Goal: Register for event/course

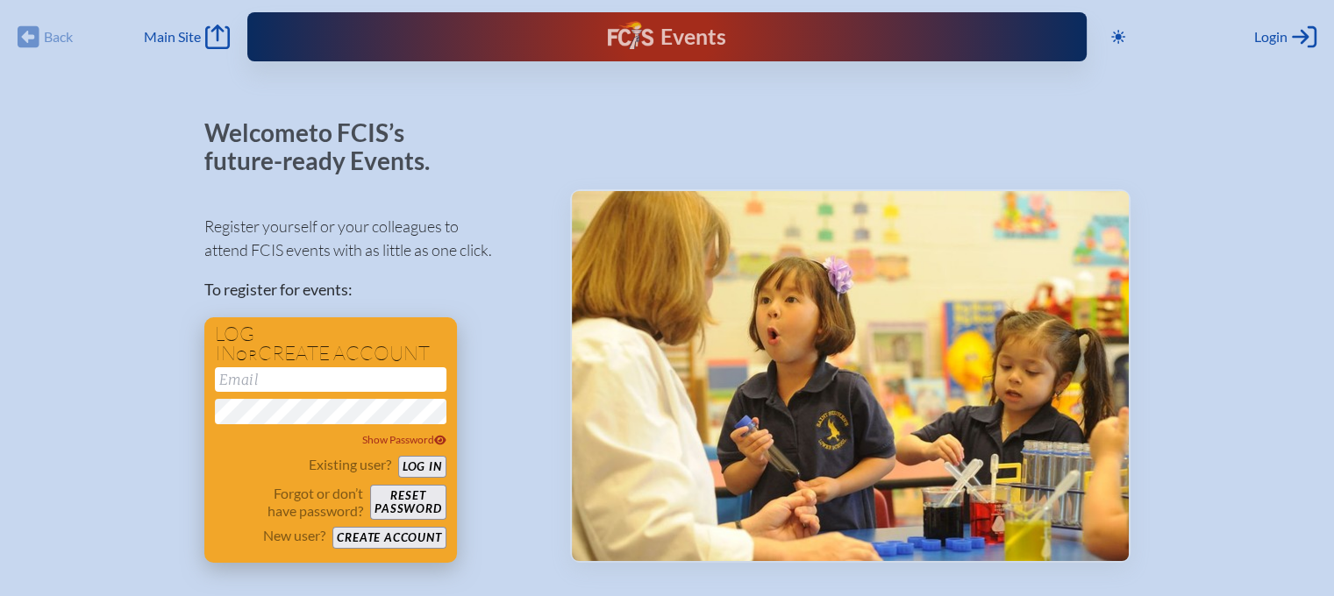
type input "[EMAIL_ADDRESS][DOMAIN_NAME]"
click at [439, 462] on button "Log in" at bounding box center [422, 467] width 48 height 22
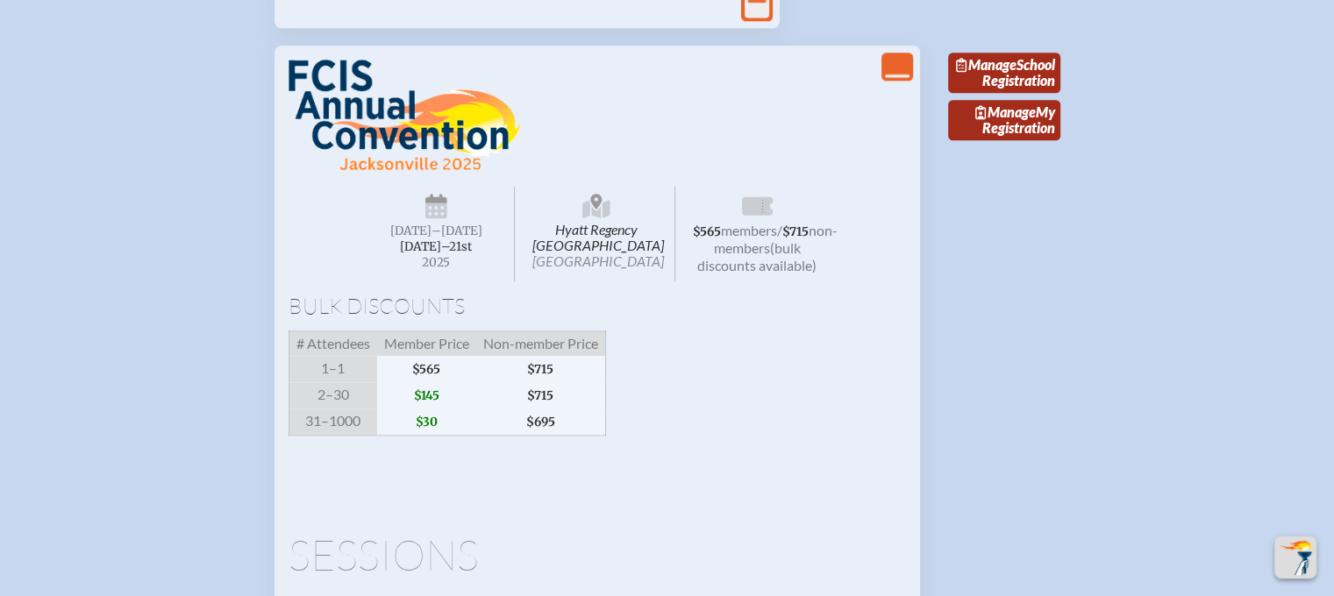
scroll to position [1754, 0]
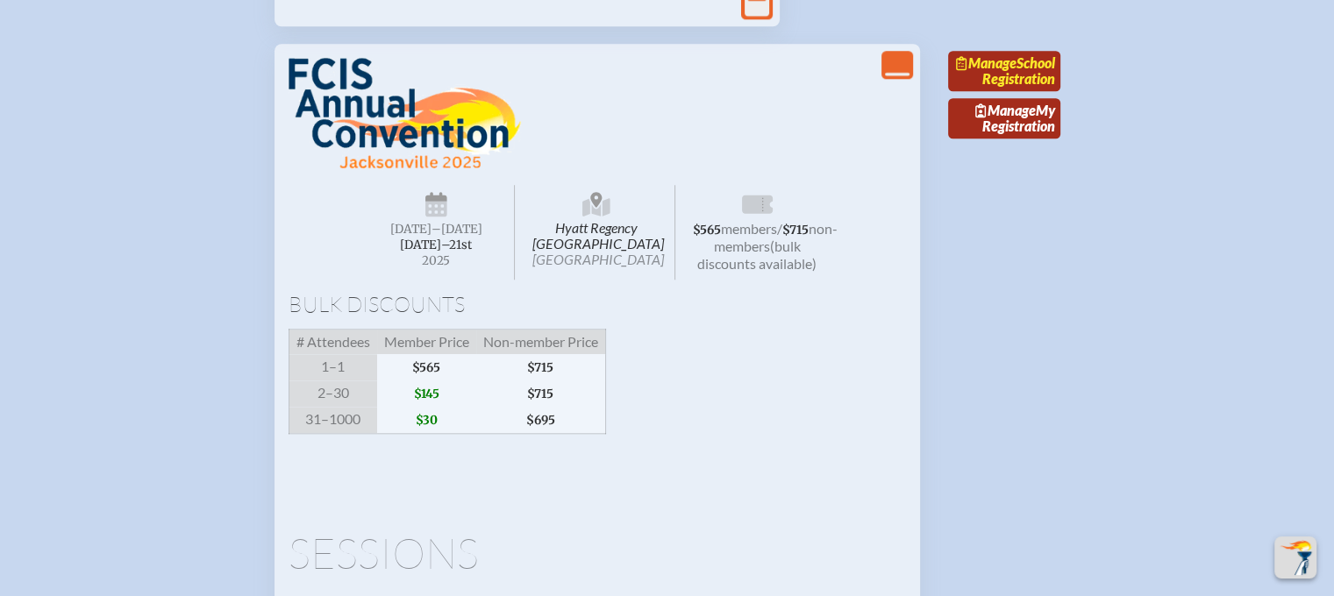
click at [1031, 91] on link "Manage School Registration" at bounding box center [1004, 71] width 112 height 40
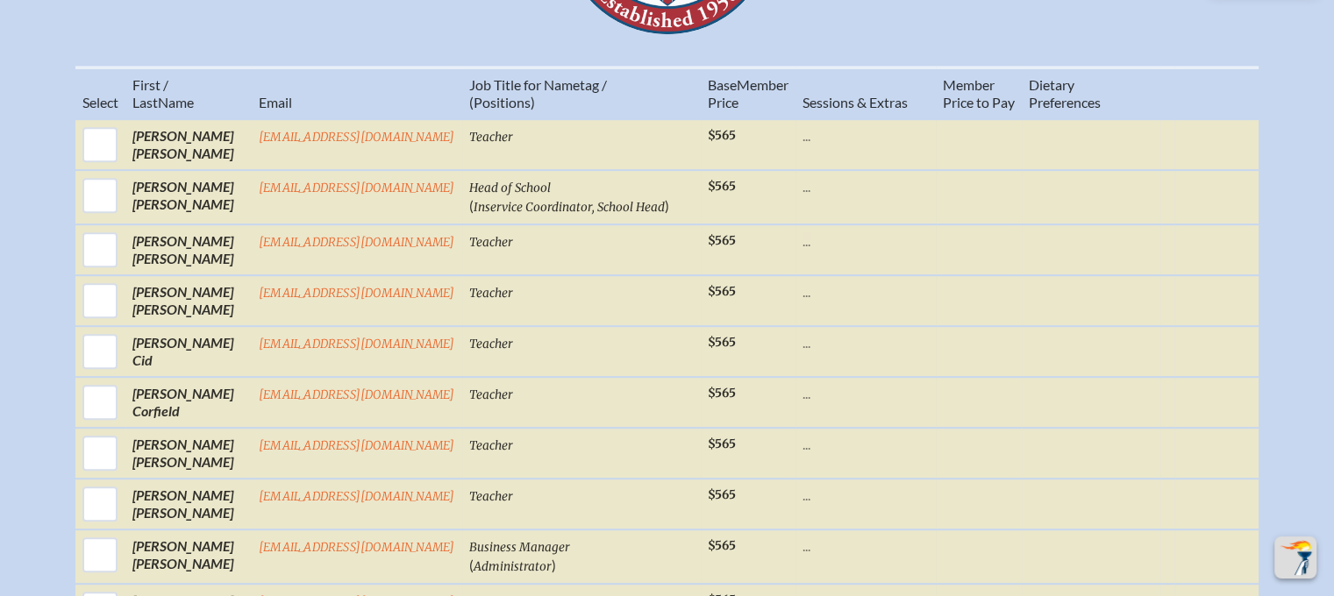
scroll to position [877, 0]
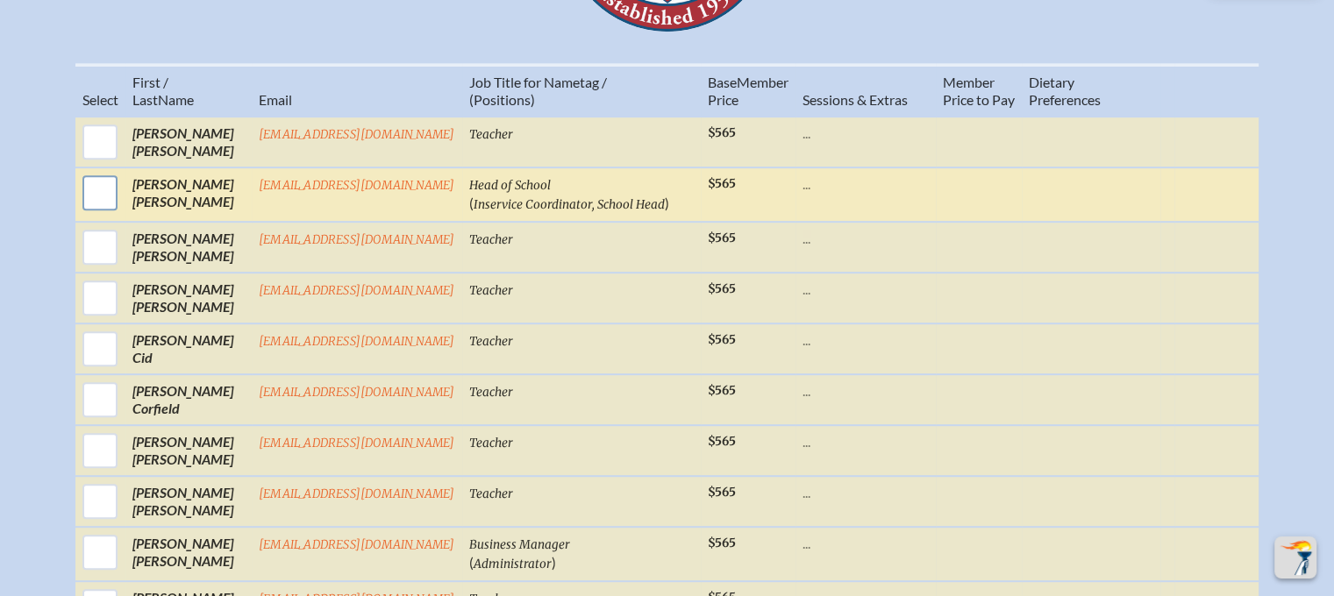
click at [97, 202] on input "checkbox" at bounding box center [100, 193] width 44 height 44
checkbox input "true"
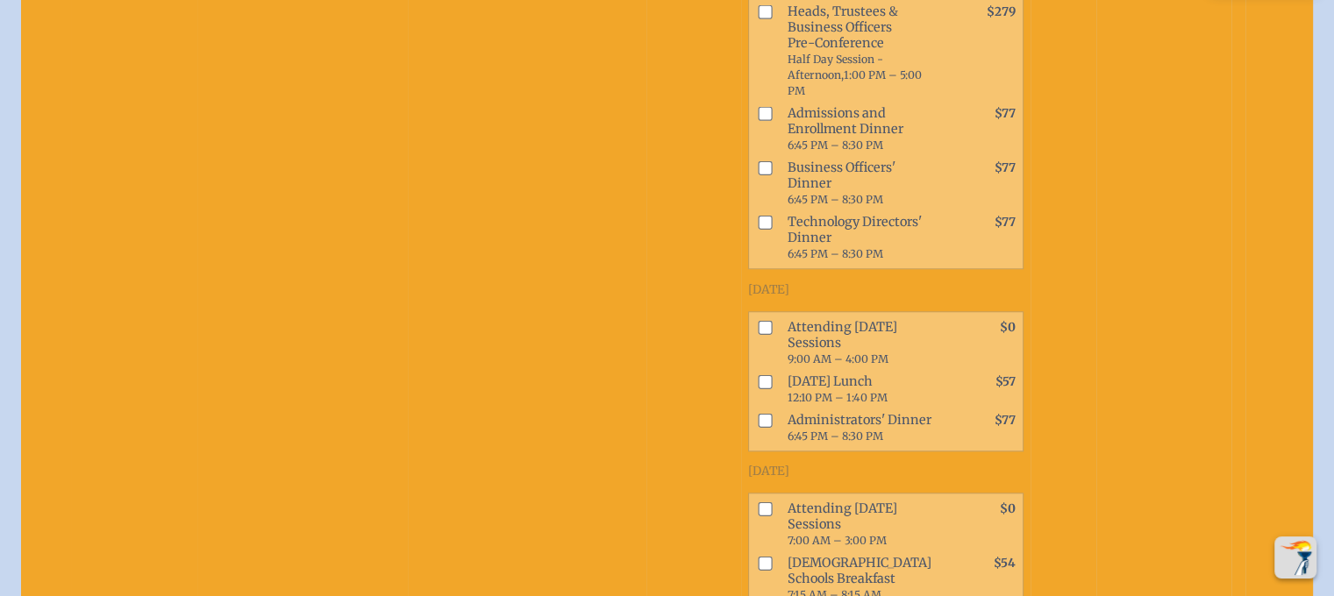
scroll to position [1579, 0]
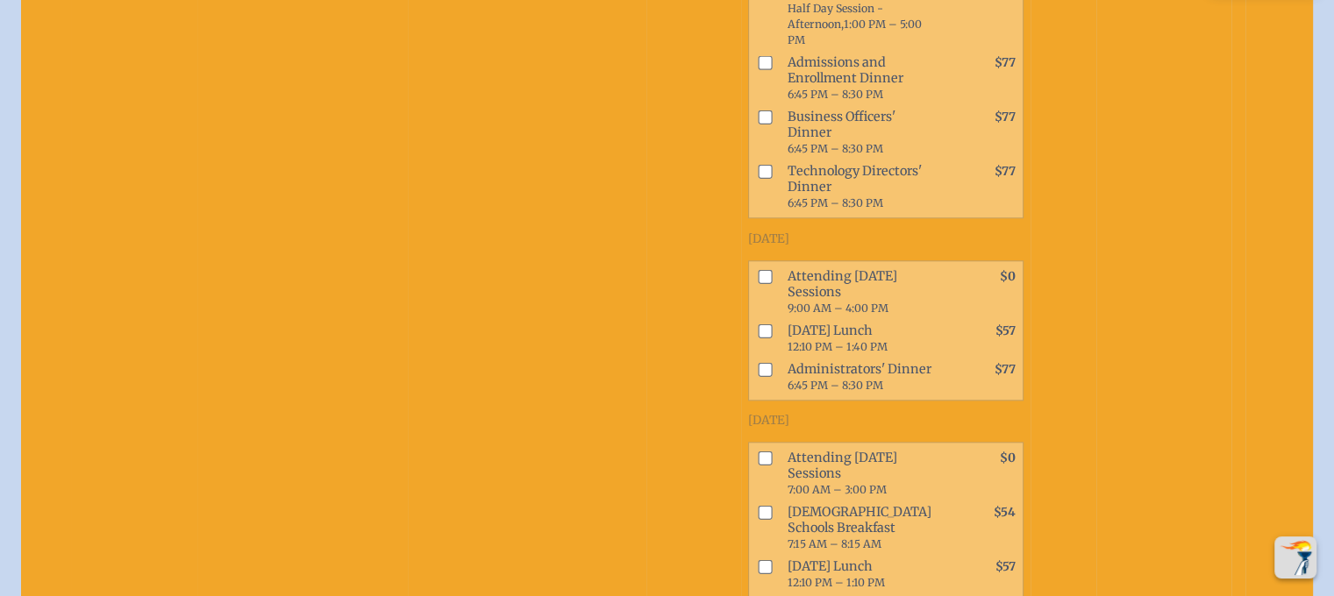
click at [758, 451] on input "checkbox" at bounding box center [765, 458] width 14 height 14
checkbox input "true"
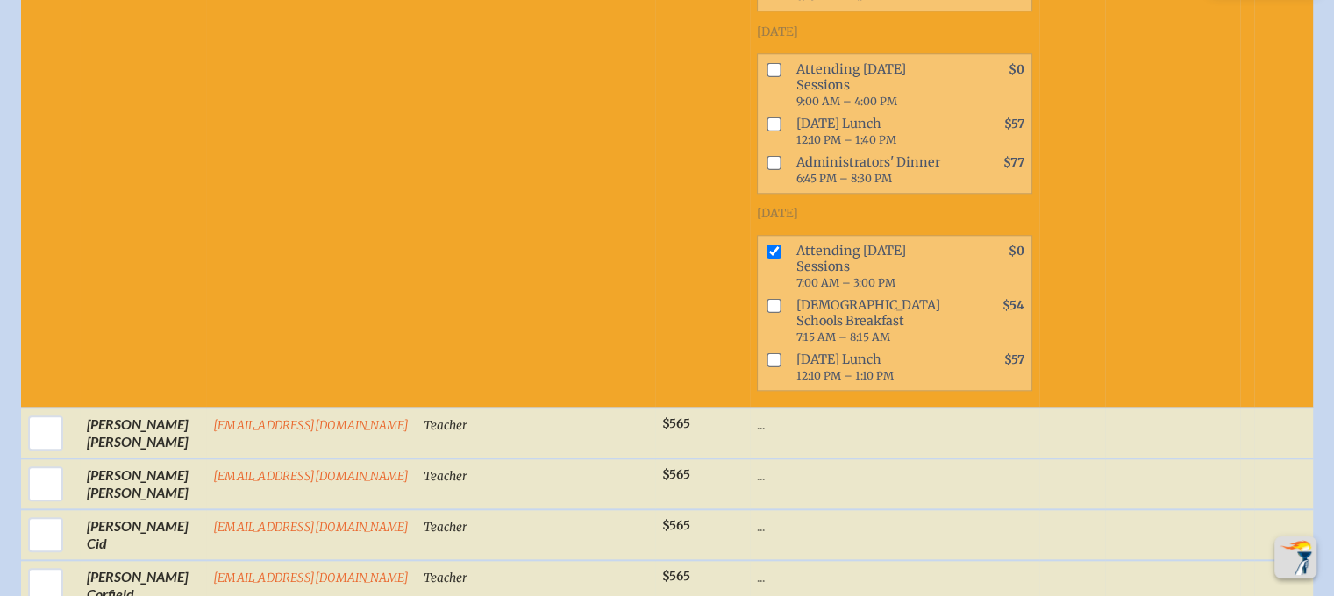
scroll to position [1842, 0]
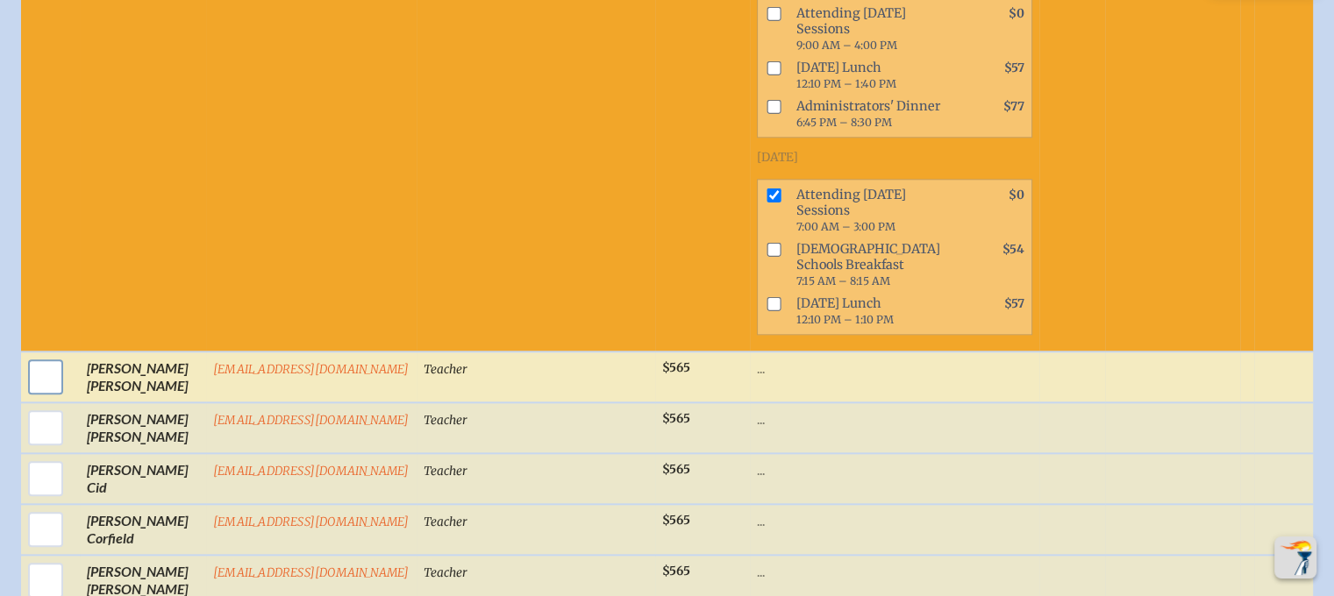
click at [39, 355] on input "checkbox" at bounding box center [46, 377] width 44 height 44
checkbox input "true"
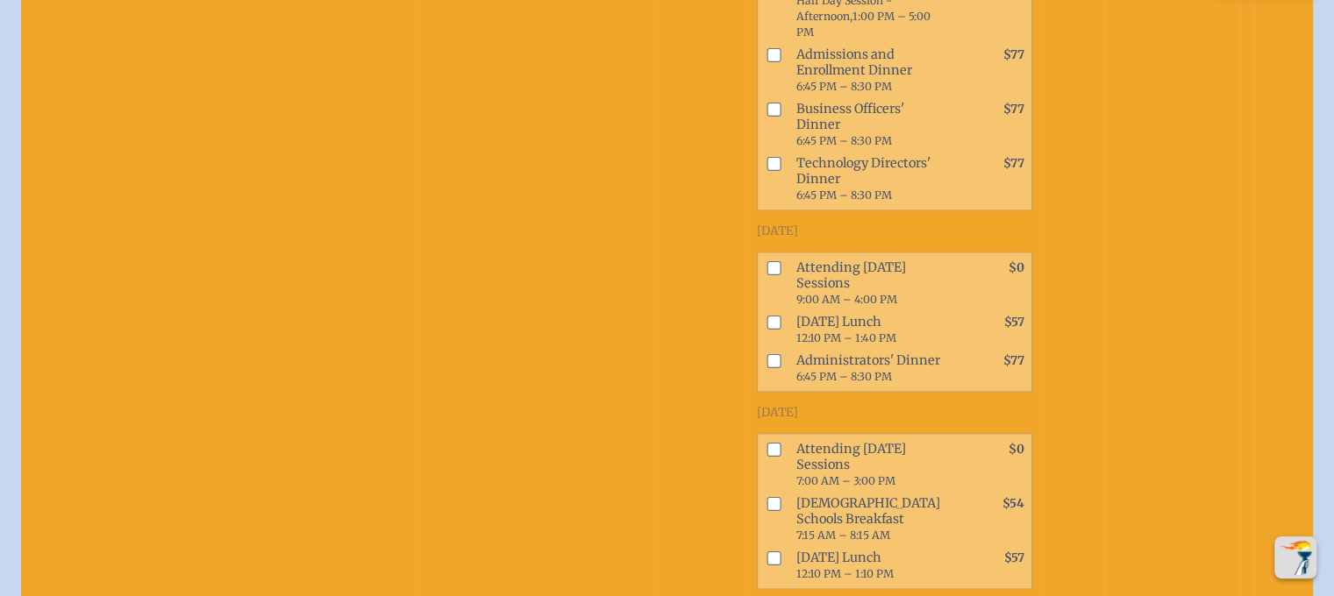
scroll to position [2807, 0]
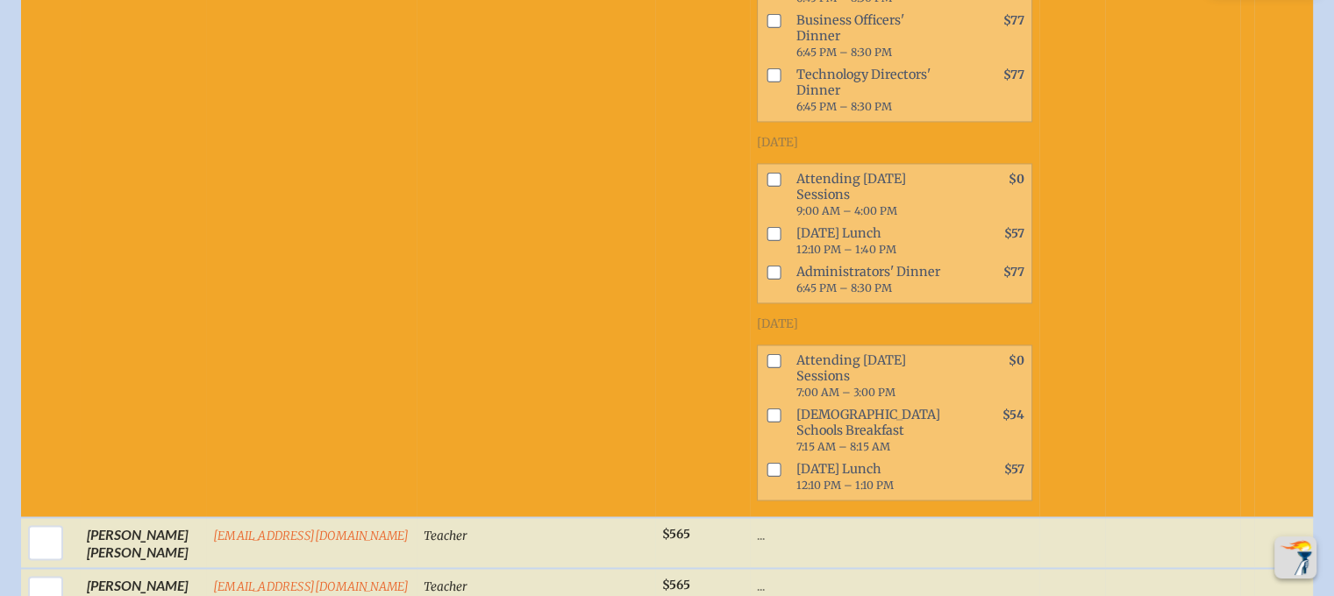
click at [767, 354] on input "checkbox" at bounding box center [774, 361] width 14 height 14
checkbox input "true"
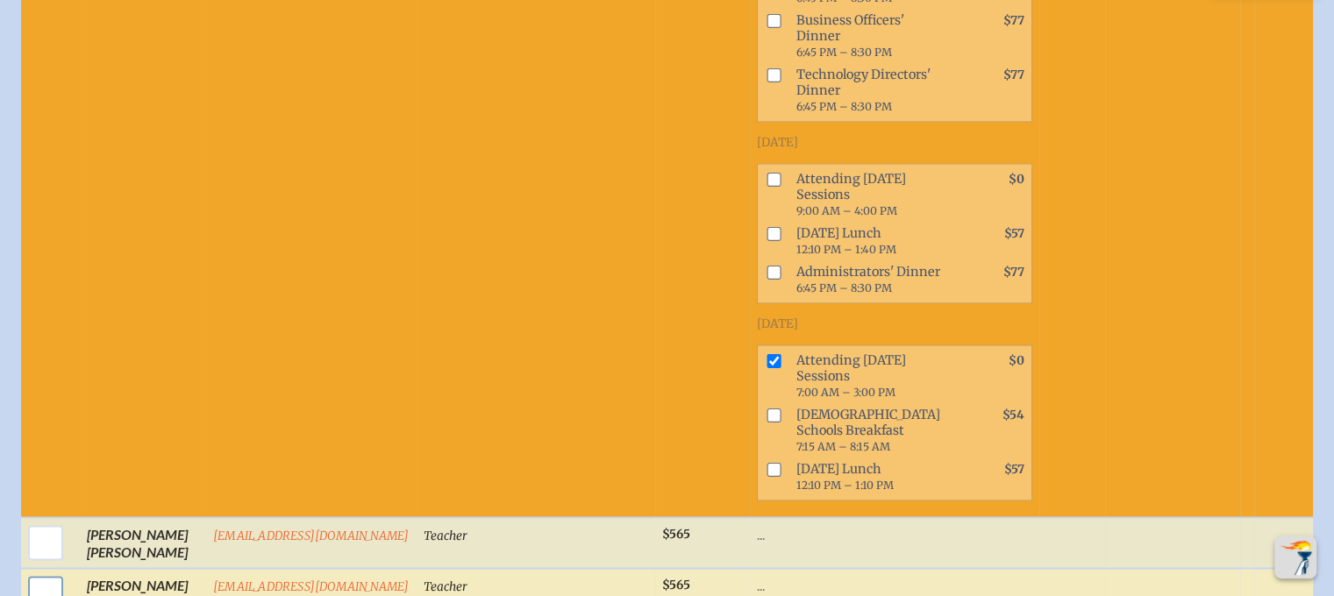
click at [50, 572] on input "checkbox" at bounding box center [46, 594] width 44 height 44
checkbox input "true"
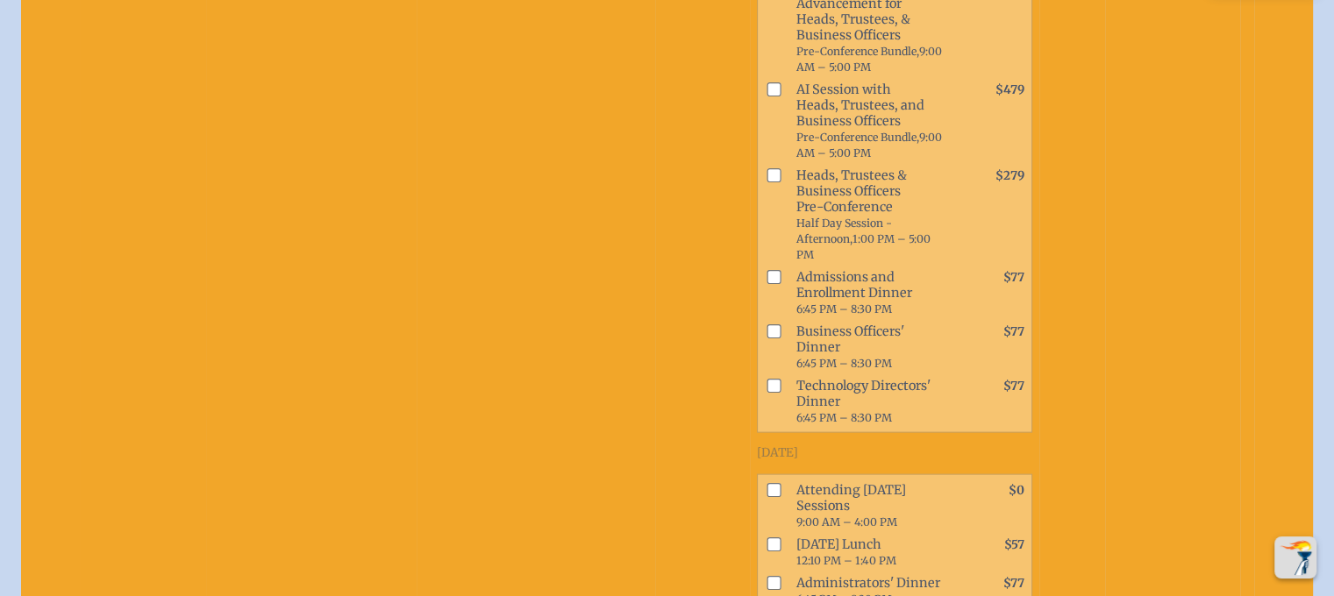
scroll to position [3684, 0]
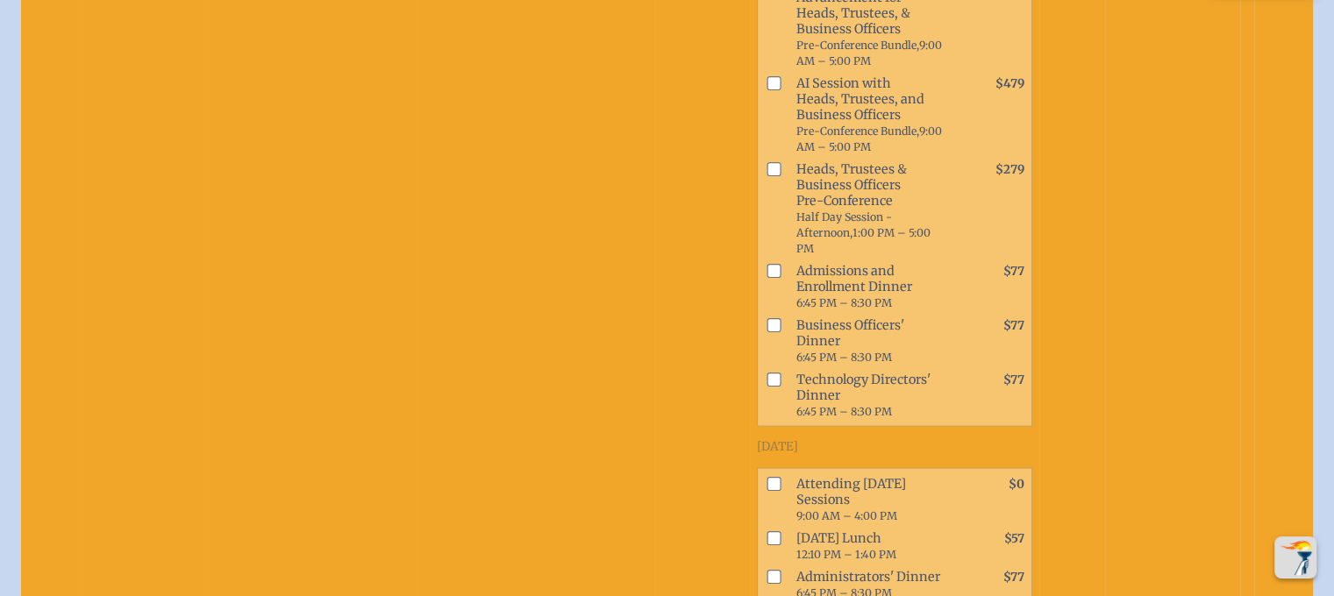
checkbox input "true"
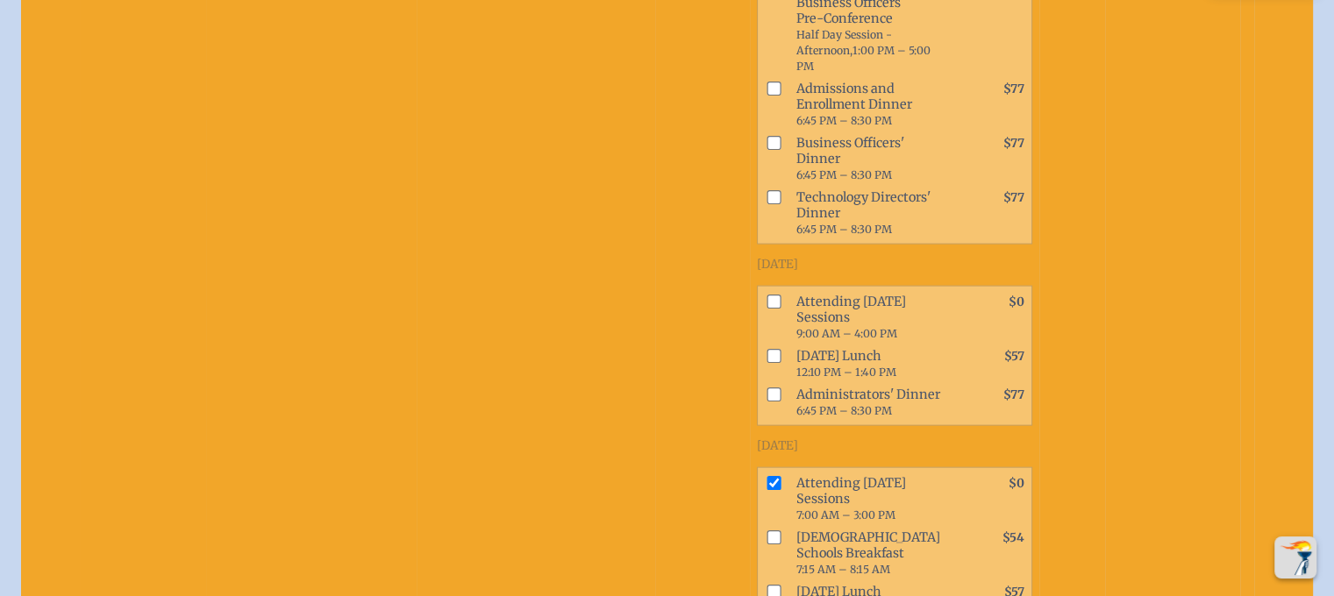
scroll to position [3947, 0]
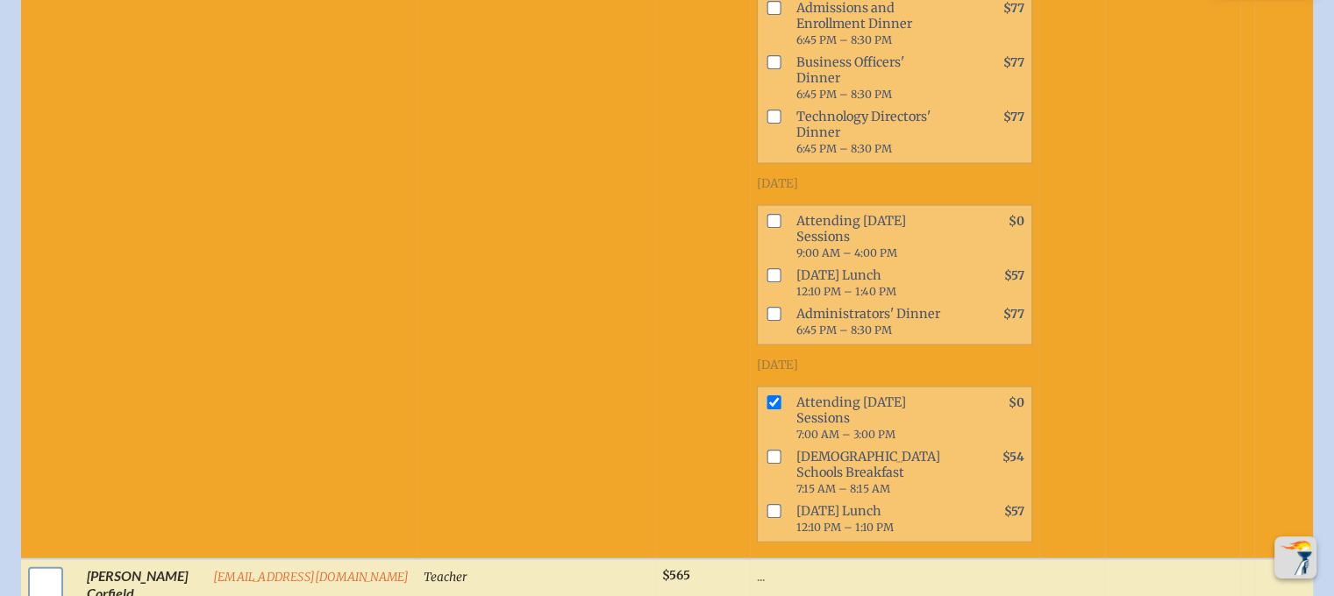
click at [42, 563] on input "checkbox" at bounding box center [46, 585] width 44 height 44
checkbox input "true"
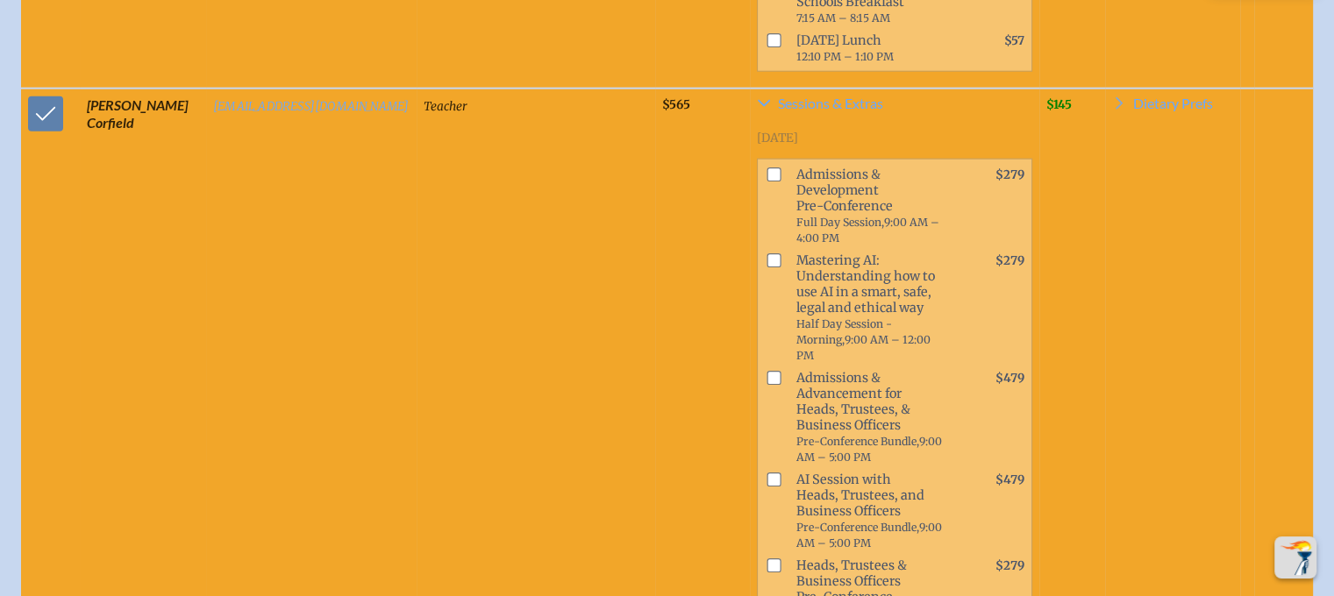
scroll to position [4561, 0]
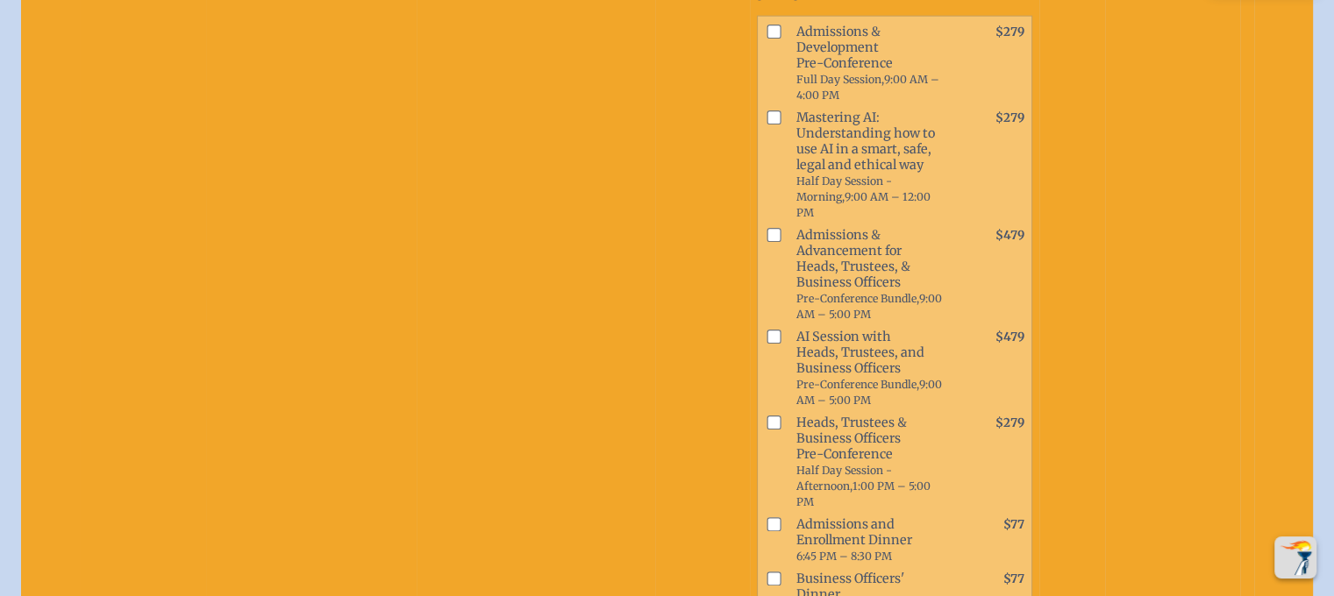
checkbox input "true"
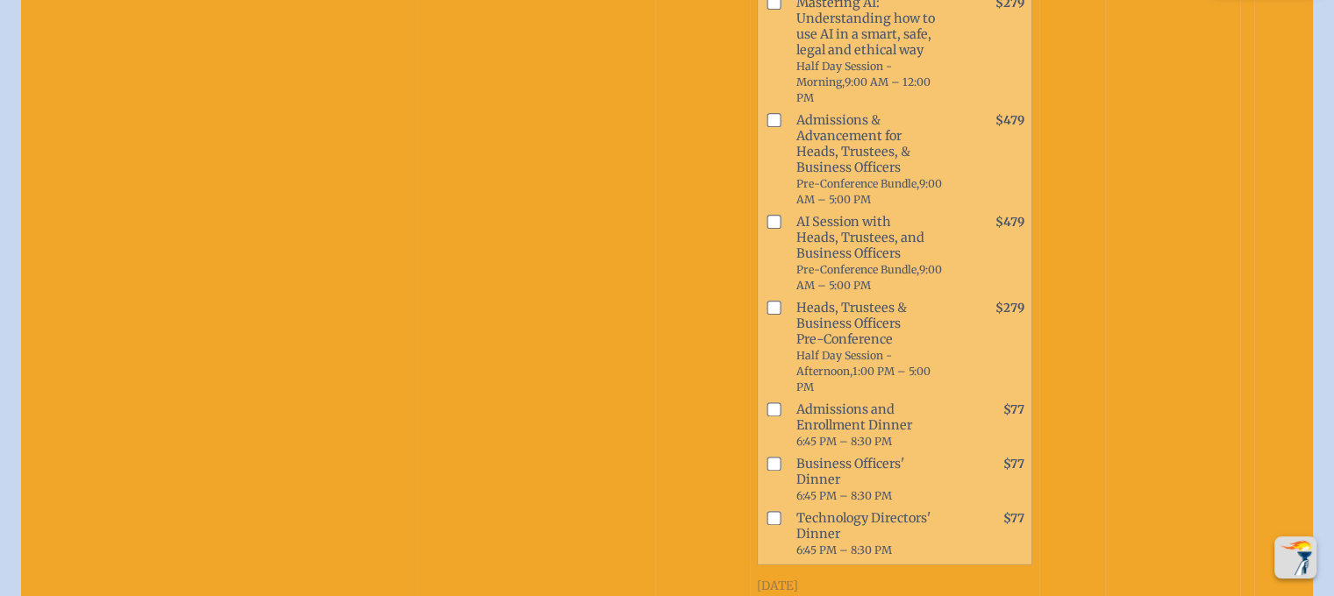
scroll to position [5000, 0]
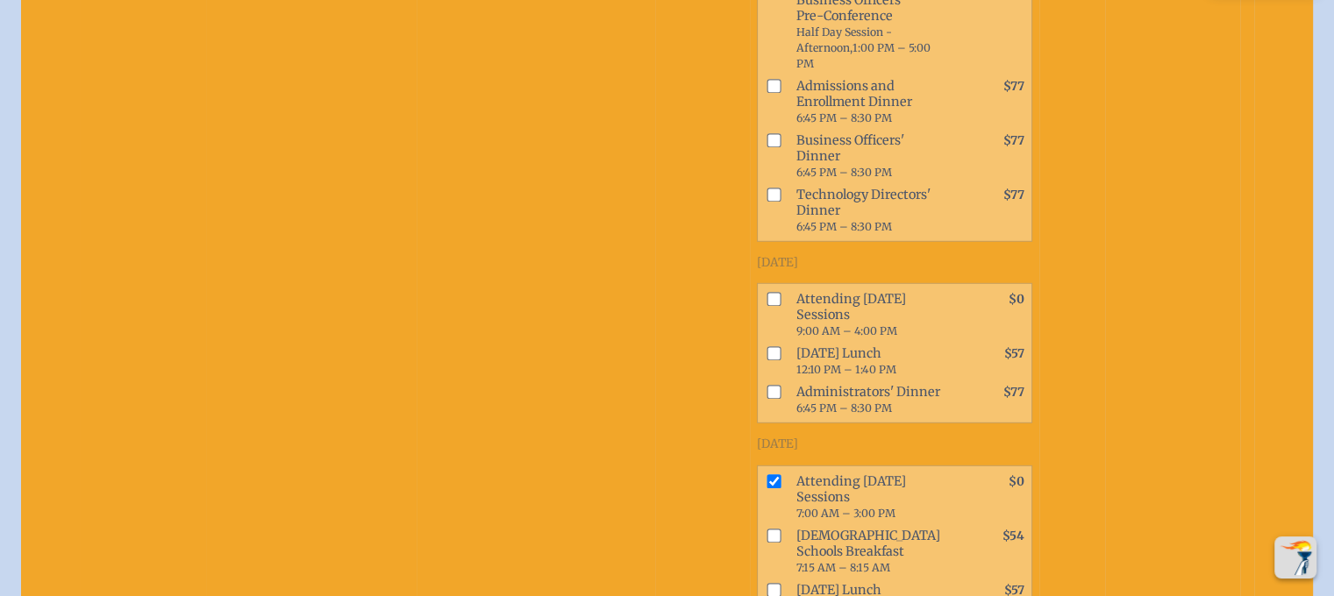
checkbox input "true"
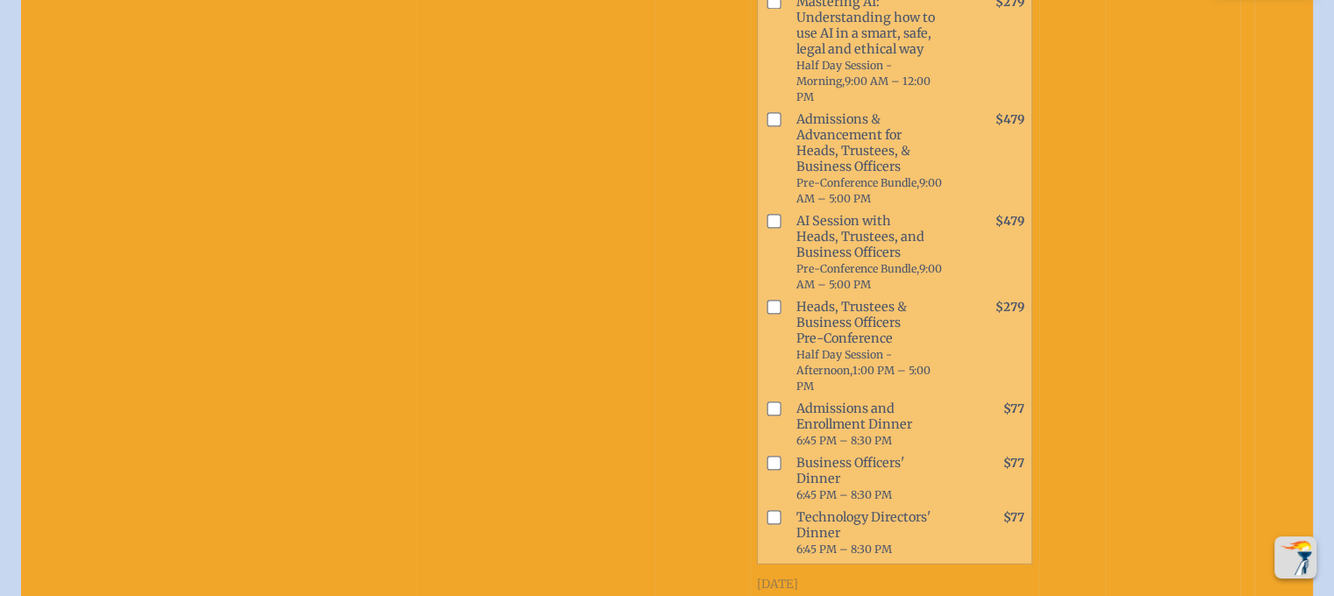
scroll to position [5877, 0]
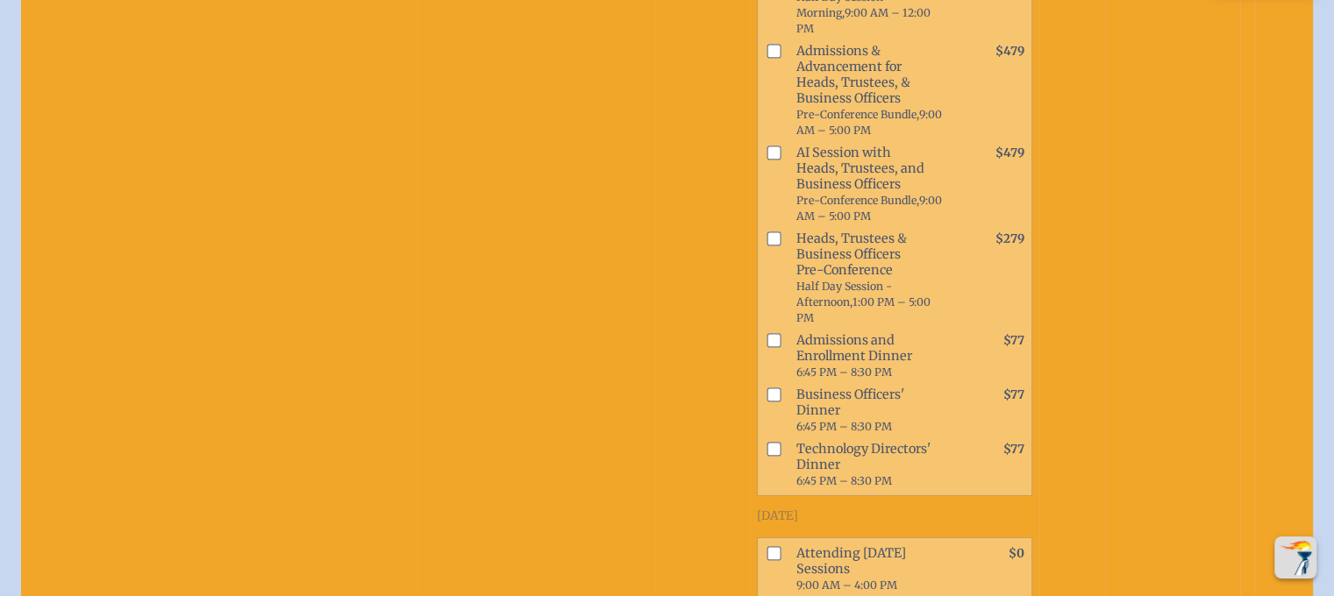
checkbox input "true"
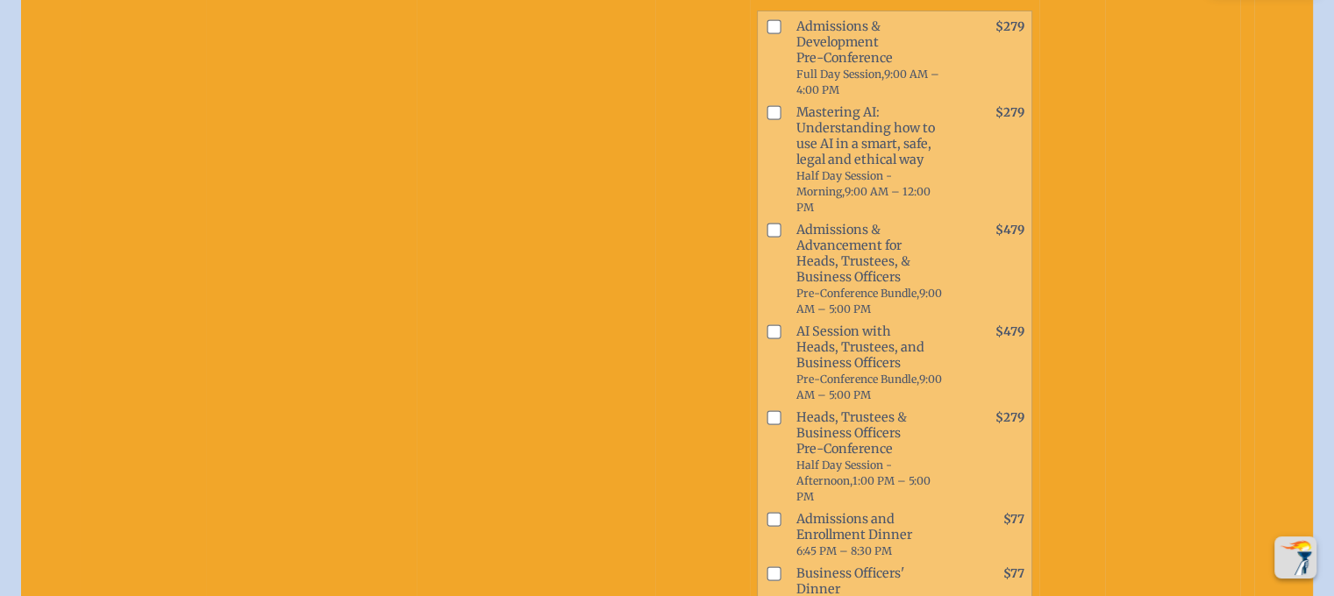
scroll to position [6842, 0]
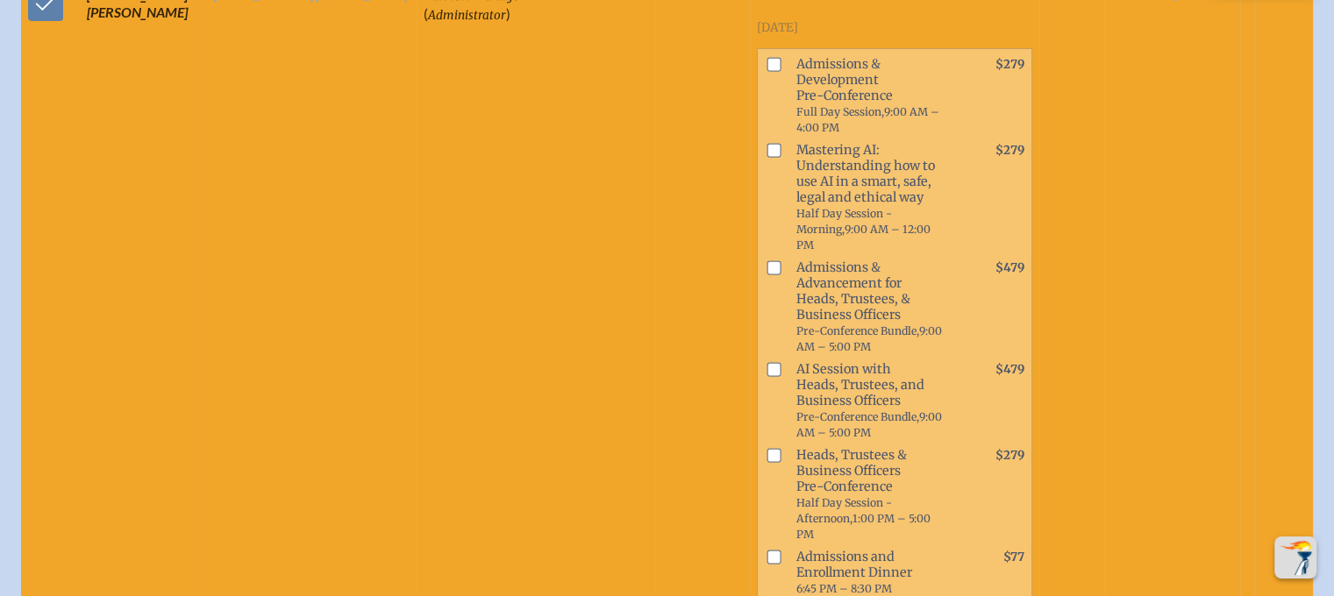
checkbox input "true"
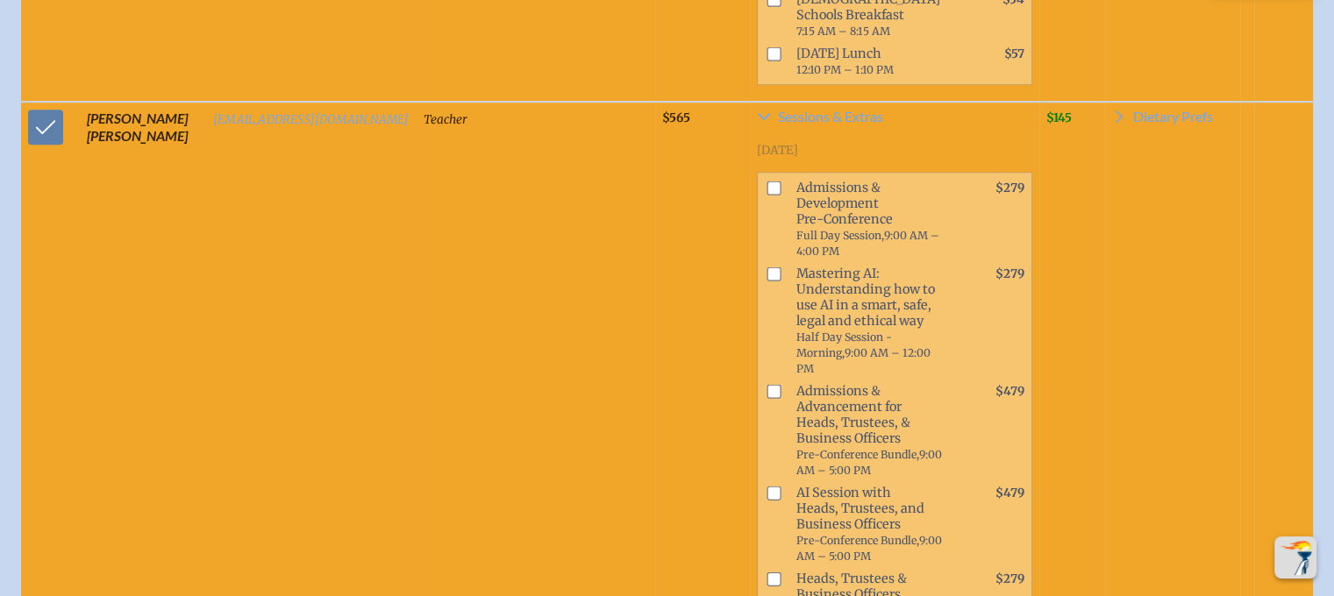
scroll to position [7894, 0]
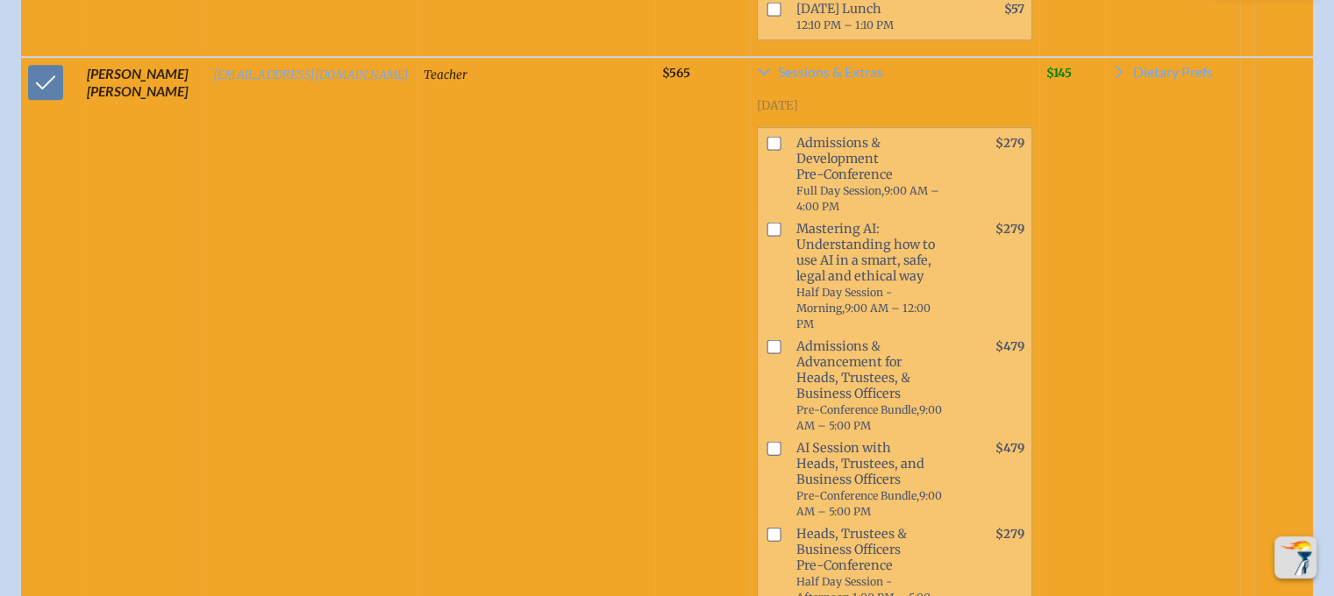
checkbox input "true"
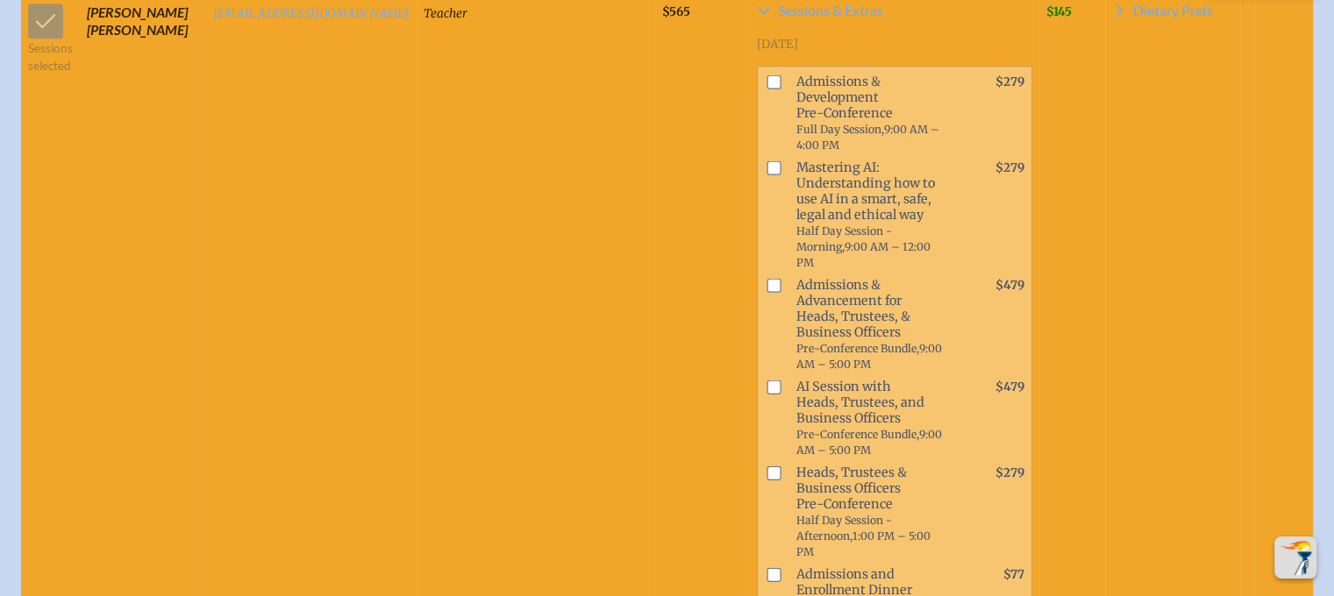
scroll to position [7982, 0]
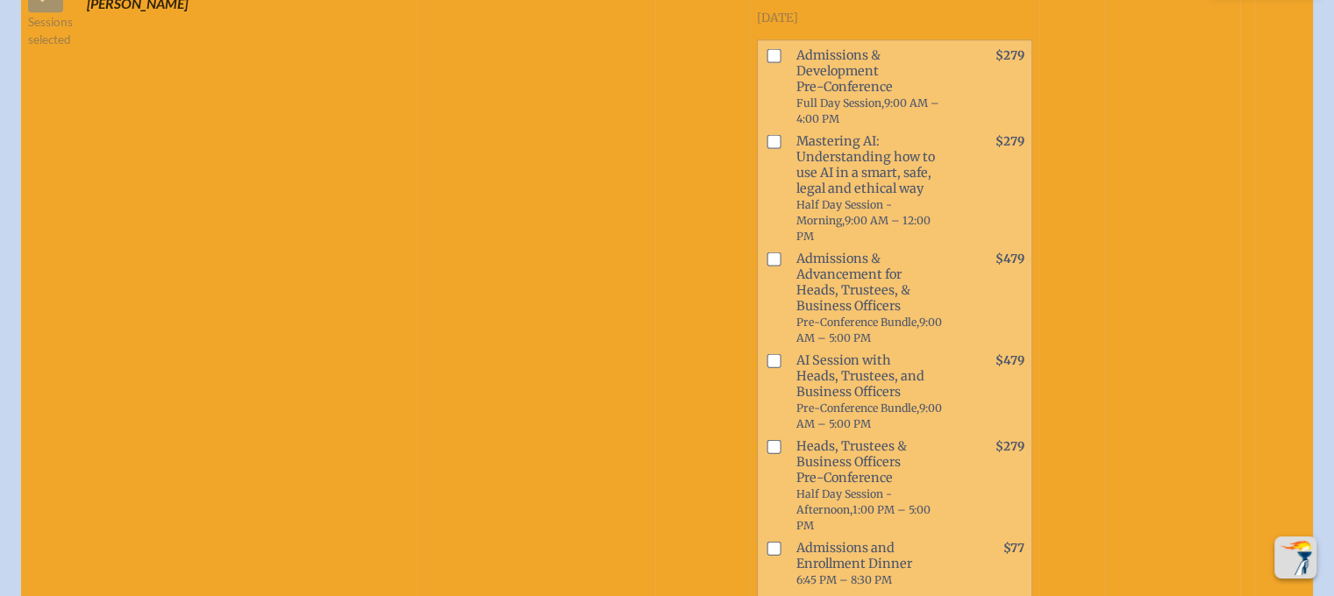
checkbox input "true"
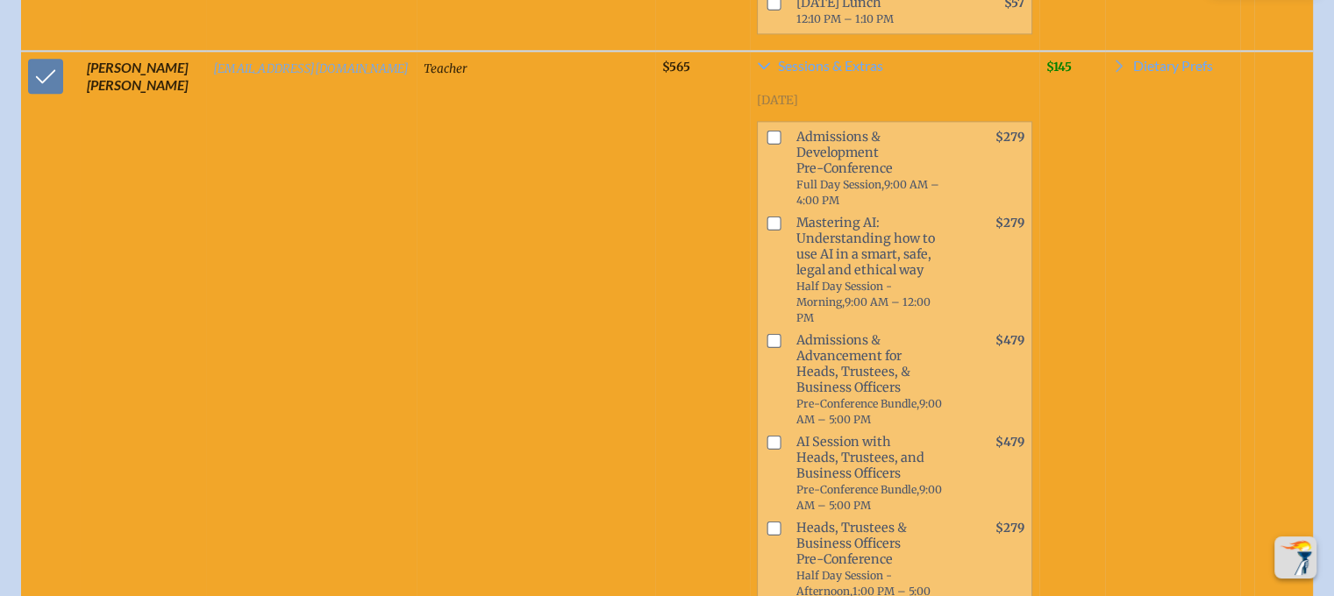
scroll to position [9034, 0]
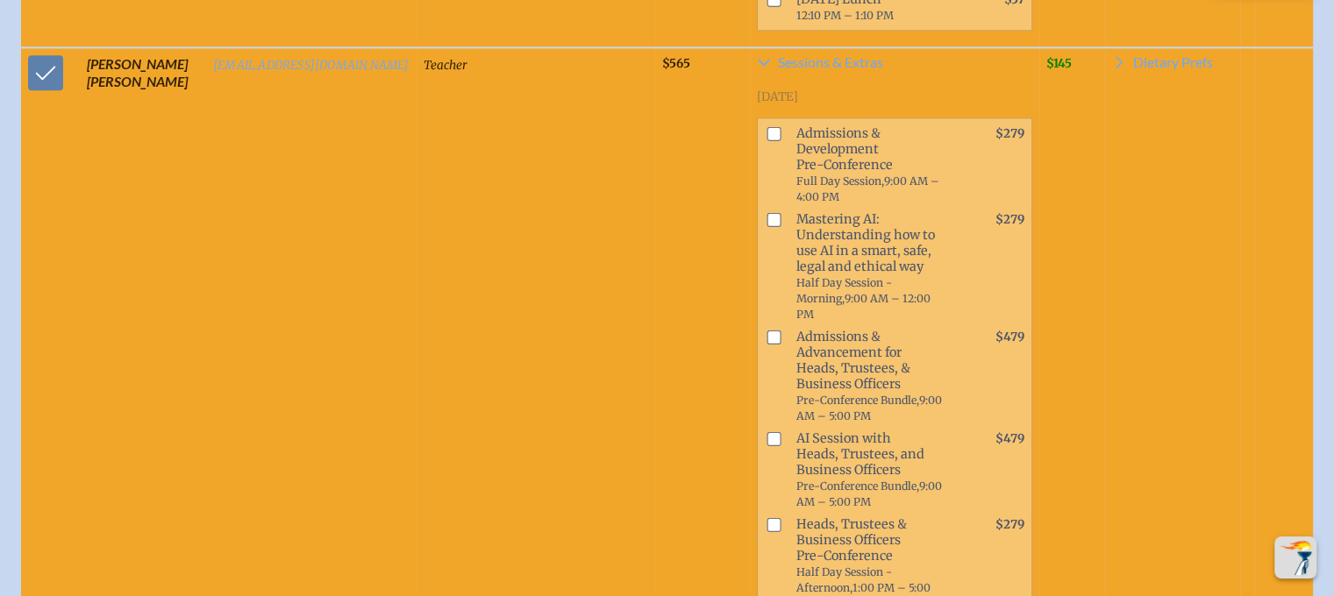
checkbox input "true"
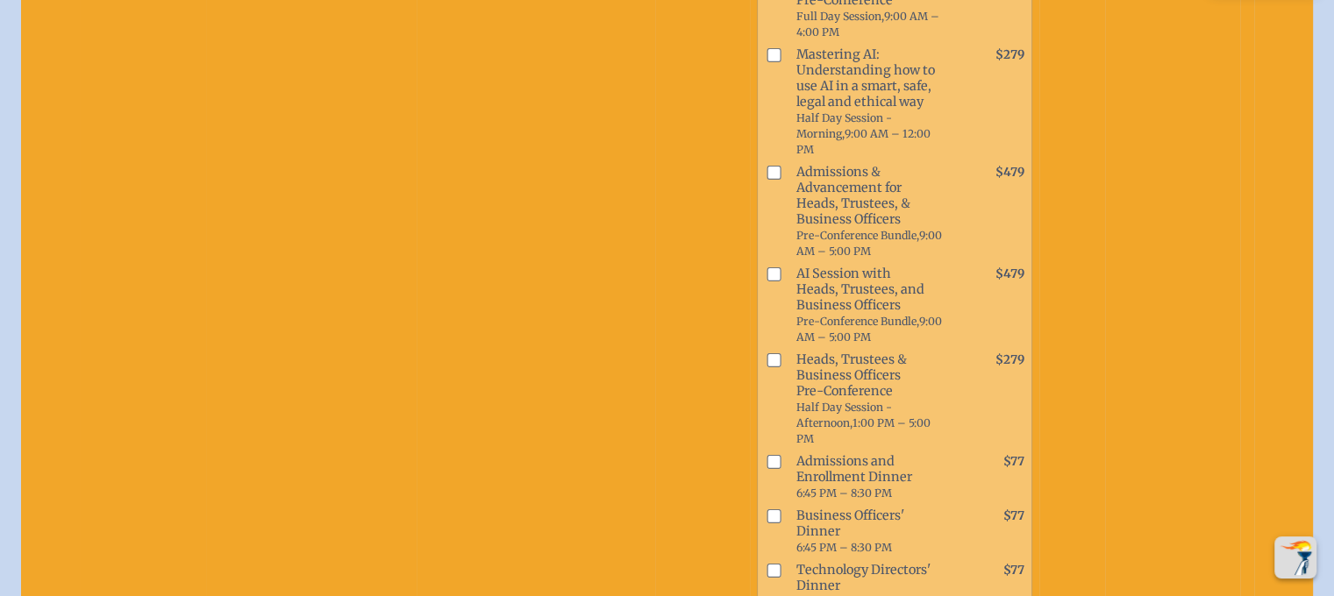
scroll to position [9210, 0]
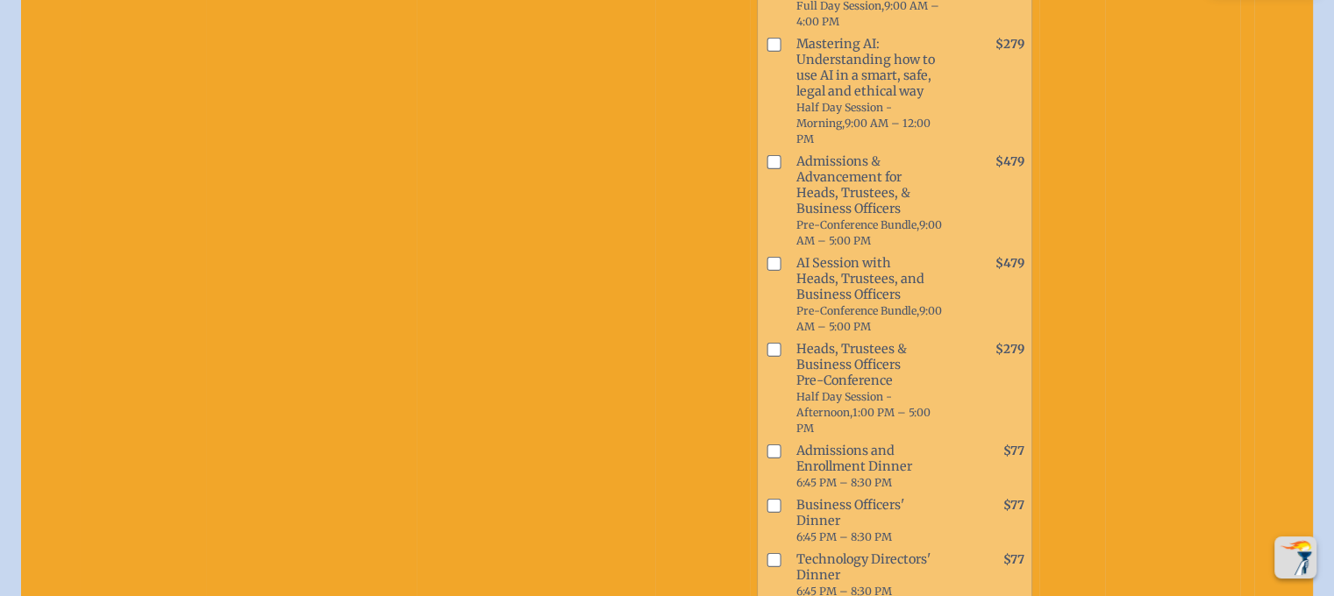
checkbox input "true"
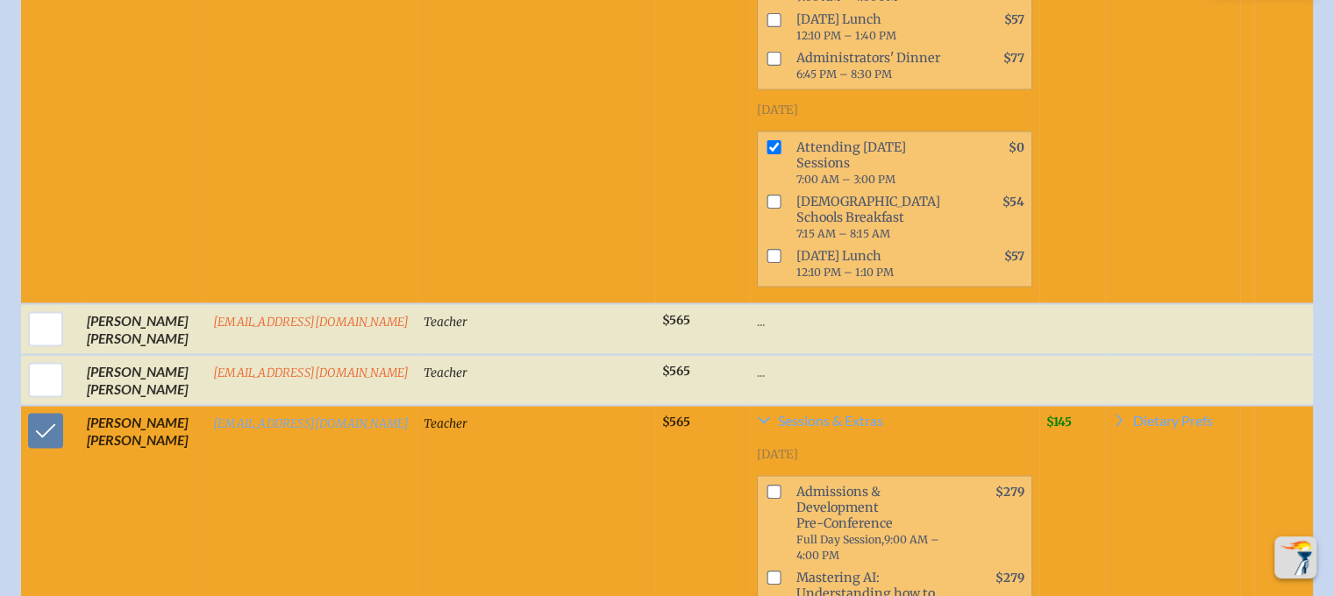
scroll to position [9911, 0]
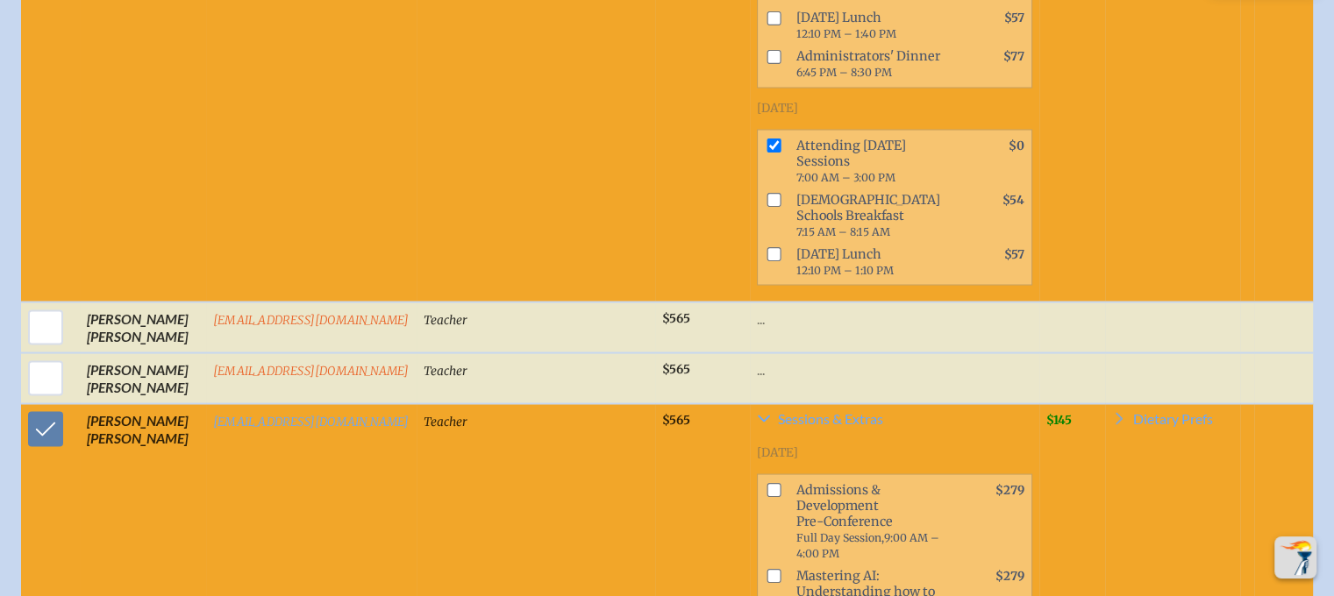
checkbox input "true"
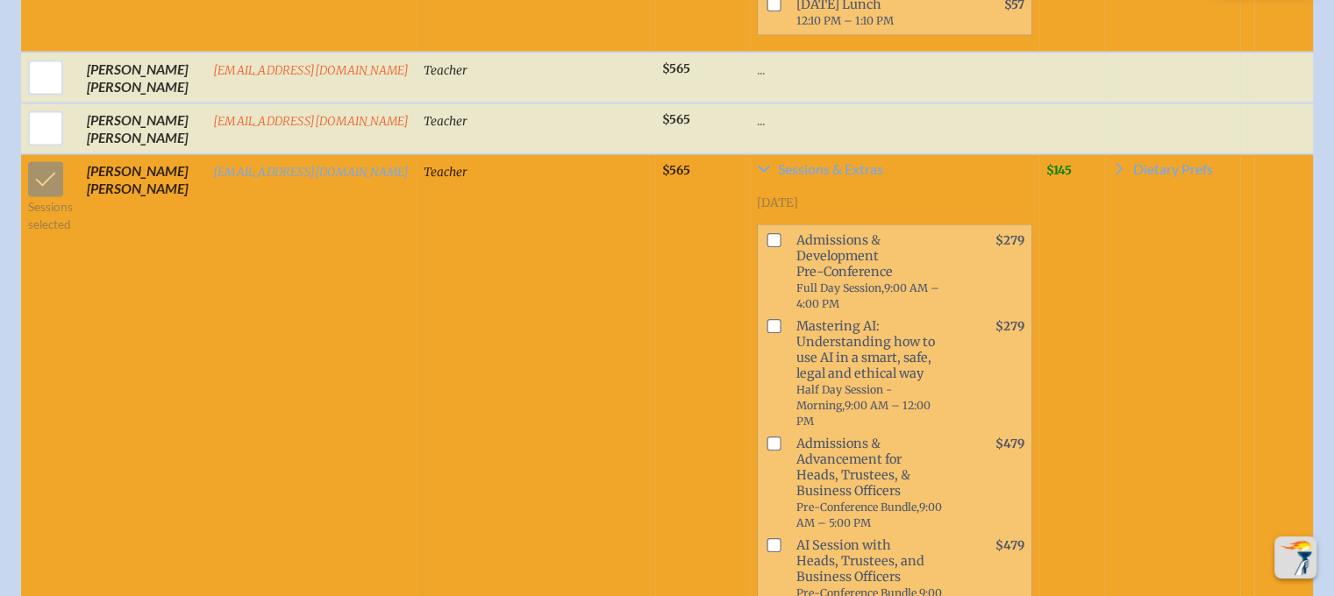
scroll to position [10175, 0]
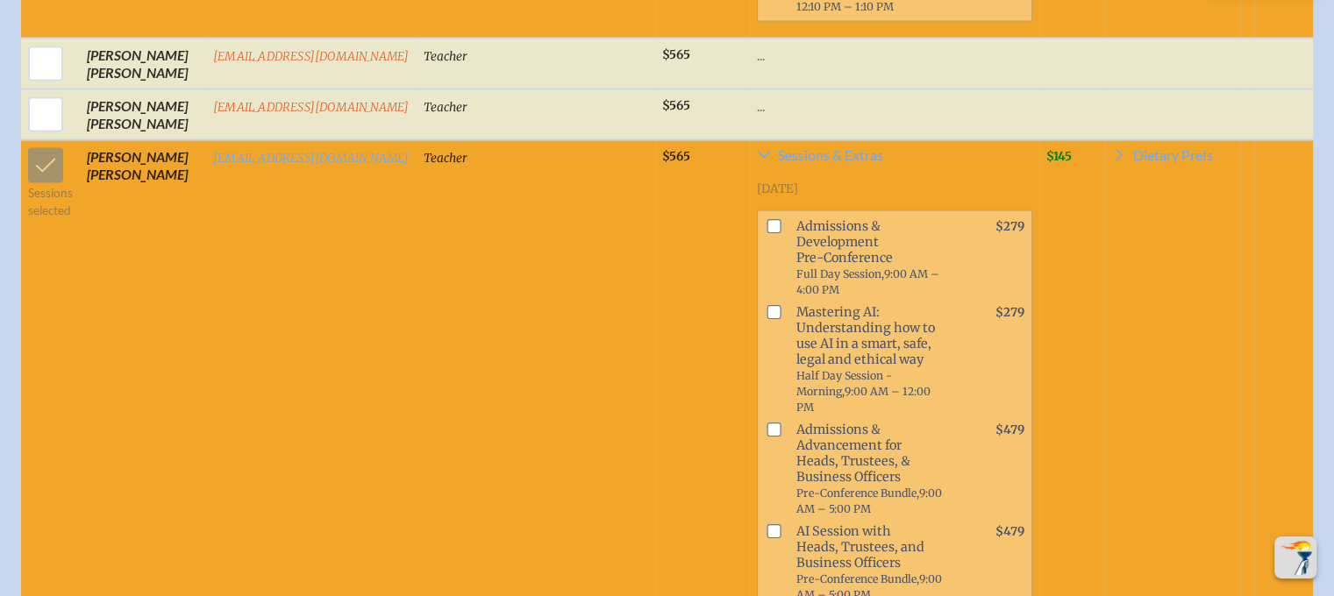
type input "Kylie"
type input "Cavotta"
type input "kcavotta@geds.net"
type input "Middle School Teacher"
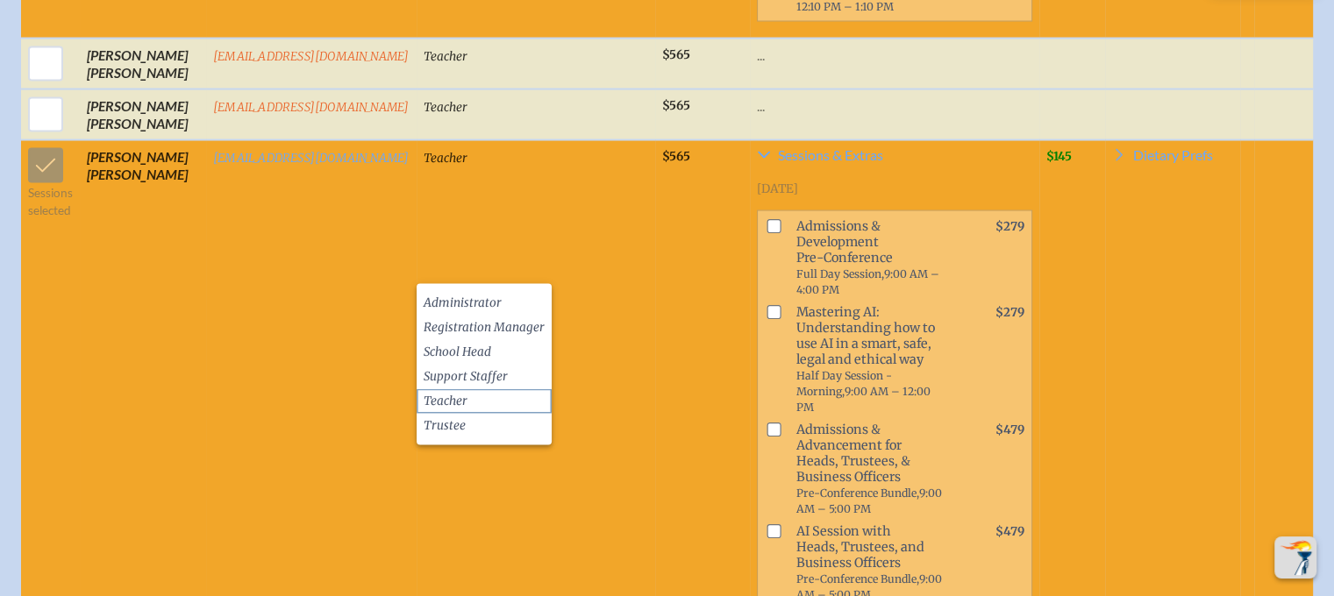
click at [475, 391] on li "Teacher" at bounding box center [484, 401] width 135 height 25
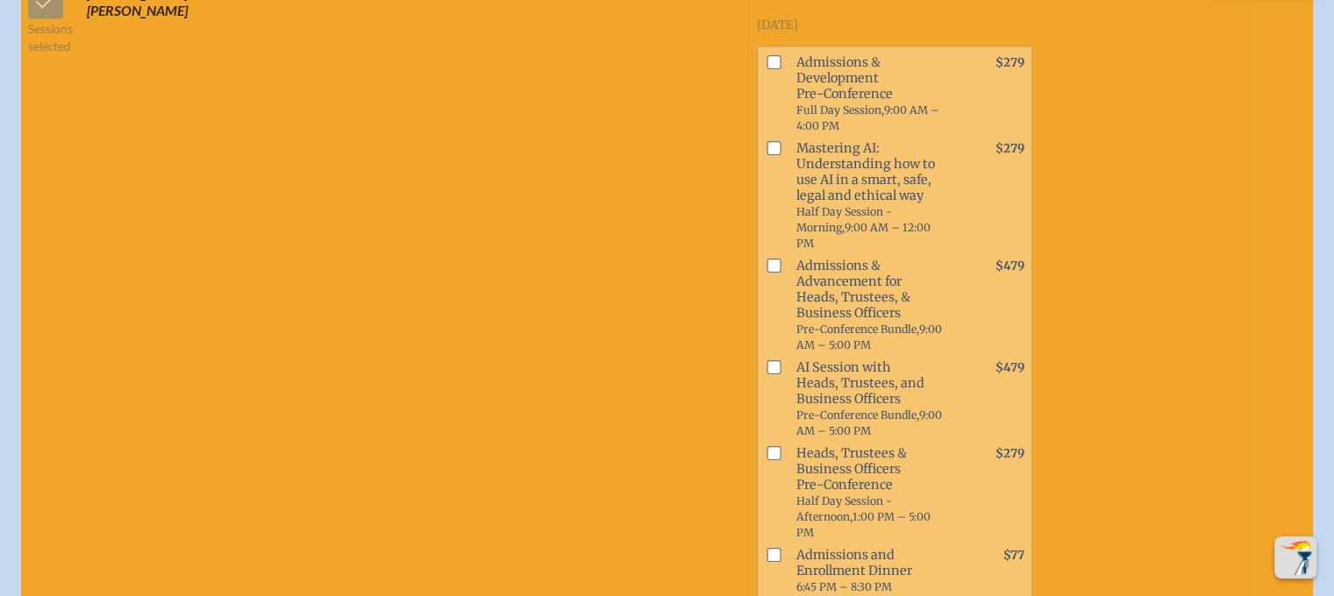
scroll to position [10350, 0]
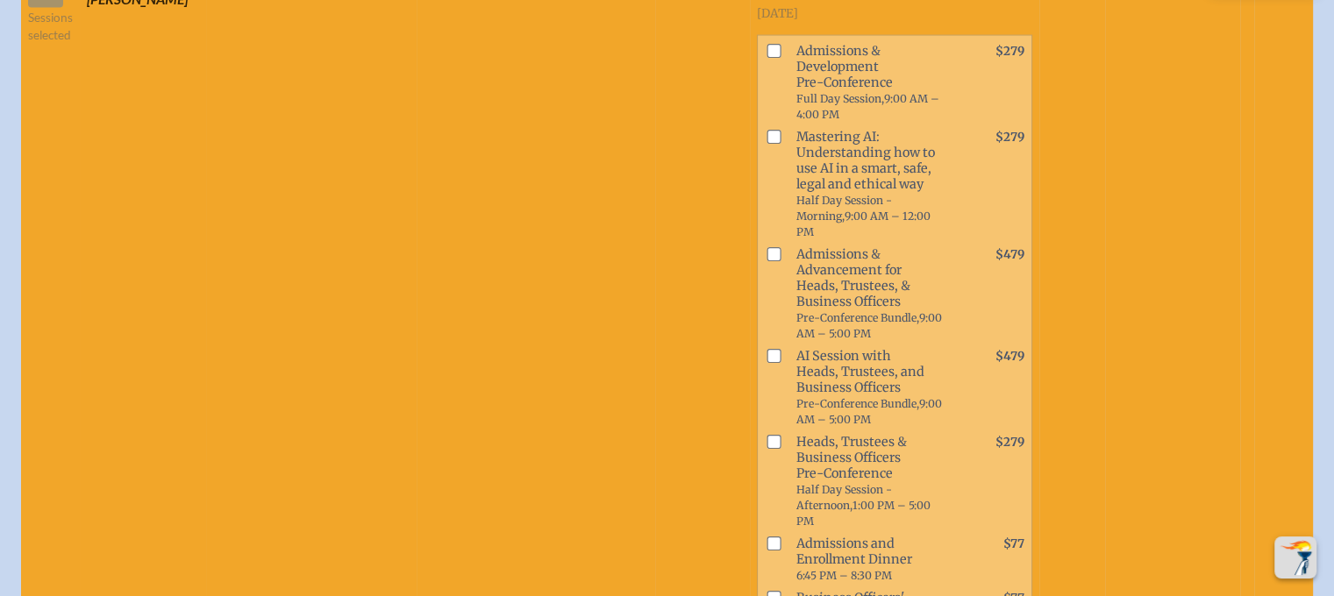
checkbox input "false"
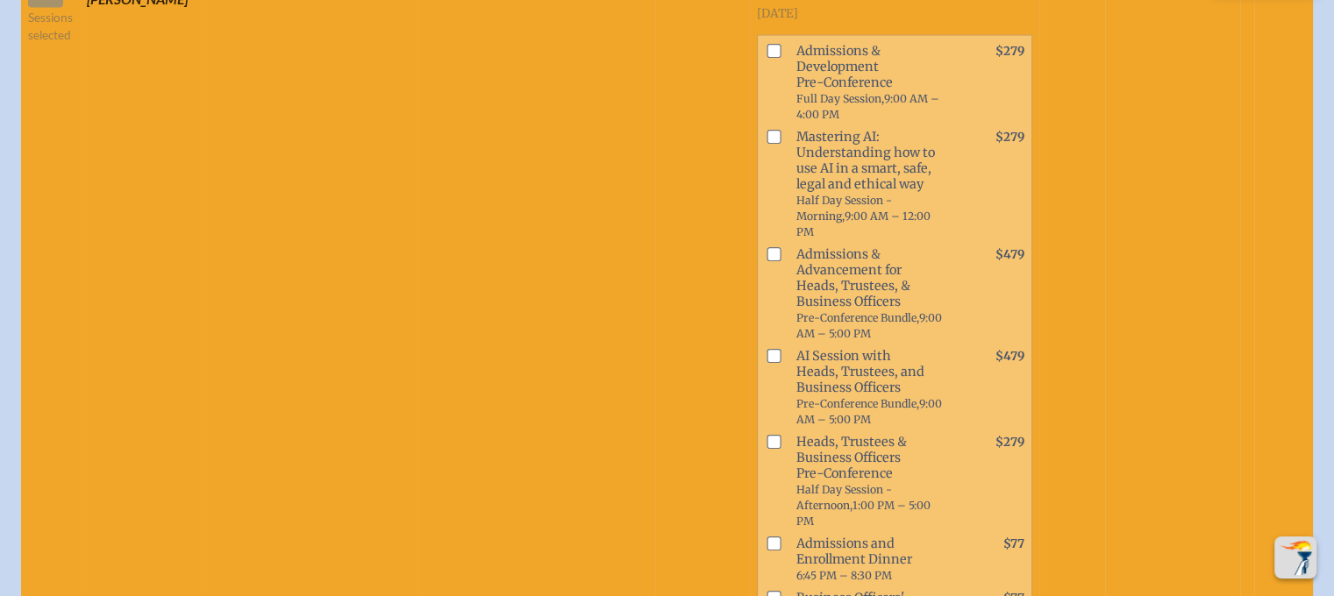
checkbox input "false"
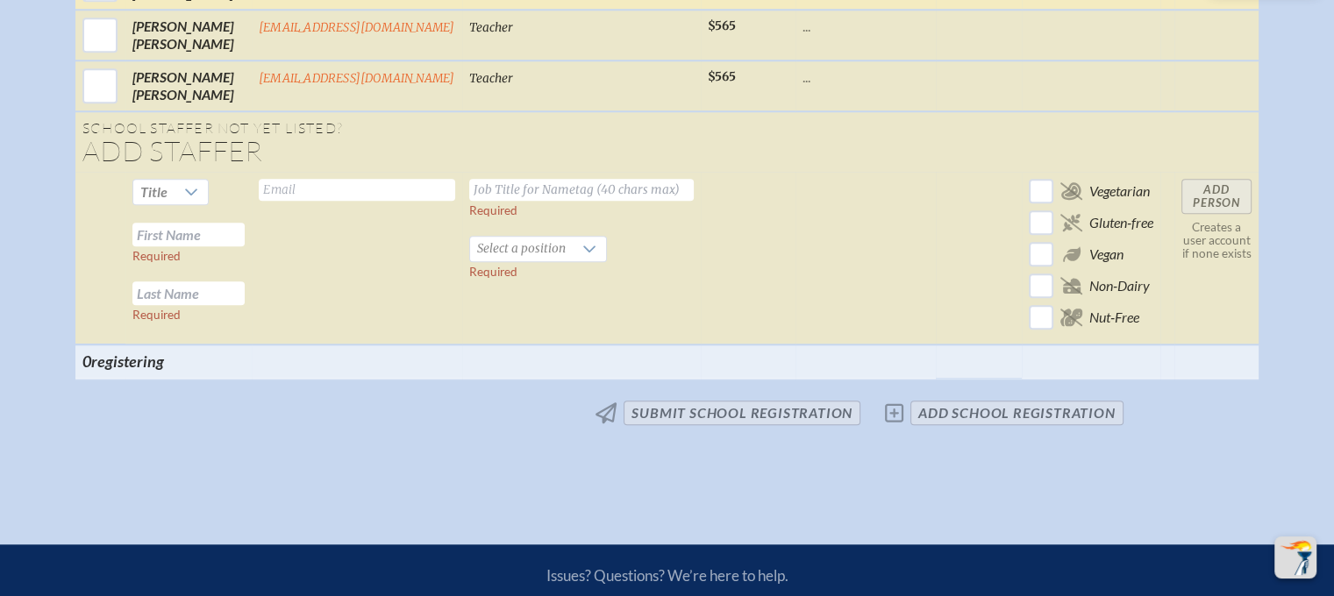
scroll to position [1727, 0]
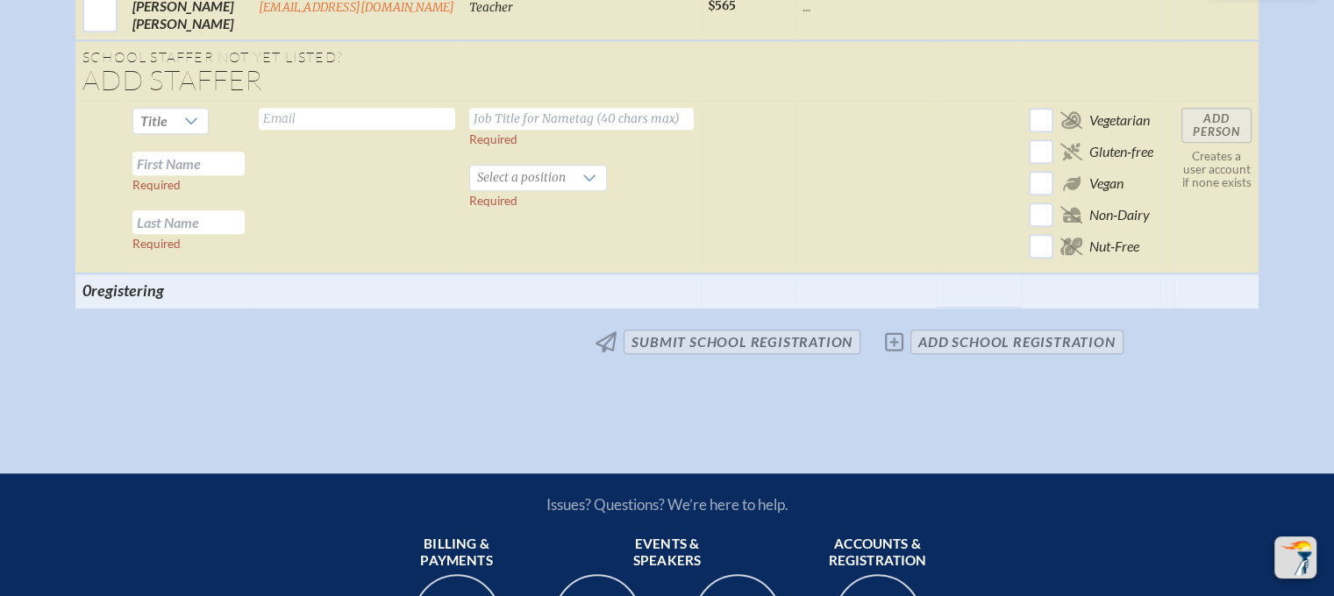
click at [225, 168] on input "text" at bounding box center [188, 164] width 112 height 24
type input "Sydney"
type input "Chamberlain"
type input "schamberlain@geds.net"
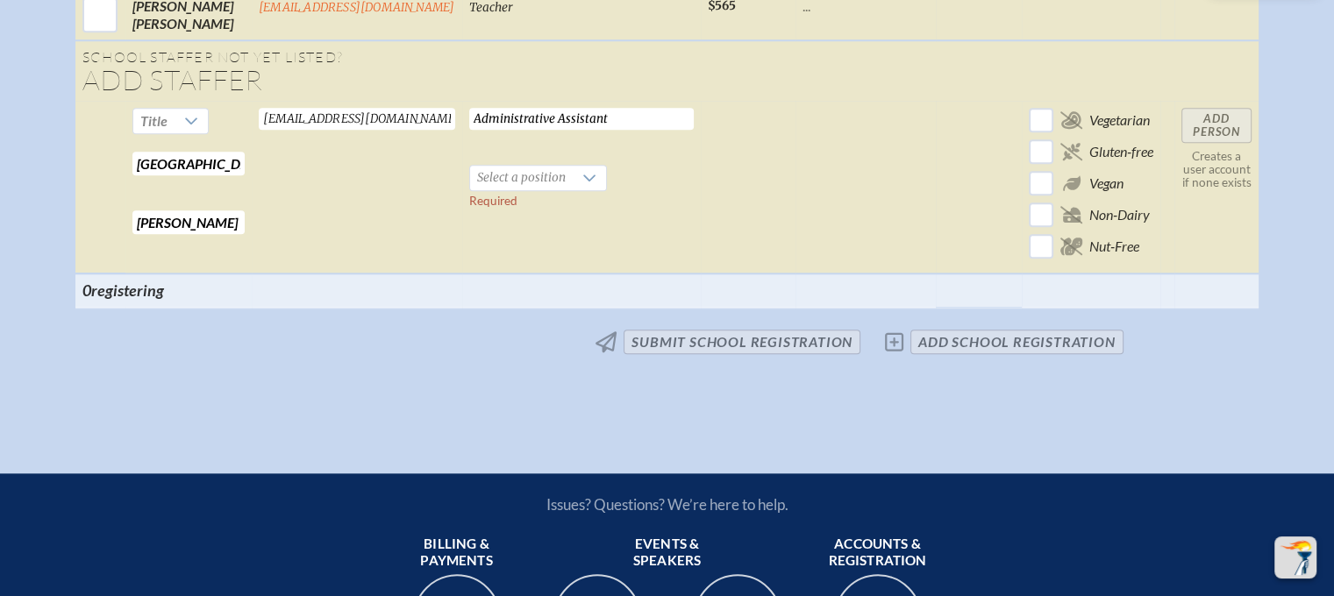
type input "Administrative Assistant"
click at [582, 175] on icon at bounding box center [589, 178] width 14 height 14
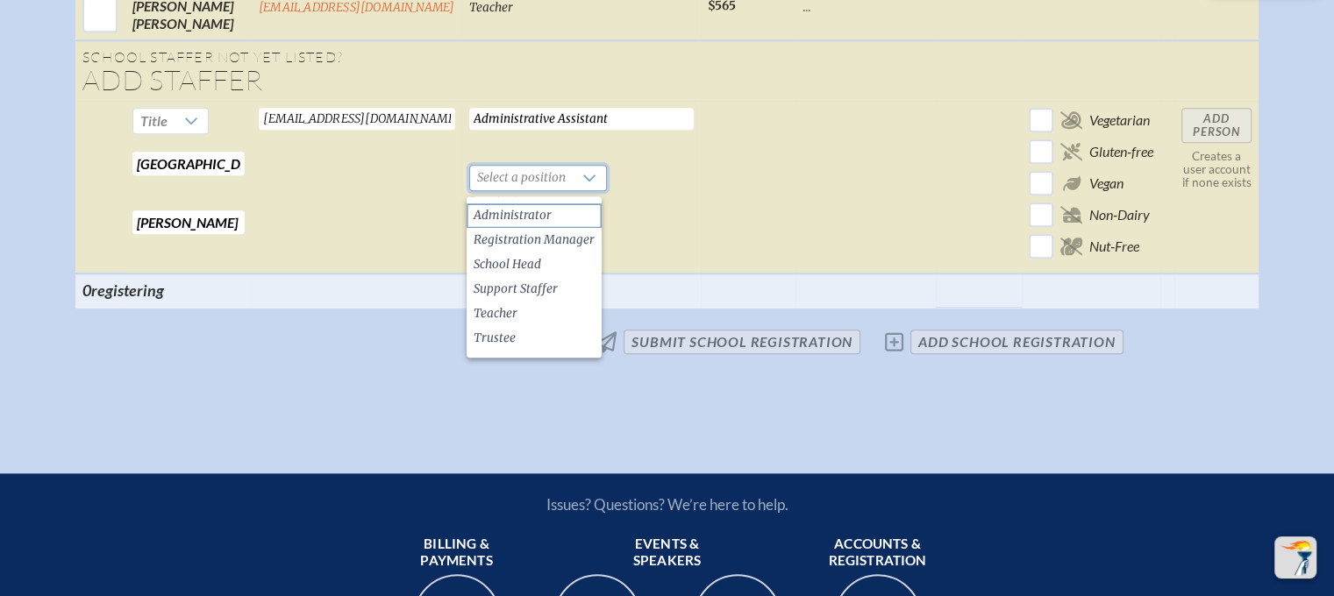
click at [545, 213] on span "Administrator" at bounding box center [513, 216] width 78 height 18
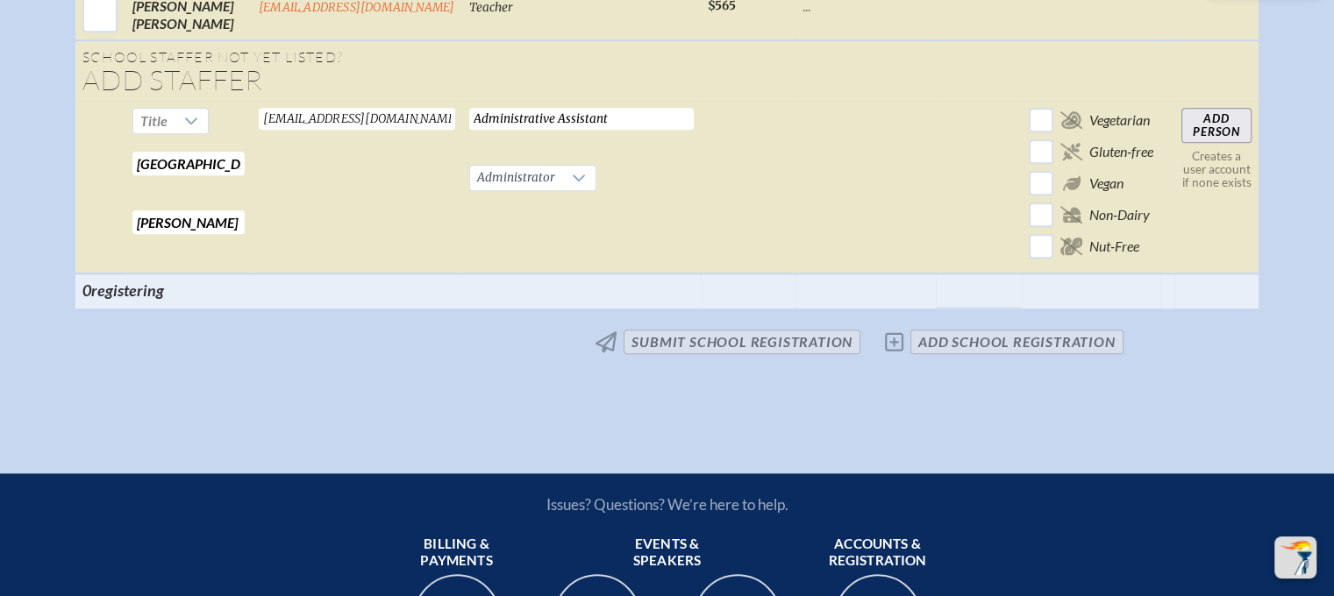
click at [1228, 123] on input "Add Person" at bounding box center [1216, 125] width 70 height 35
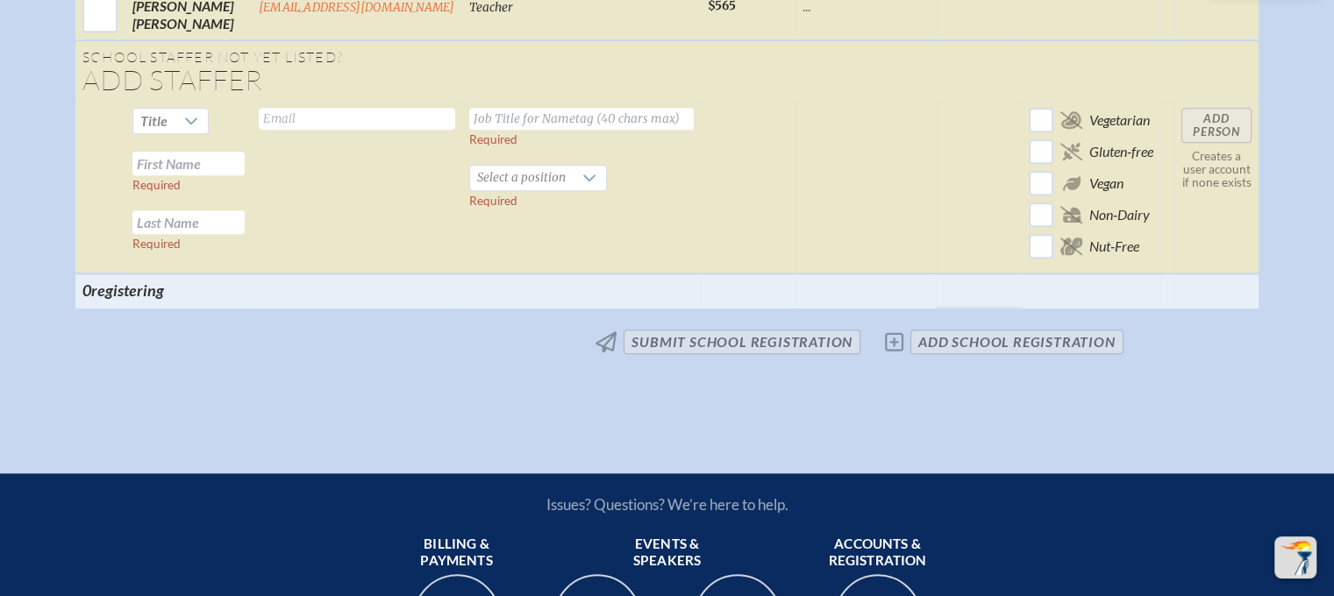
scroll to position [1730, 0]
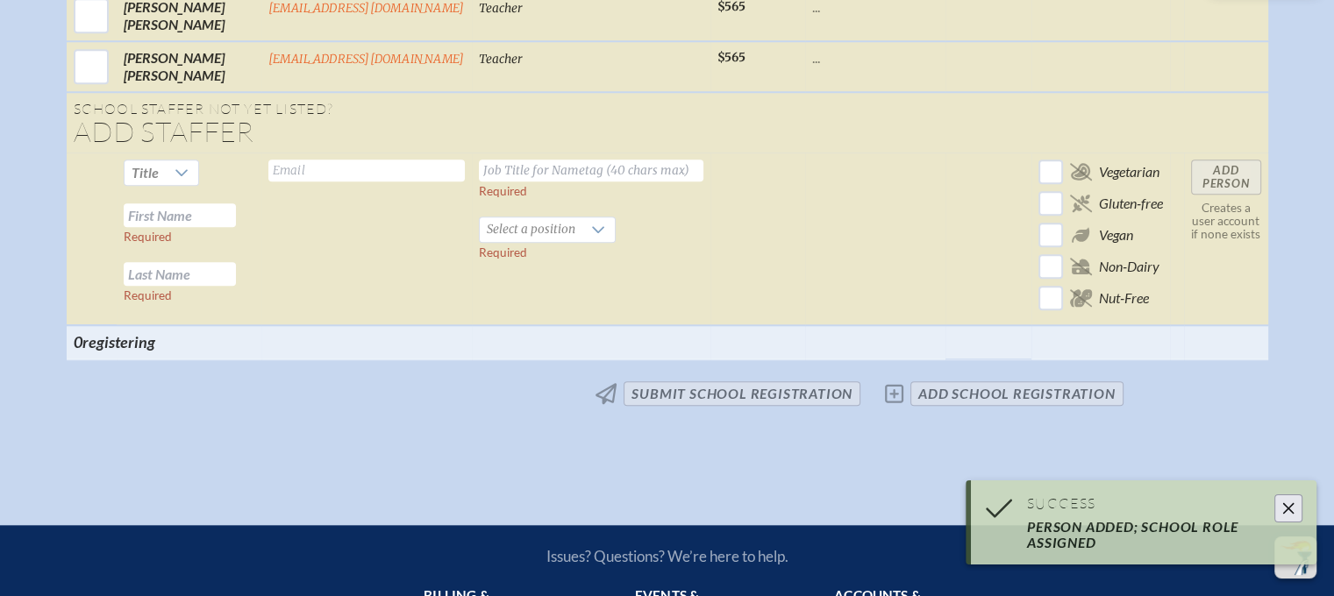
click at [212, 220] on input "text" at bounding box center [180, 215] width 112 height 24
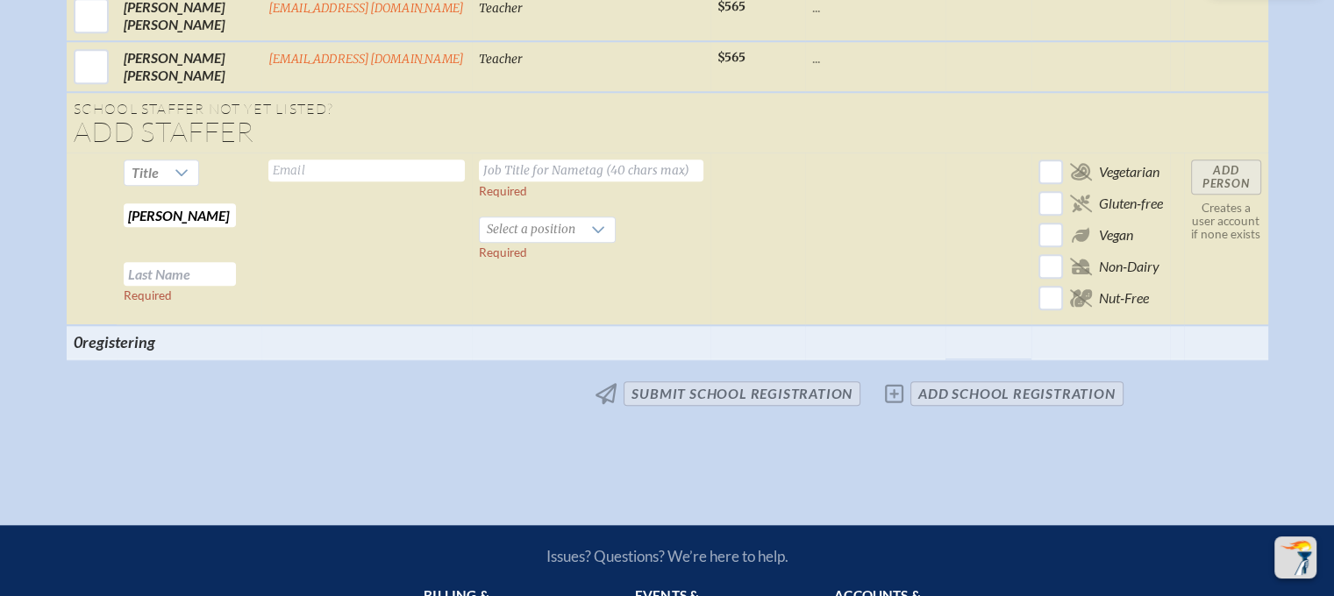
type input "Erin"
type input "Cumpton"
type input "ecumpton@geds.net"
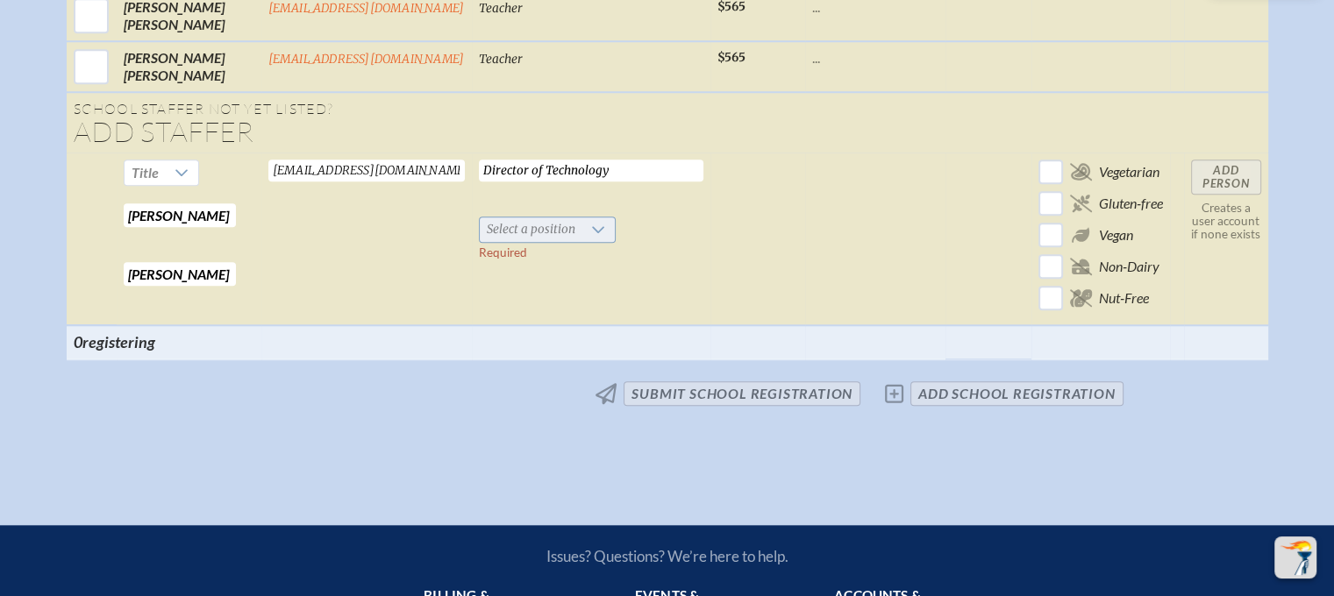
type input "Director of Technology"
click at [512, 227] on span "Select a position" at bounding box center [531, 230] width 103 height 25
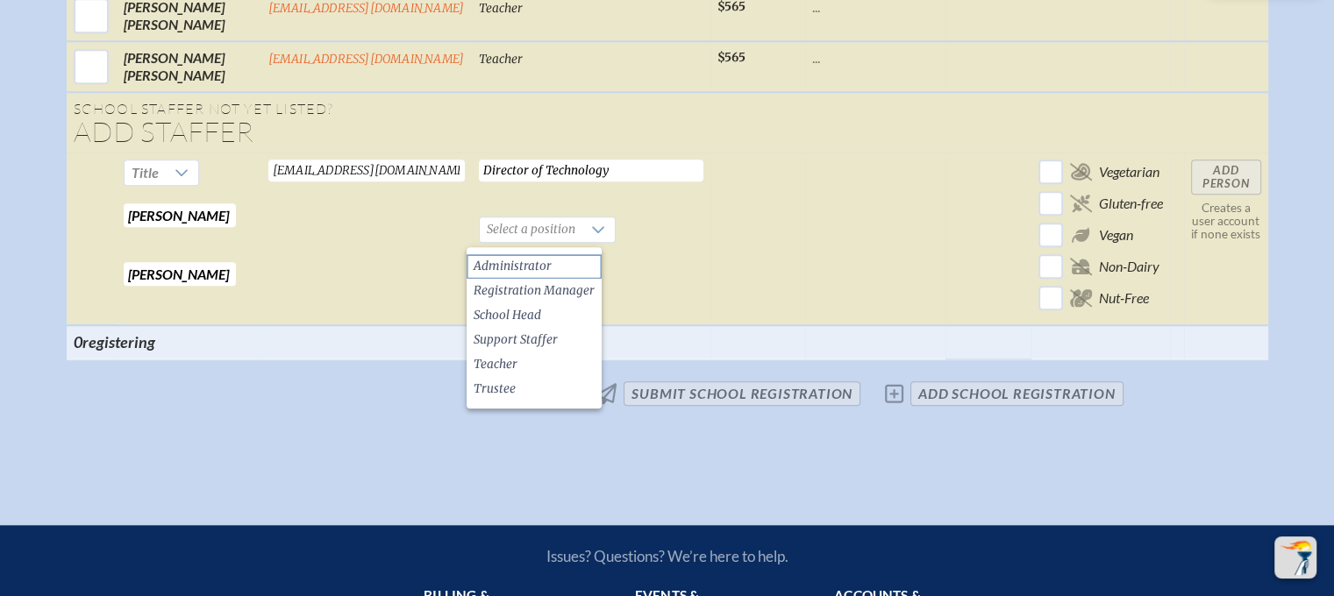
click at [514, 268] on span "Administrator" at bounding box center [513, 267] width 78 height 18
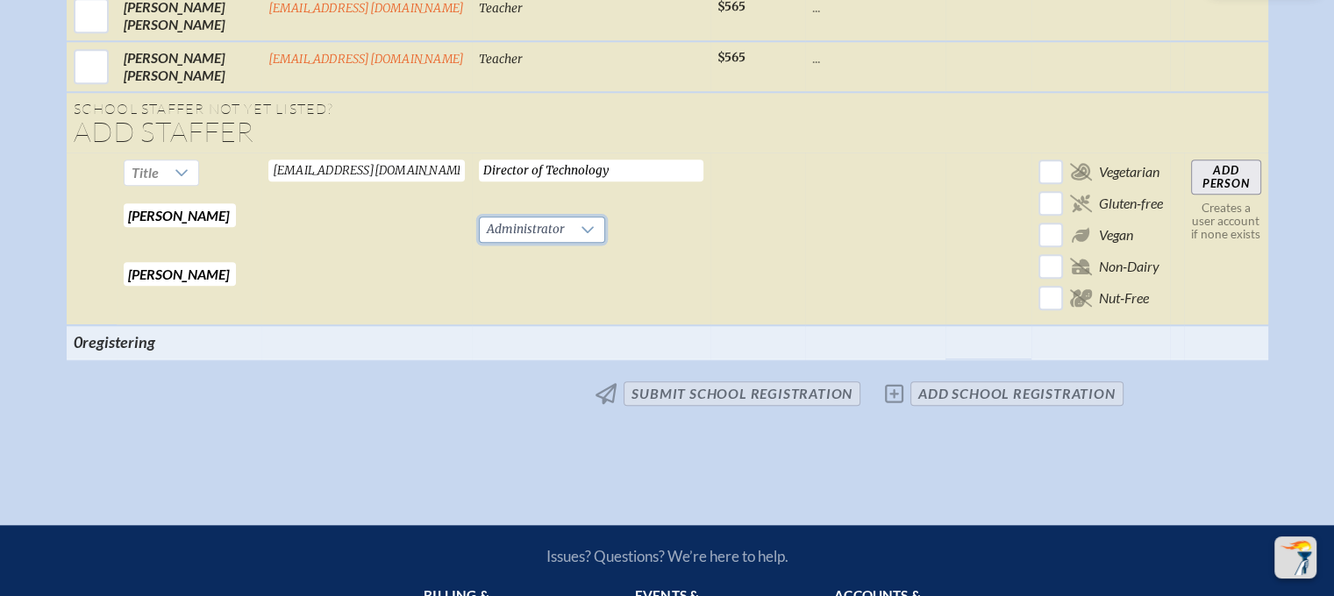
click at [1227, 175] on input "Add Person" at bounding box center [1226, 177] width 70 height 35
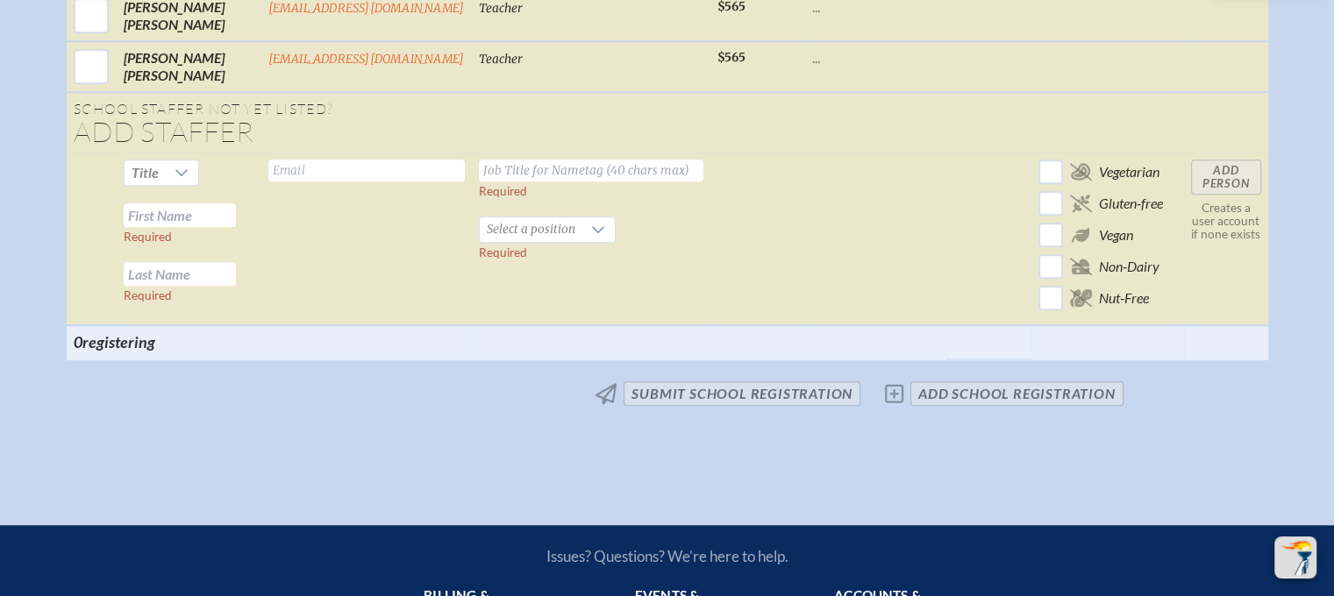
scroll to position [1733, 0]
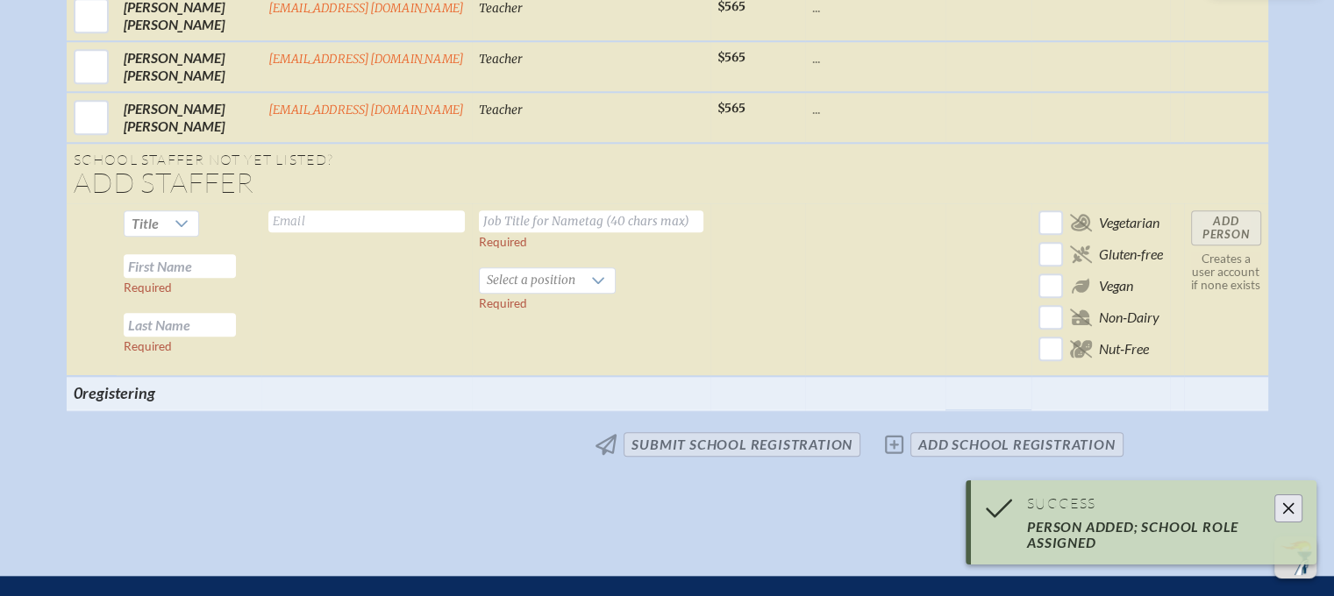
click at [197, 275] on input "text" at bounding box center [180, 266] width 112 height 24
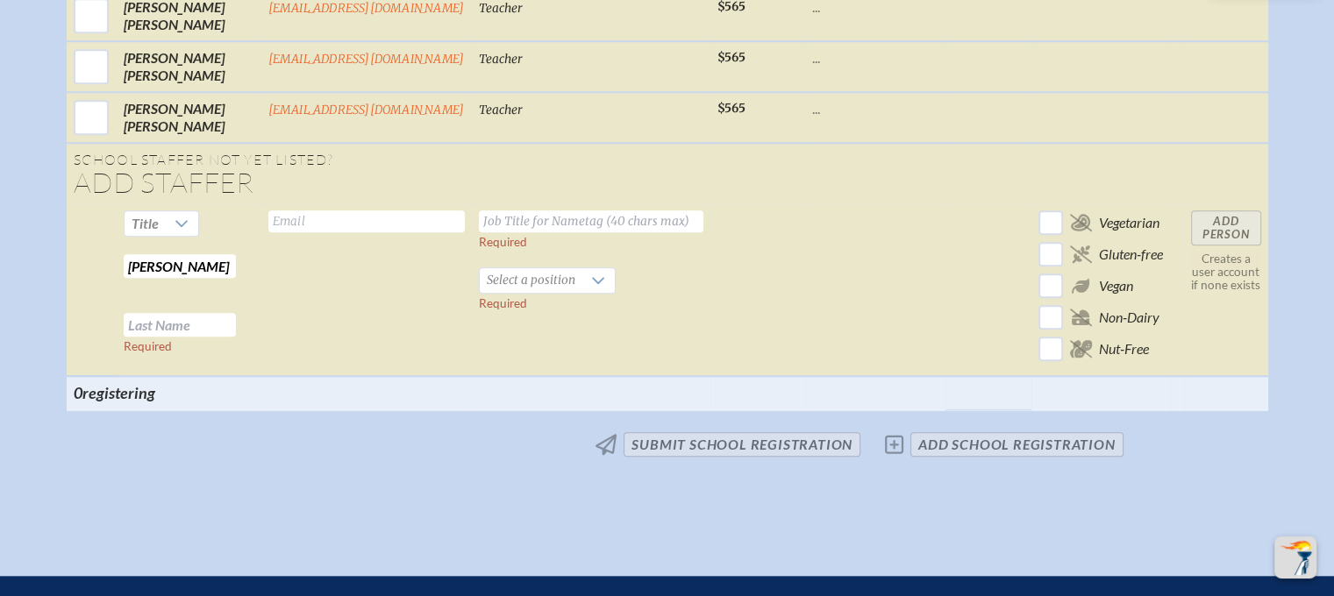
type input "Alice"
type input "Dunn"
type input "adunn@geds.net"
type input "3"
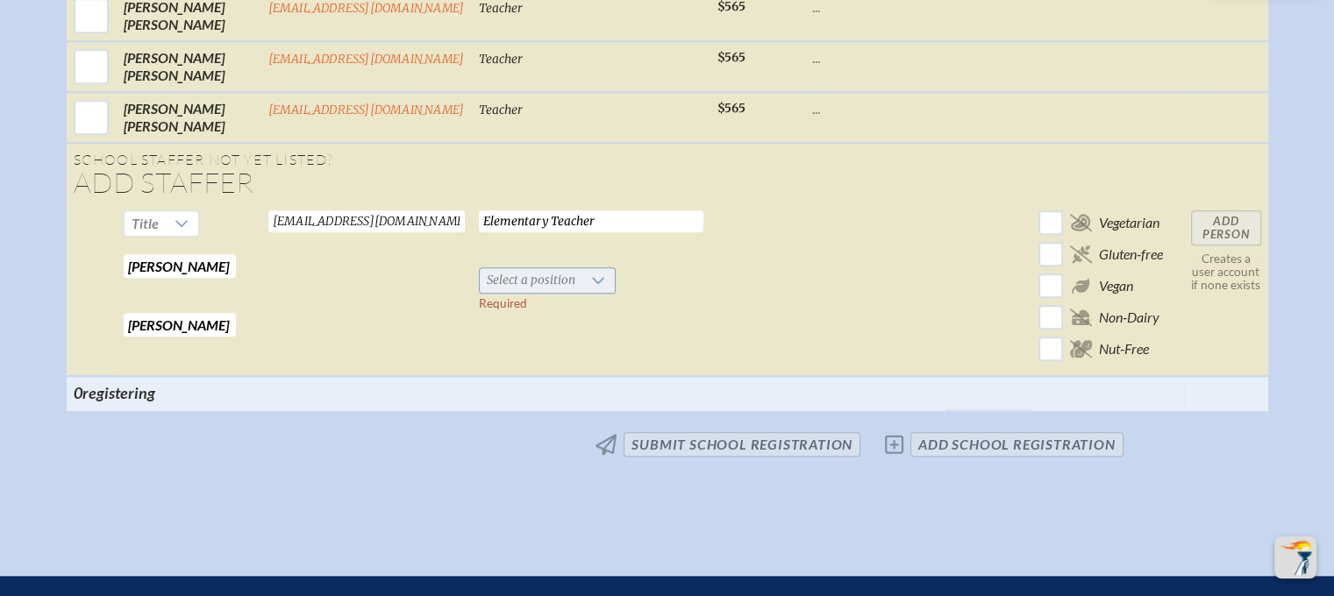
type input "Elementary Teacher"
click at [530, 273] on span "Select a position" at bounding box center [531, 280] width 103 height 25
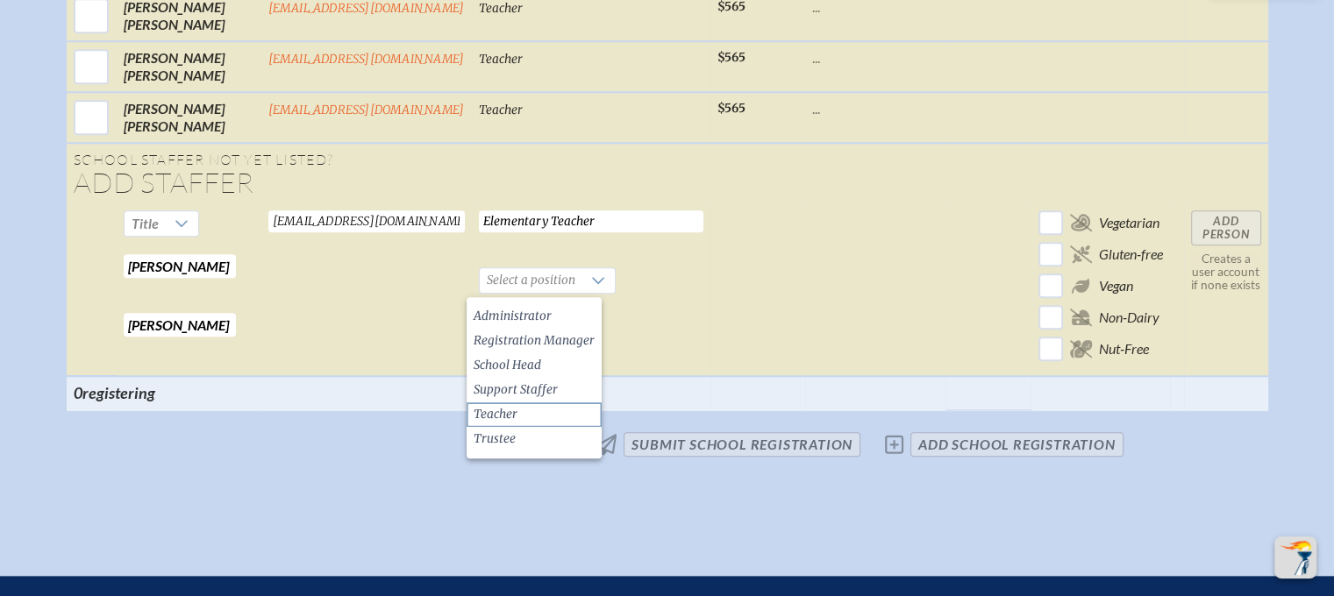
click at [519, 407] on li "Teacher" at bounding box center [534, 415] width 135 height 25
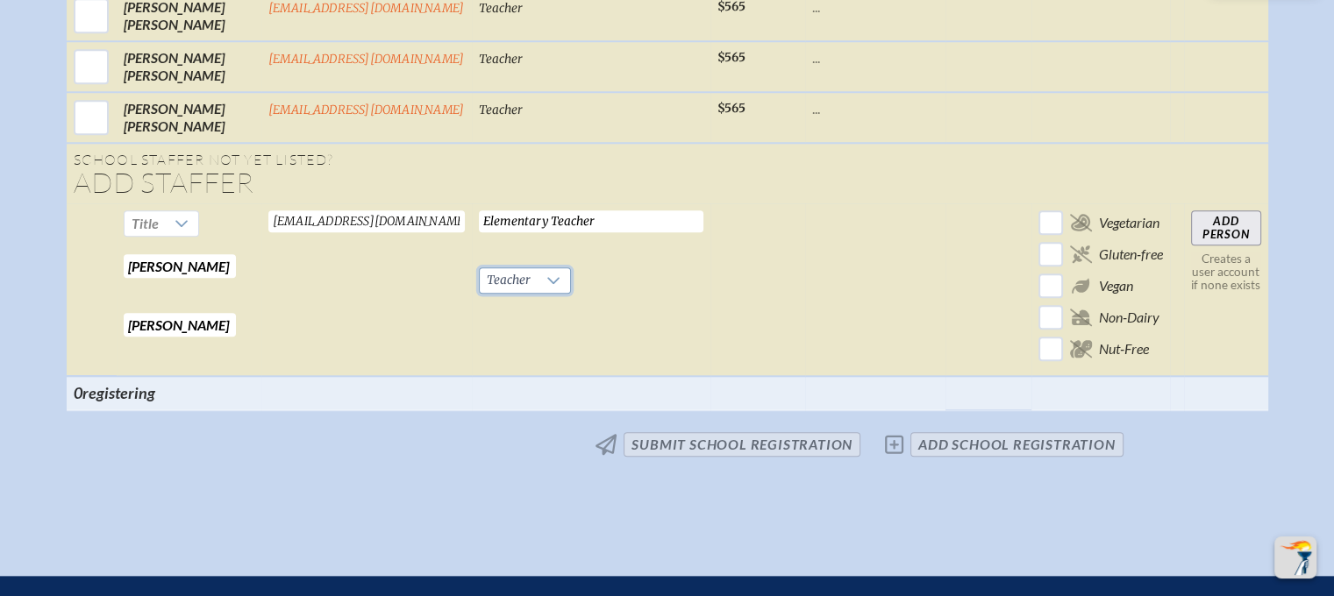
click at [1217, 228] on input "Add Person" at bounding box center [1226, 228] width 70 height 35
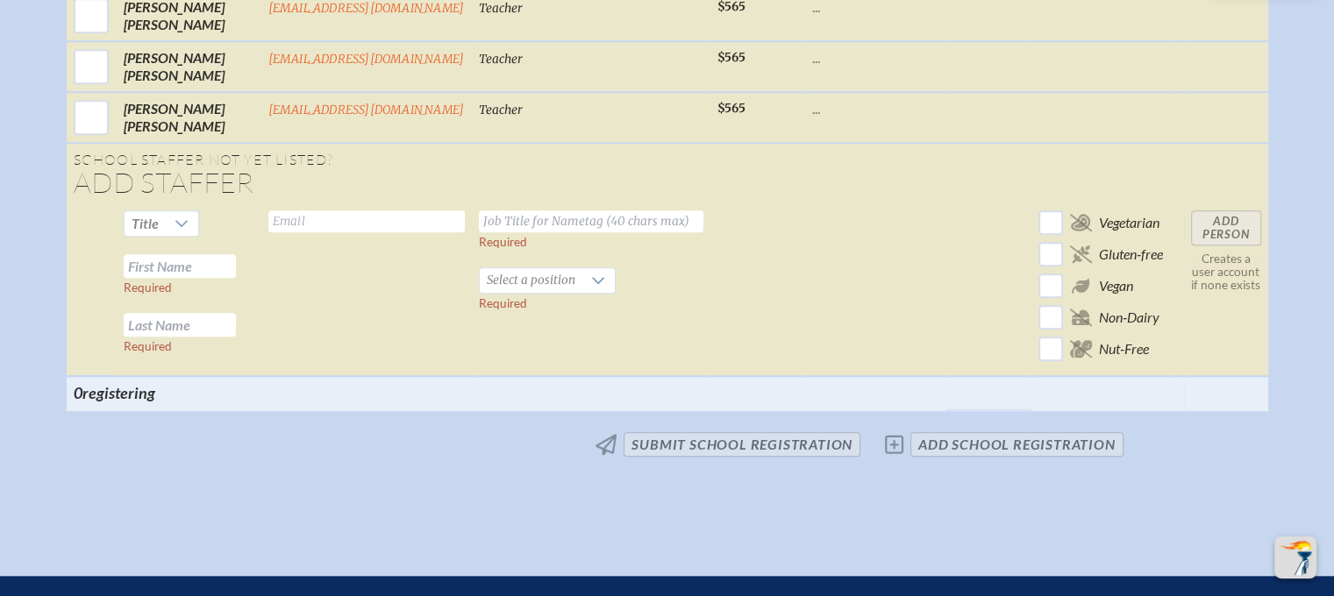
scroll to position [1736, 0]
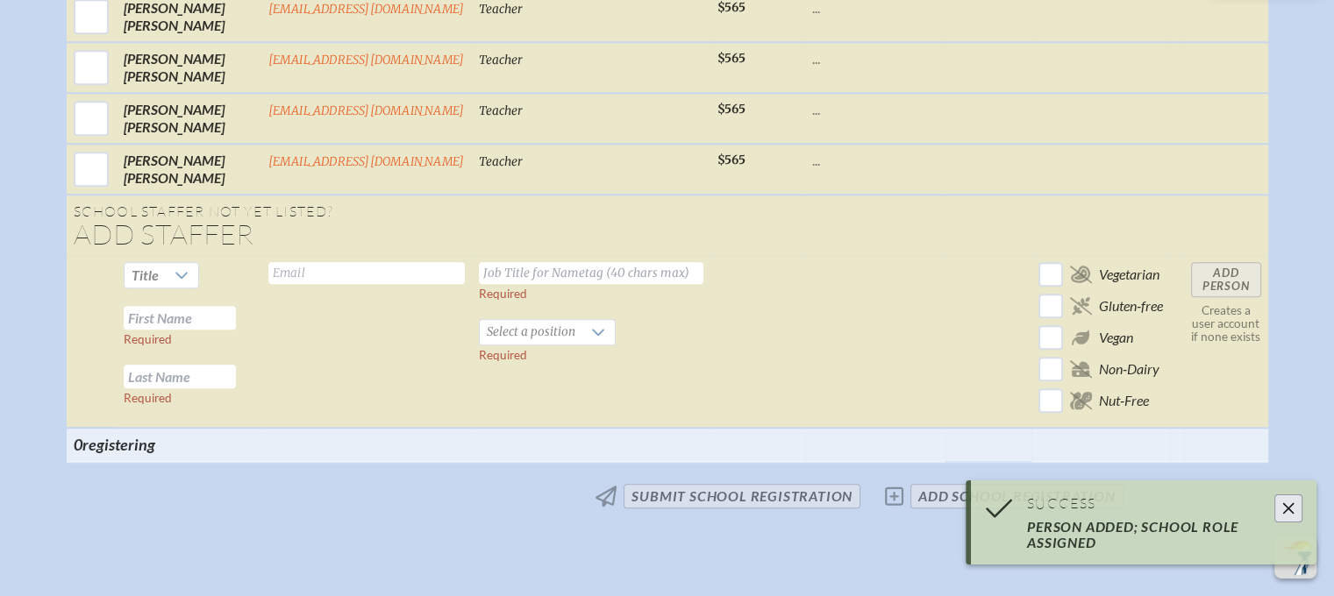
click at [183, 311] on input "text" at bounding box center [180, 318] width 112 height 24
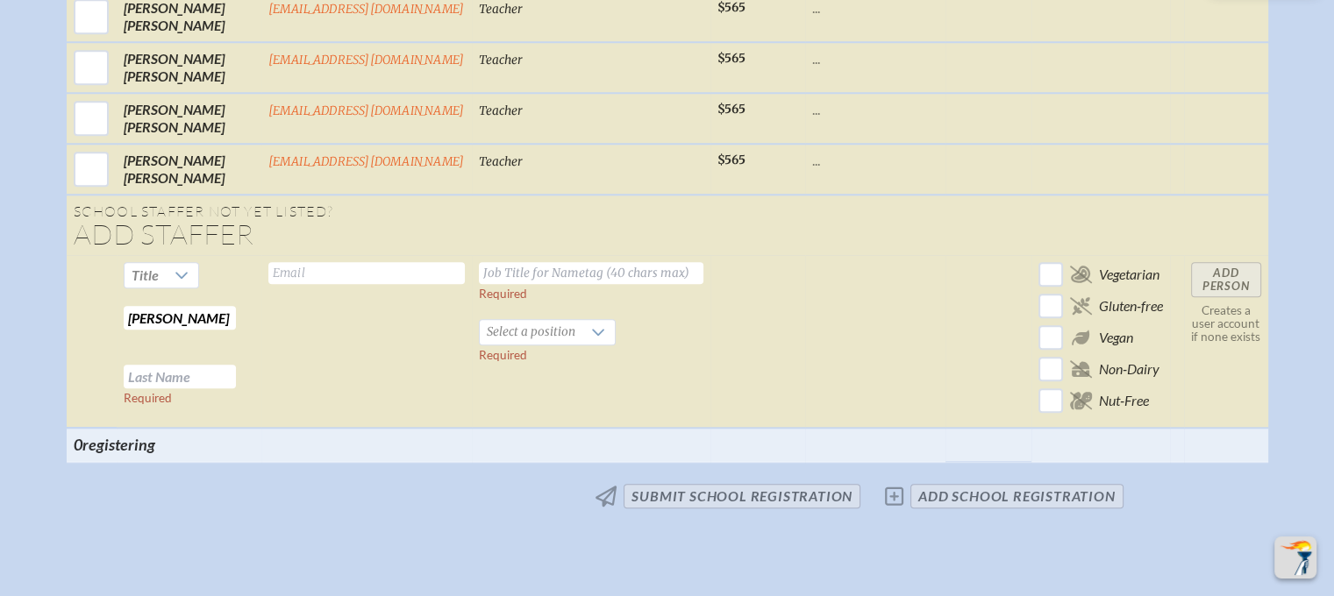
type input "Jennifer"
type input "Hite"
type input "jhite@geds.net"
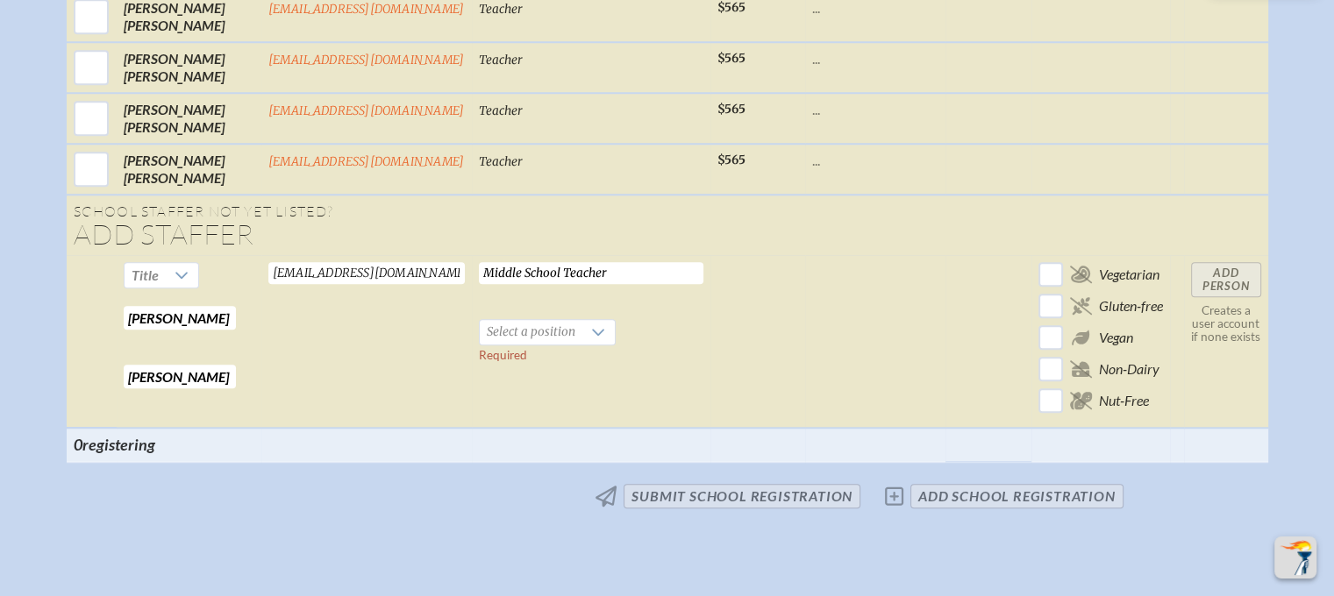
type input "Middle School Teacher"
click at [536, 332] on span "Select a position" at bounding box center [531, 332] width 103 height 25
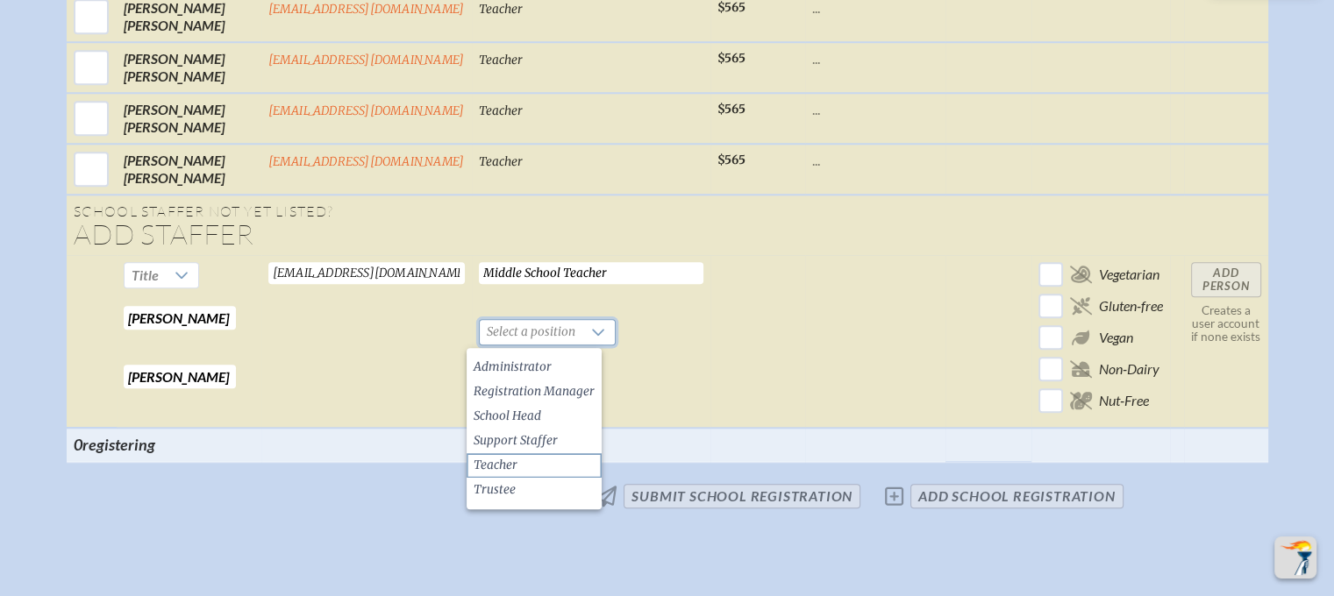
click at [525, 465] on li "Teacher" at bounding box center [534, 465] width 135 height 25
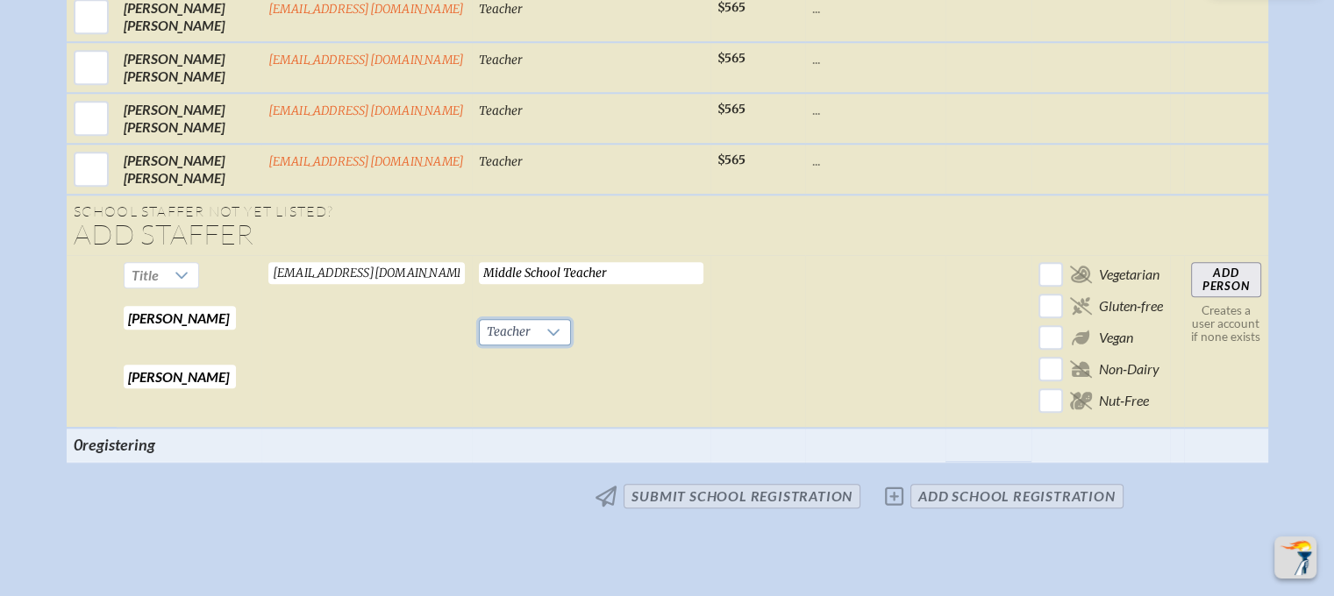
click at [1221, 275] on input "Add Person" at bounding box center [1226, 279] width 70 height 35
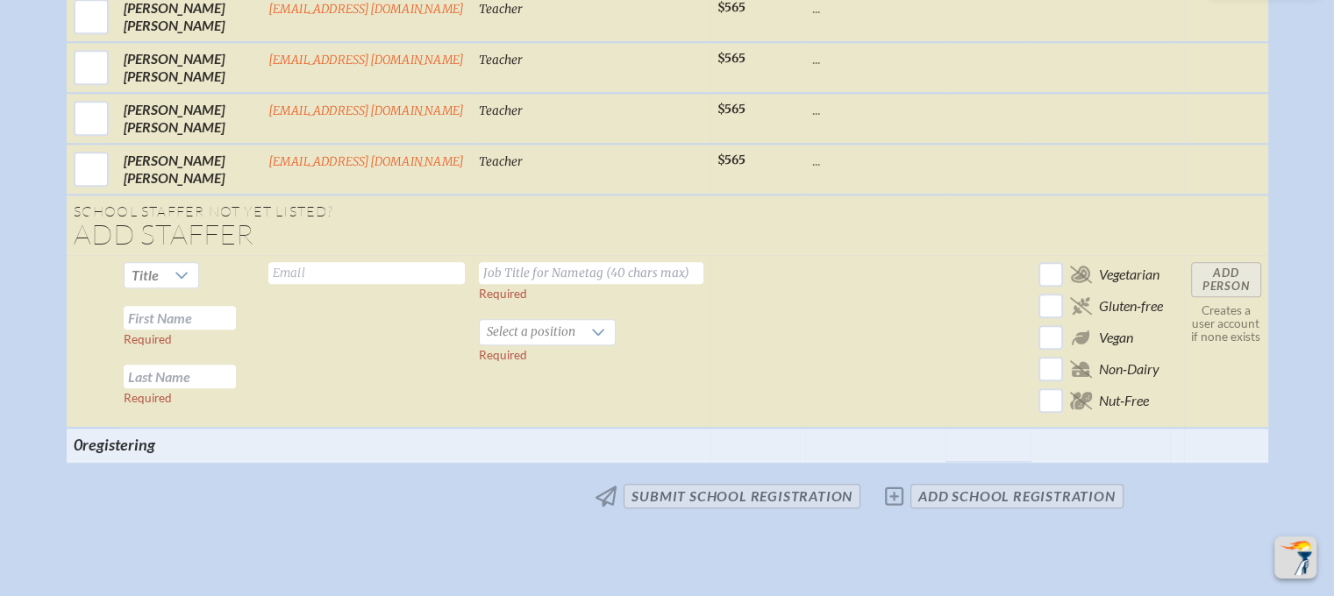
scroll to position [1738, 0]
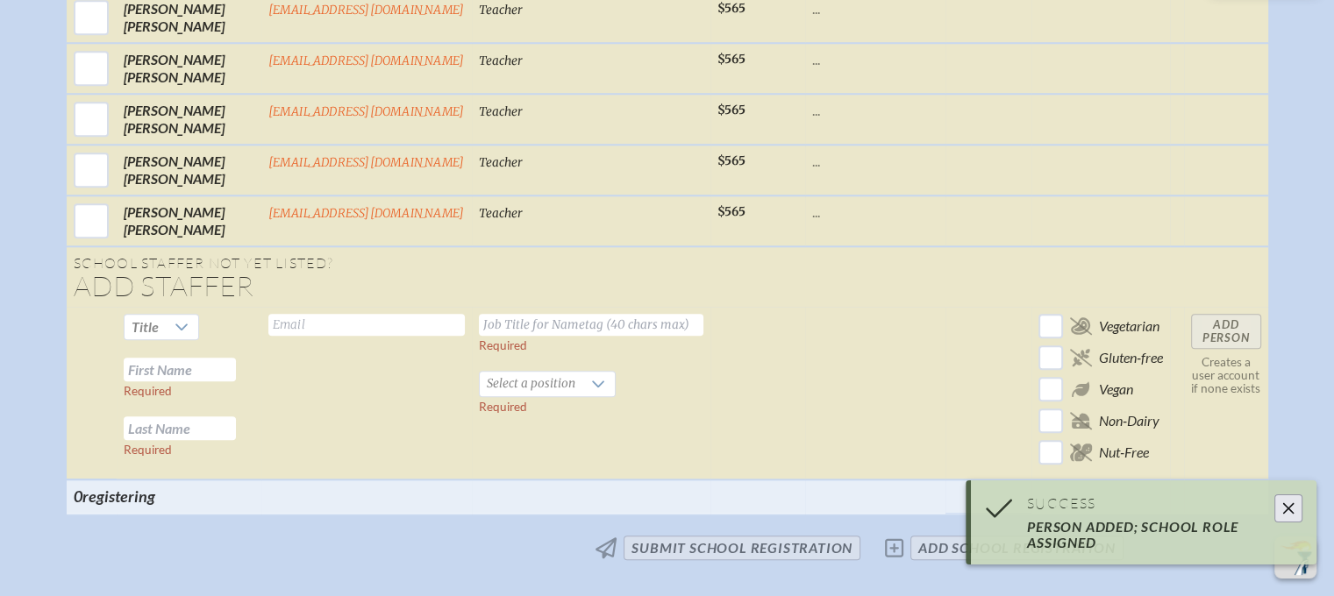
click at [193, 362] on input "text" at bounding box center [180, 370] width 112 height 24
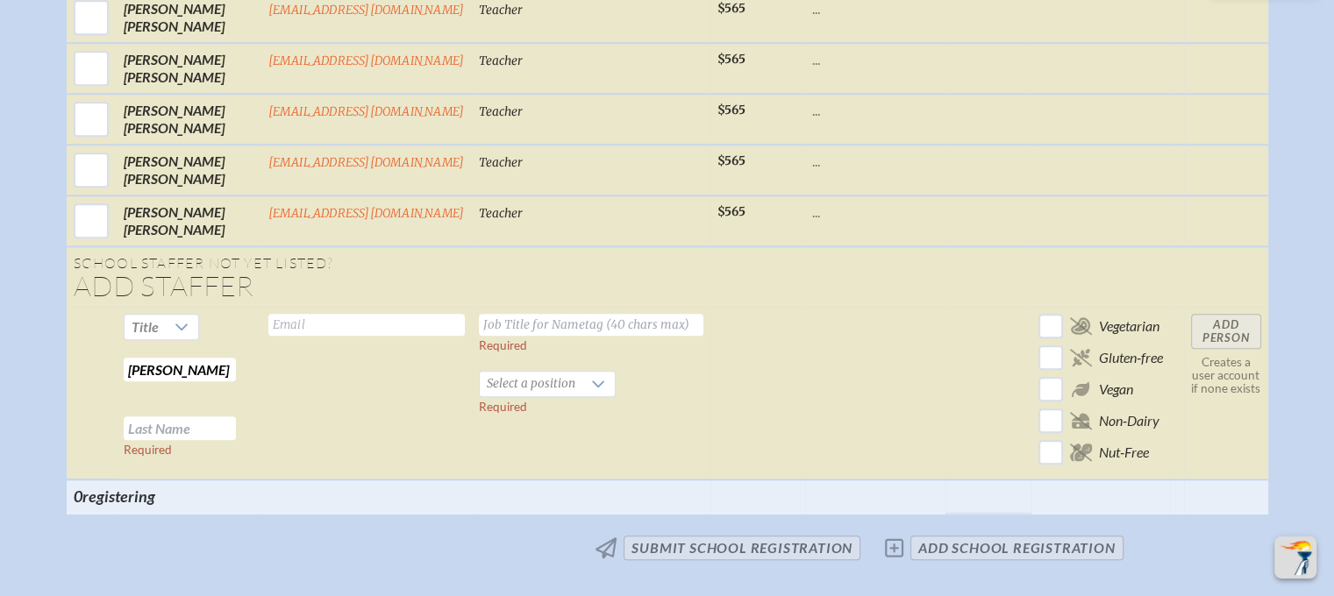
type input "Karen"
type input "i"
type input "Inman"
type input "kinman@geds.net"
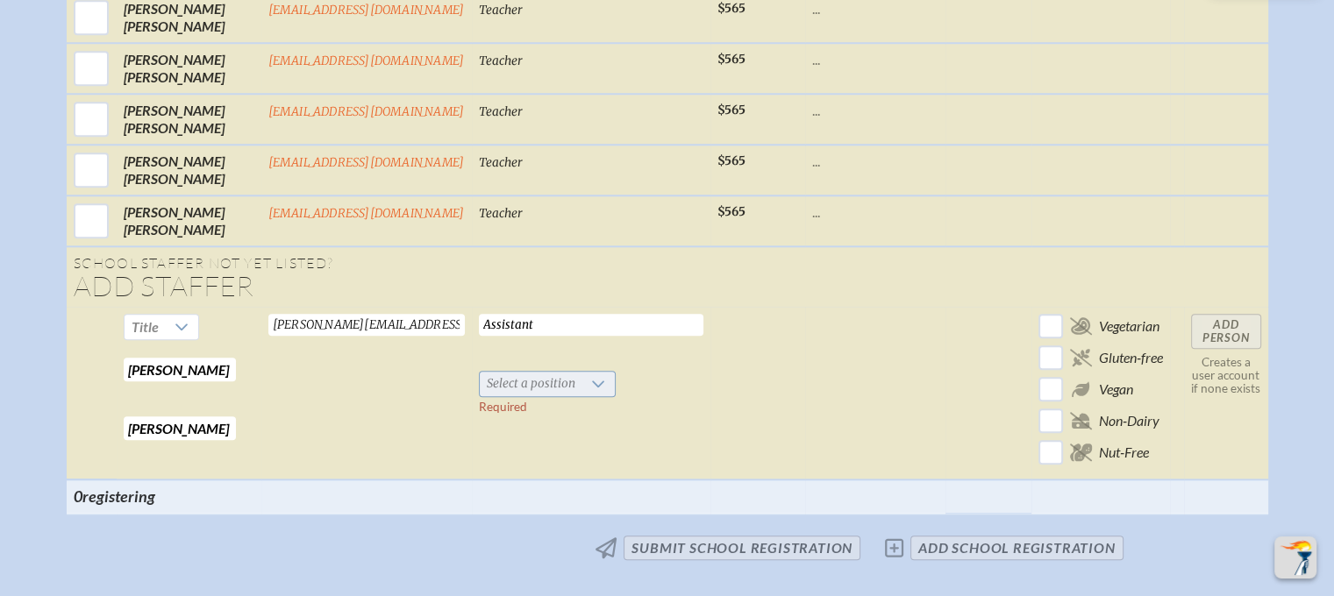
type input "Assistant"
click at [543, 382] on span "Select a position" at bounding box center [531, 384] width 103 height 25
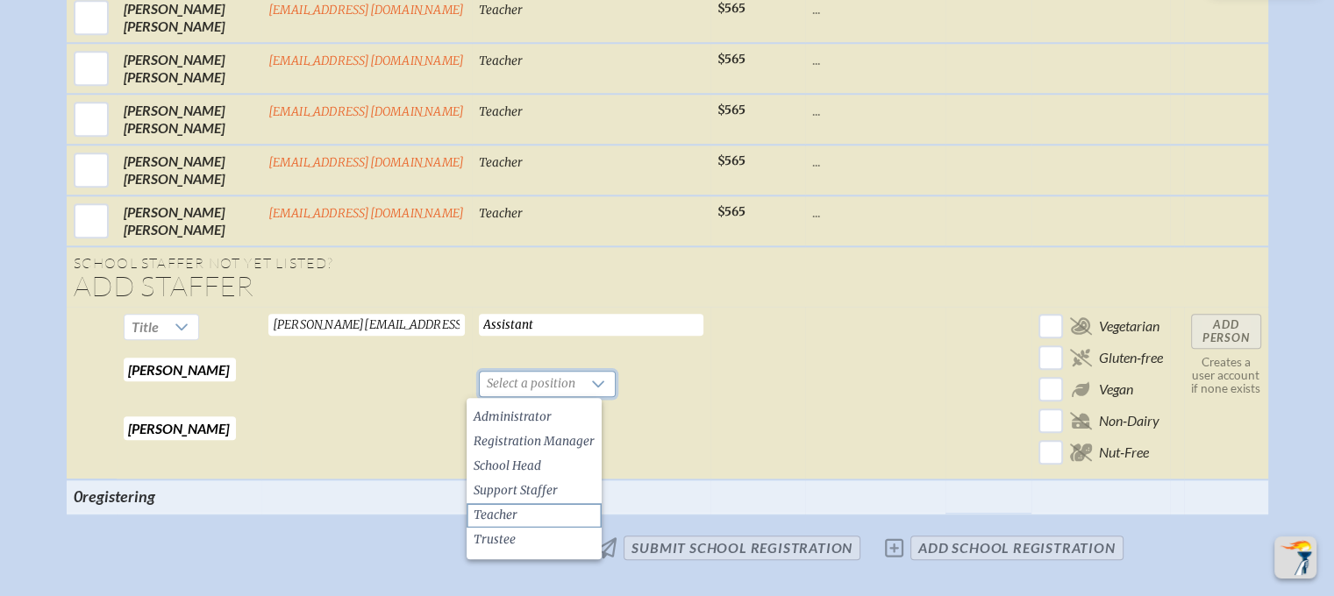
click at [519, 517] on li "Teacher" at bounding box center [534, 515] width 135 height 25
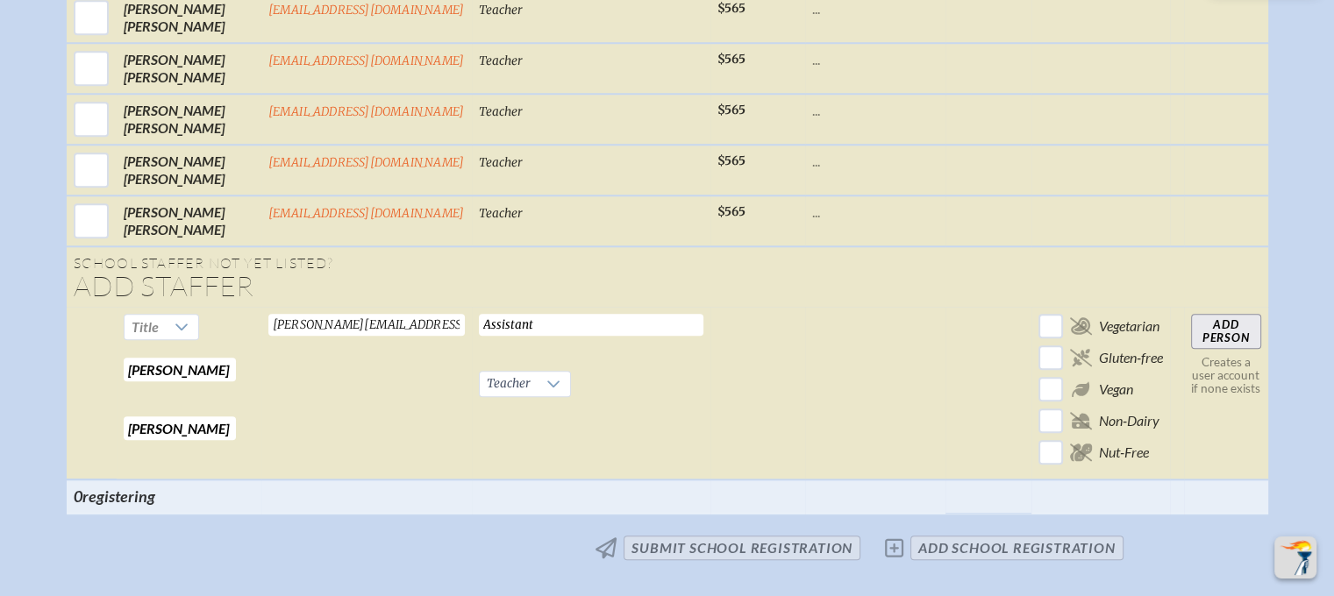
click at [1231, 330] on input "Add Person" at bounding box center [1226, 331] width 70 height 35
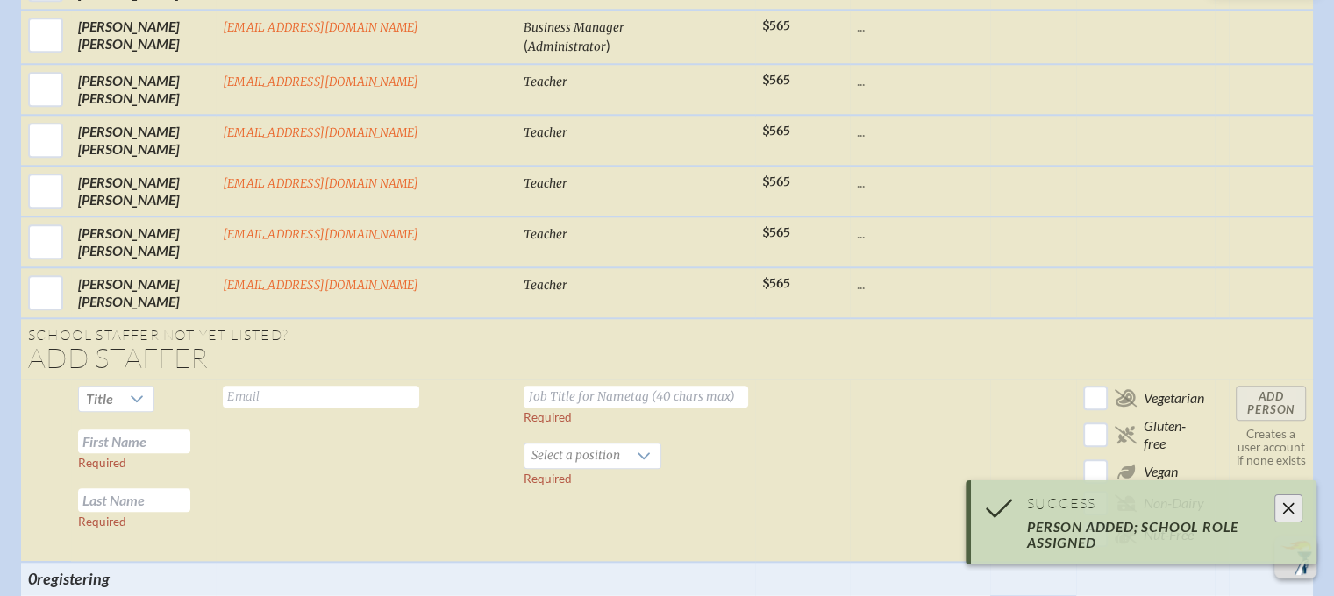
click at [189, 430] on input "text" at bounding box center [134, 442] width 112 height 24
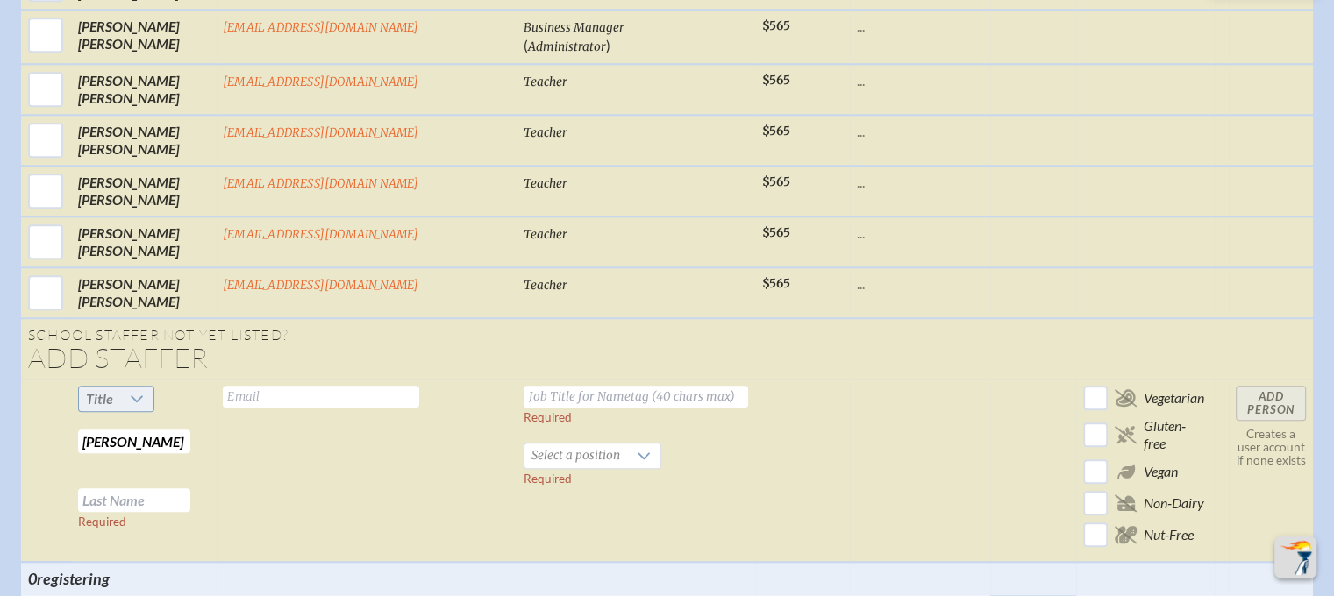
type input "Sloan"
type input "Lewis"
type input "slewis@geds.net"
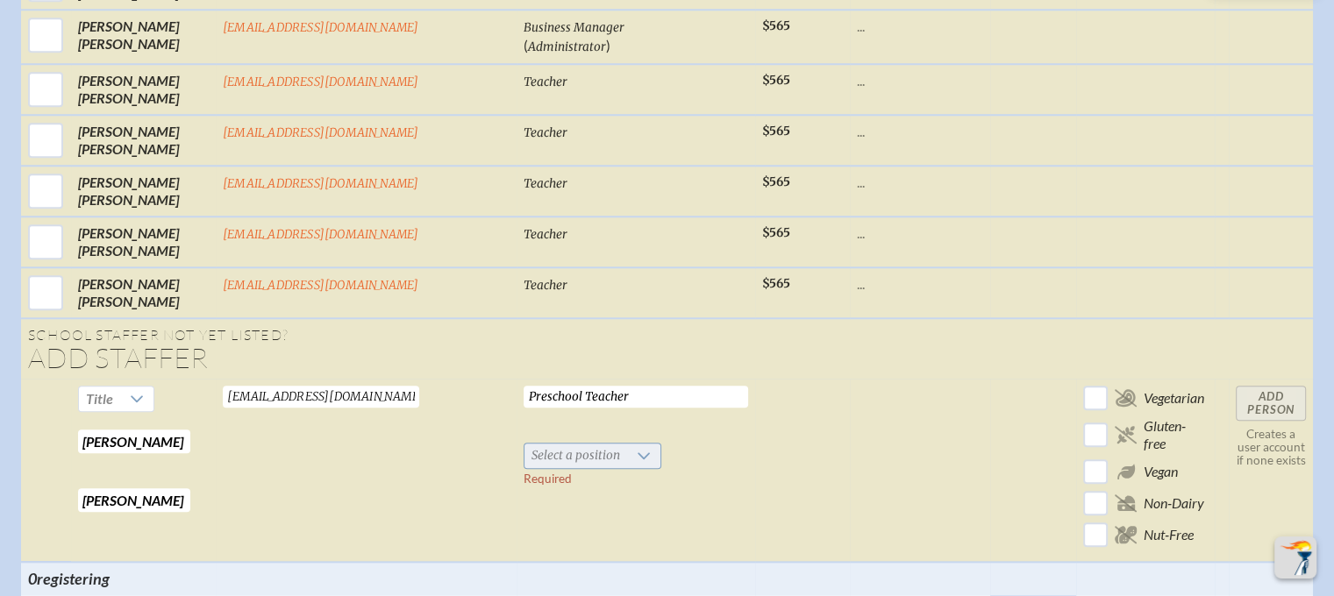
type input "Preschool Teacher"
click at [525, 444] on span "Select a position" at bounding box center [576, 456] width 103 height 25
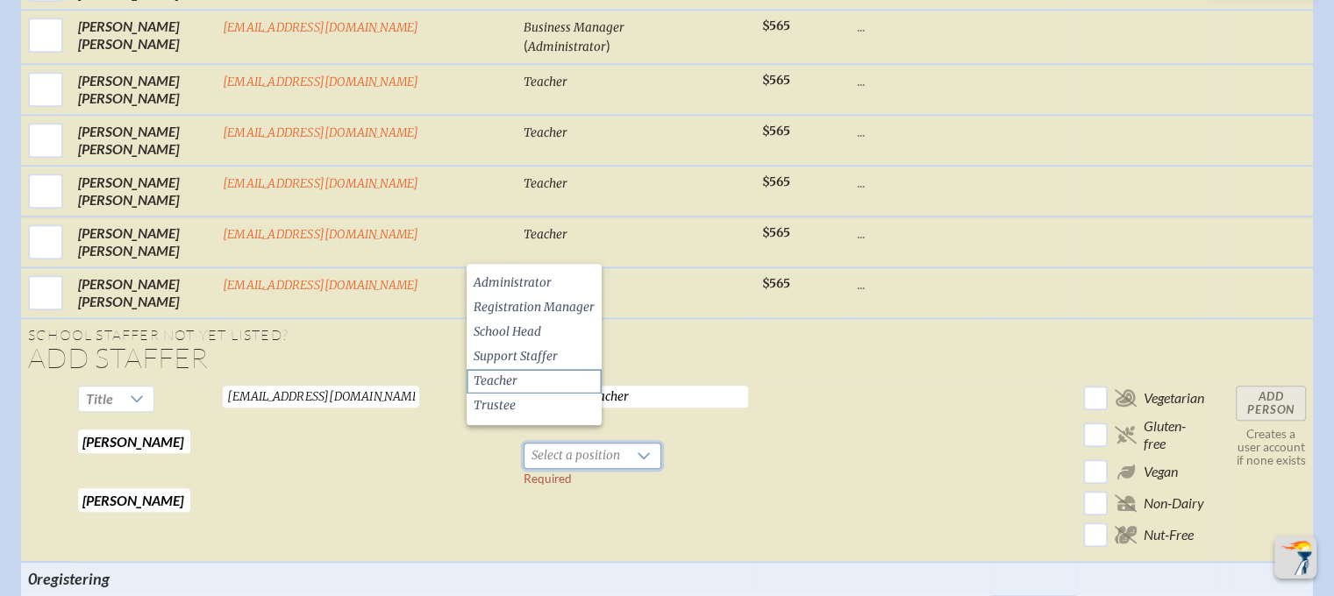
click at [488, 383] on span "Teacher" at bounding box center [496, 382] width 44 height 18
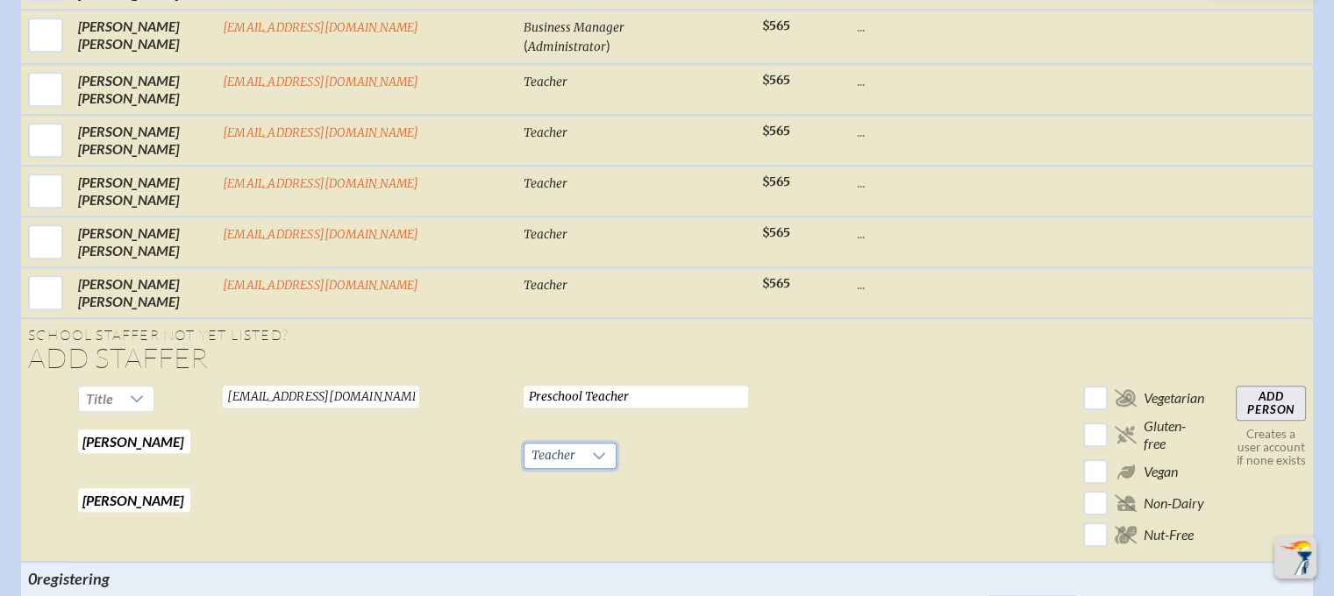
click at [1237, 386] on input "Add Person" at bounding box center [1271, 403] width 70 height 35
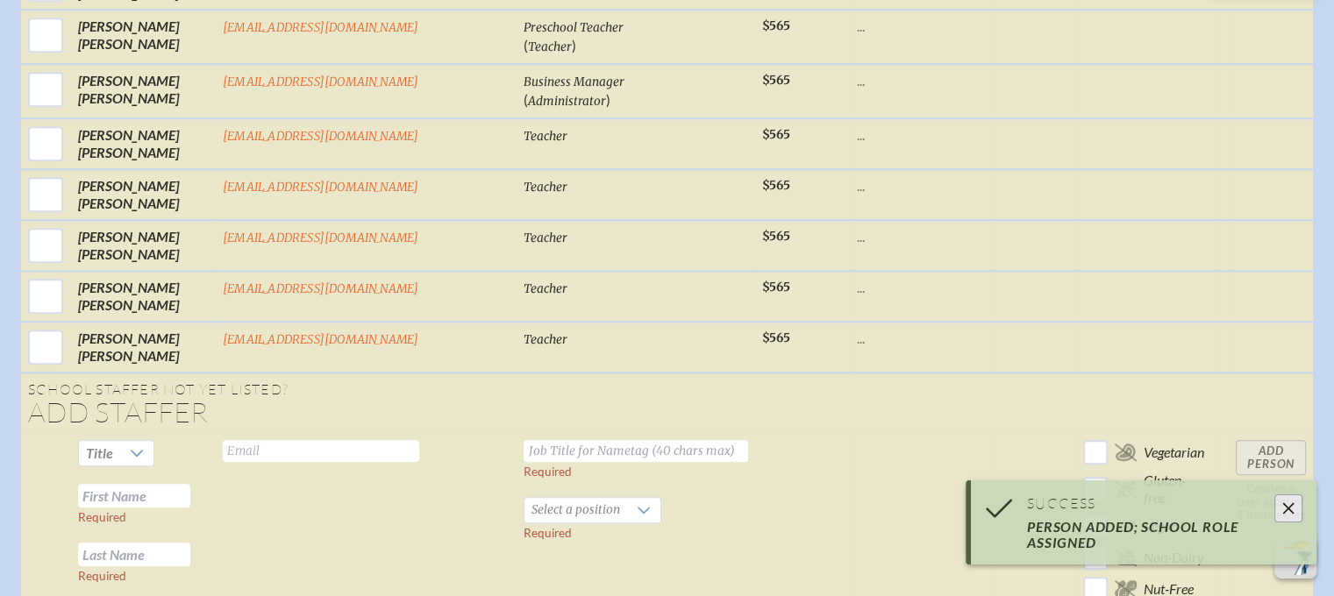
click at [172, 484] on input "text" at bounding box center [134, 496] width 112 height 24
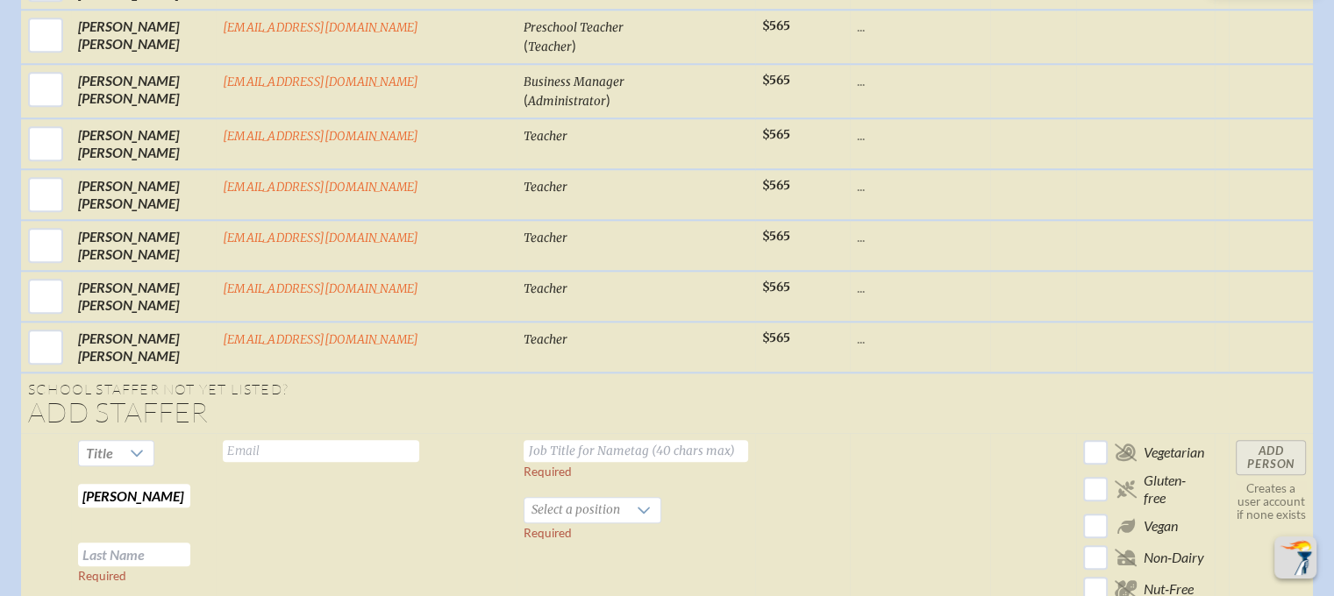
type input "Allison"
type input "Lusk"
type input "alusk@geds.net"
type input "E"
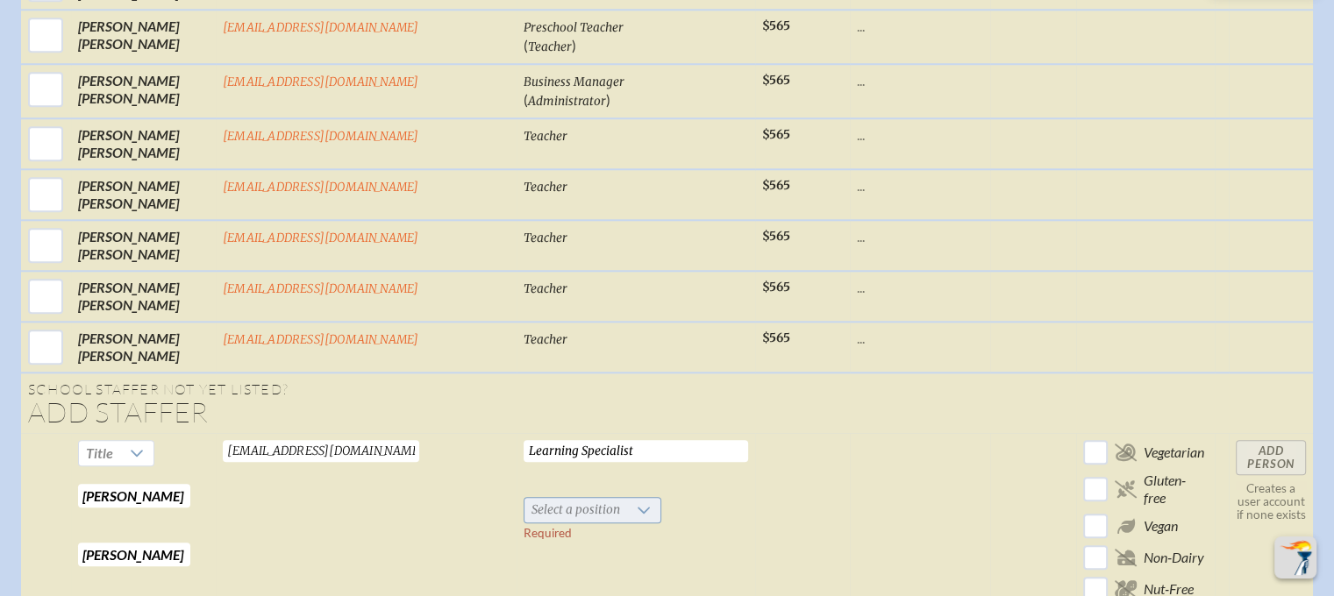
type input "Learning Specialist"
click at [525, 498] on span "Select a position" at bounding box center [576, 510] width 103 height 25
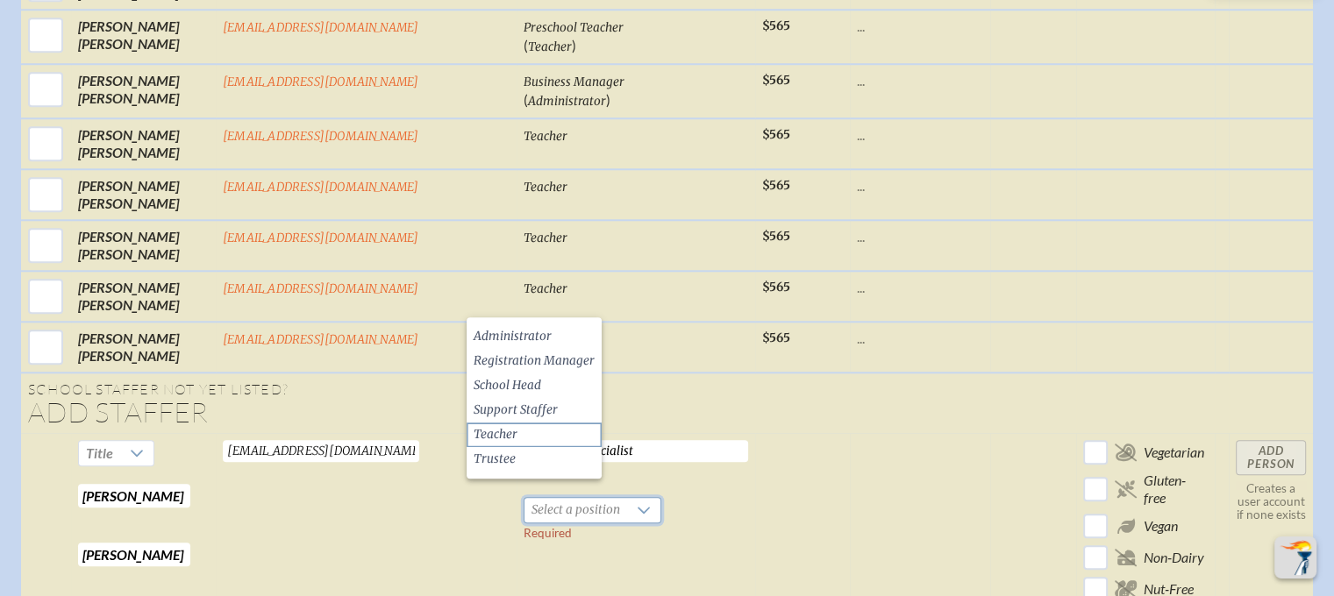
click at [516, 436] on span "Teacher" at bounding box center [496, 435] width 44 height 18
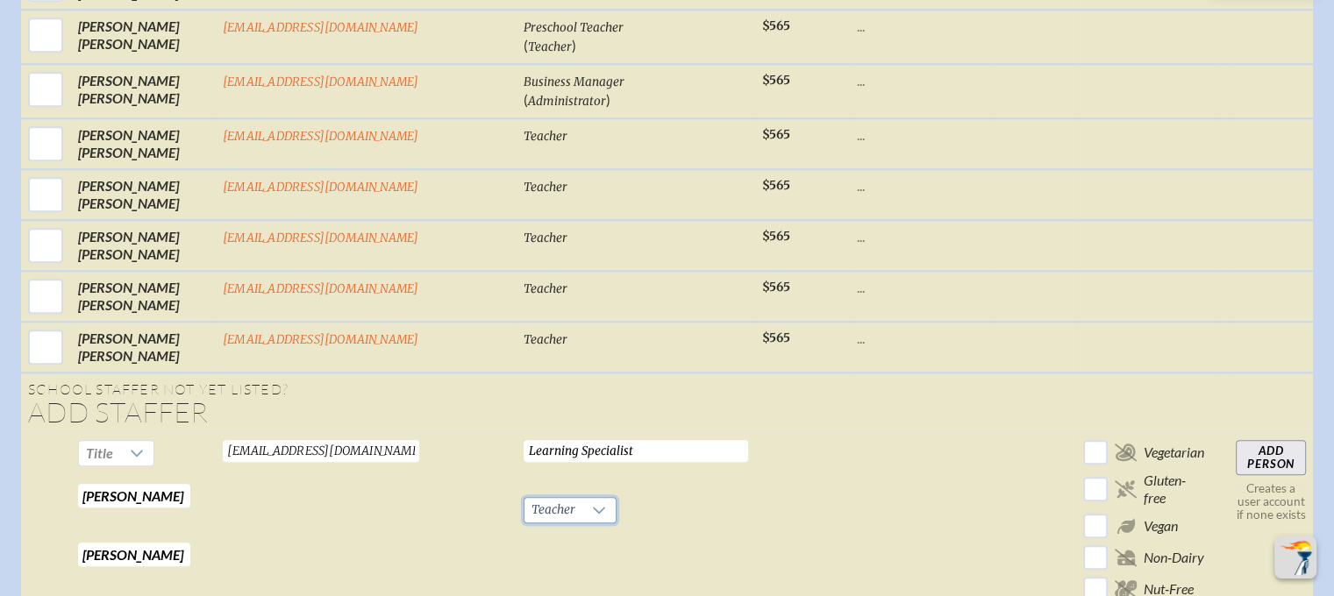
click at [1236, 440] on input "Add Person" at bounding box center [1271, 457] width 70 height 35
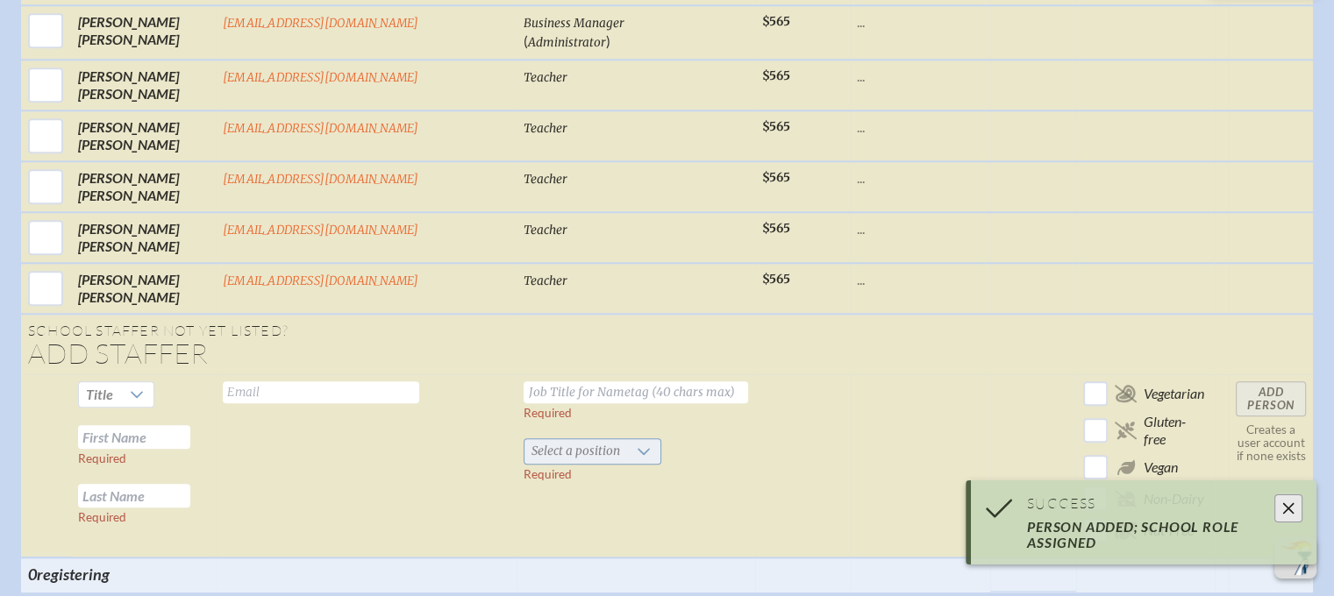
scroll to position [2002, 0]
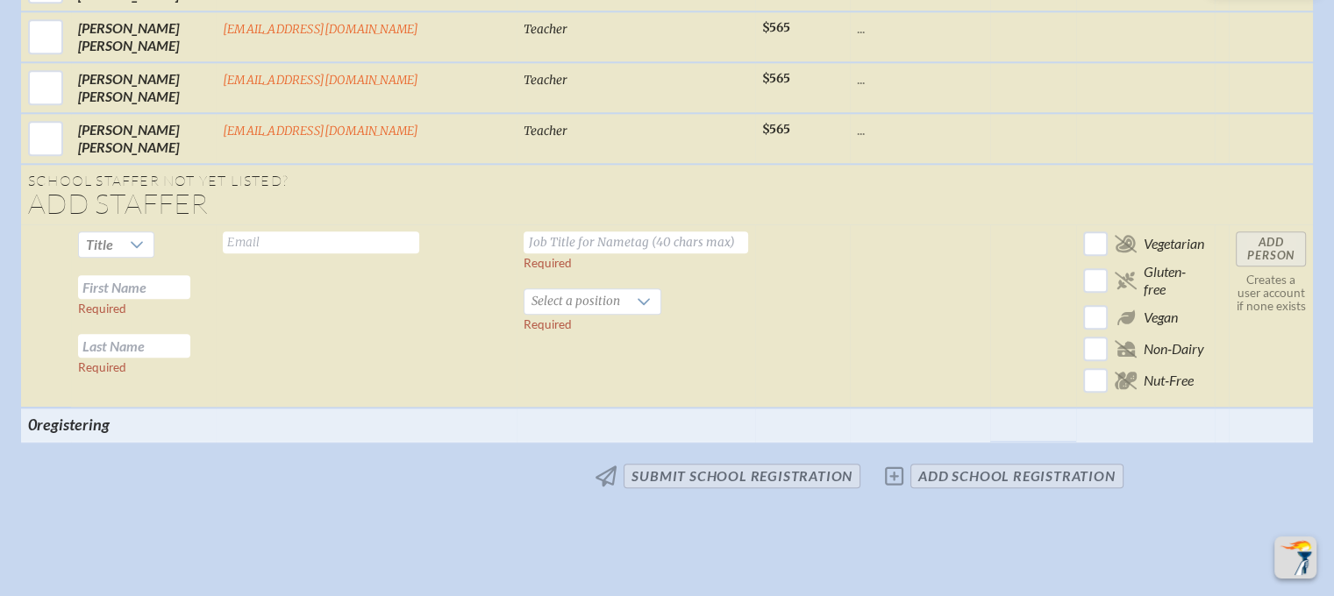
click at [175, 275] on input "text" at bounding box center [134, 287] width 112 height 24
type input "Emma"
type input "McCabe"
click at [381, 232] on input "text" at bounding box center [321, 243] width 196 height 22
type input "emccabe@geds.net"
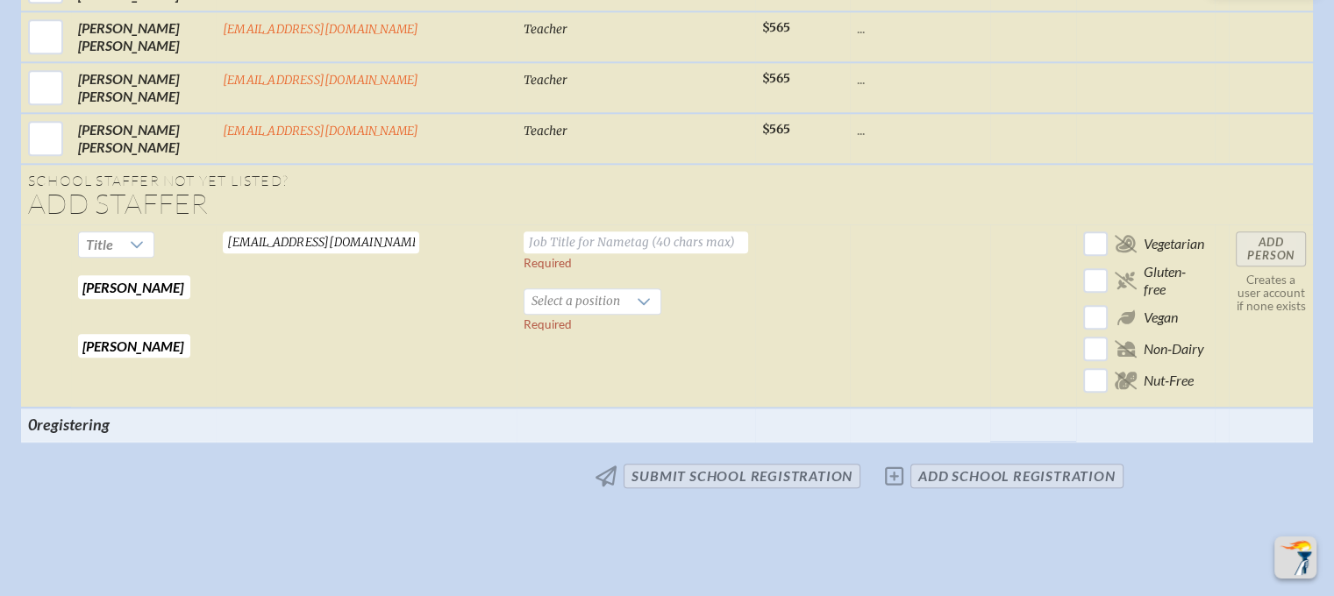
click at [609, 232] on input "text" at bounding box center [636, 243] width 225 height 22
type input "Director Development and Communications"
click at [525, 289] on span "Select a position" at bounding box center [576, 301] width 103 height 25
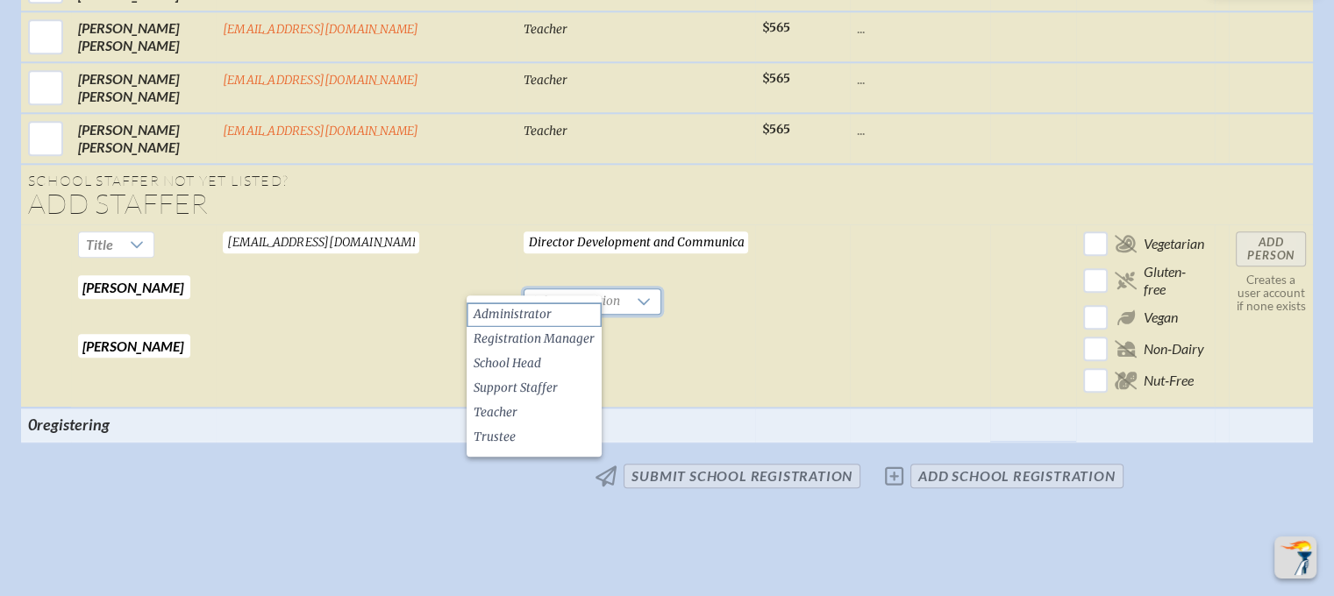
click at [533, 315] on span "Administrator" at bounding box center [513, 315] width 78 height 18
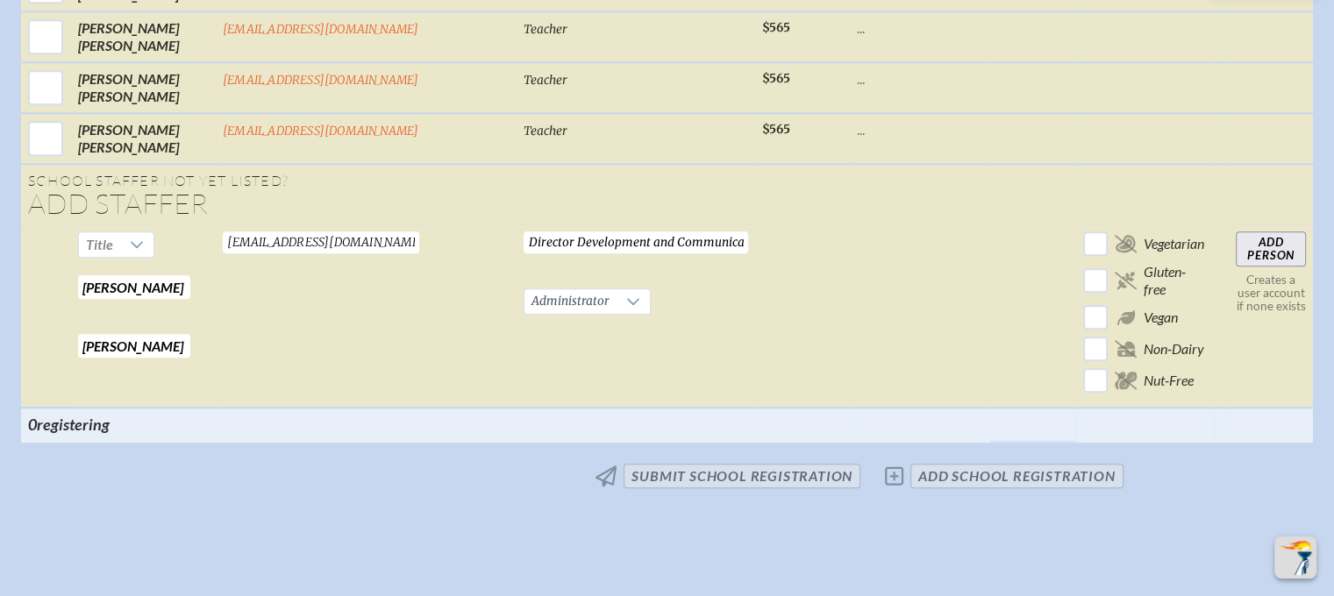
click at [1236, 232] on input "Add Person" at bounding box center [1271, 249] width 70 height 35
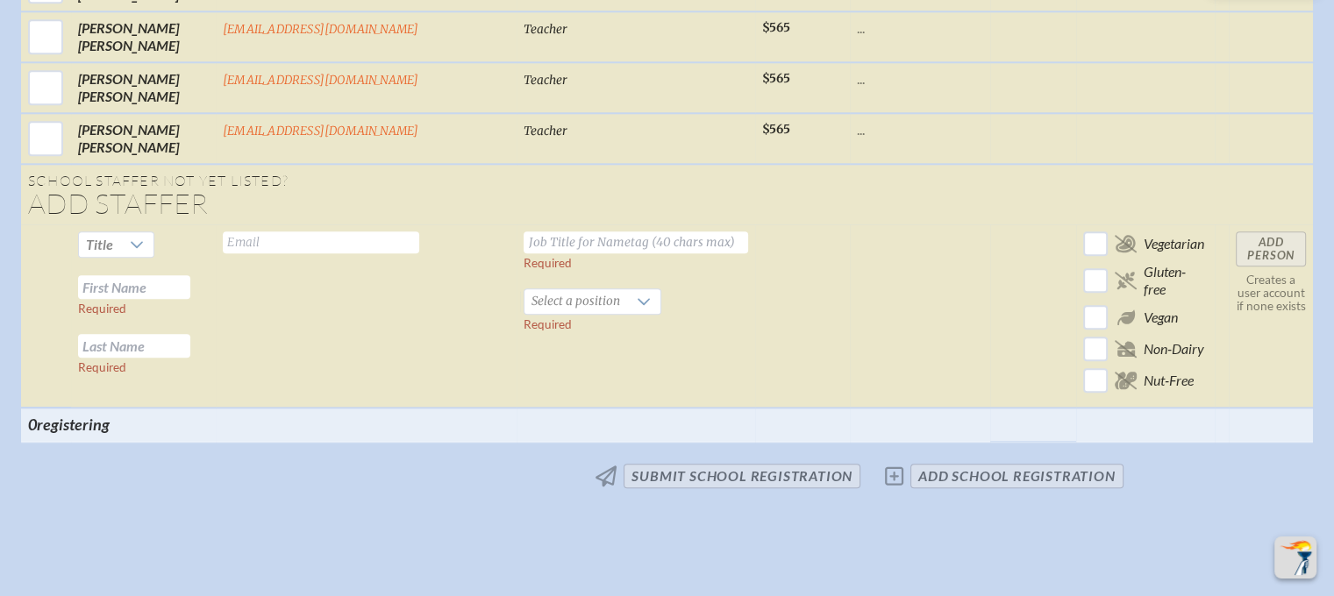
scroll to position [2004, 0]
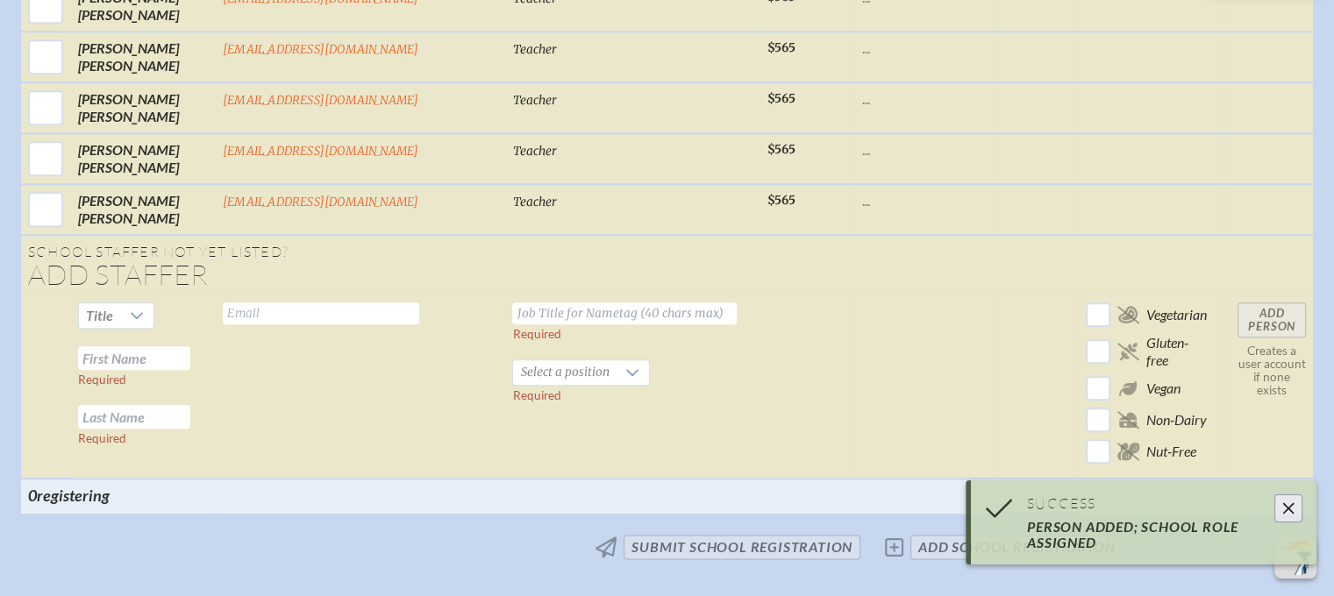
click at [190, 346] on input "text" at bounding box center [134, 358] width 112 height 24
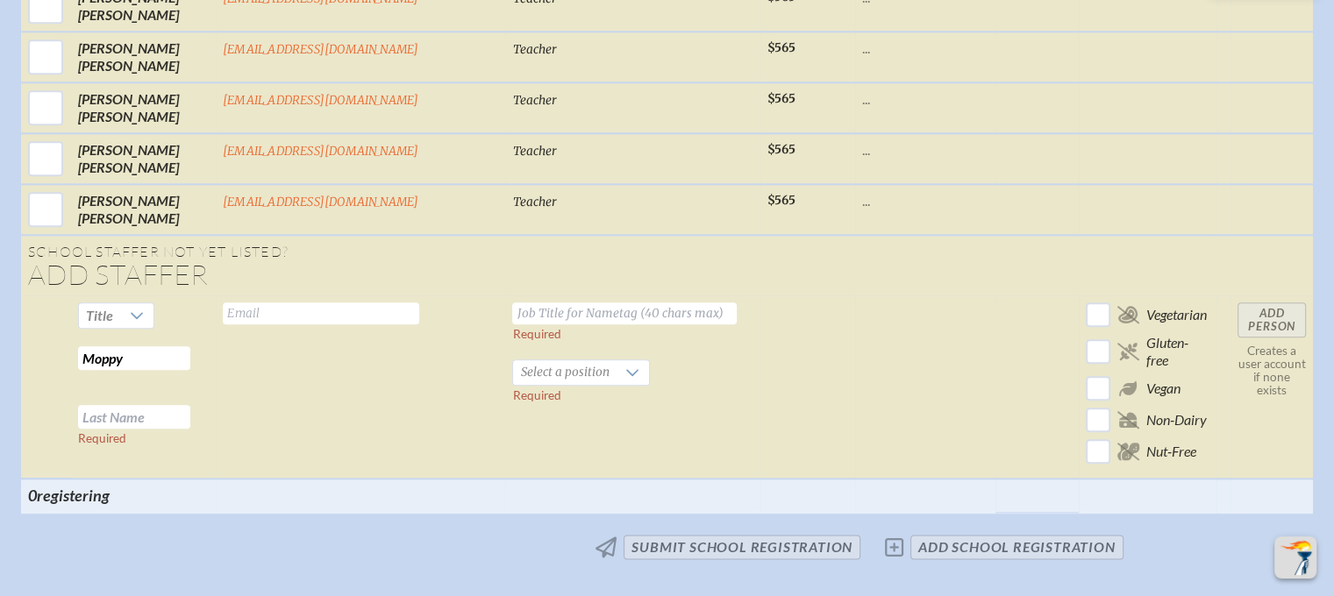
type input "Moppy"
type input "McGee"
type input "mmcgee@geds.net"
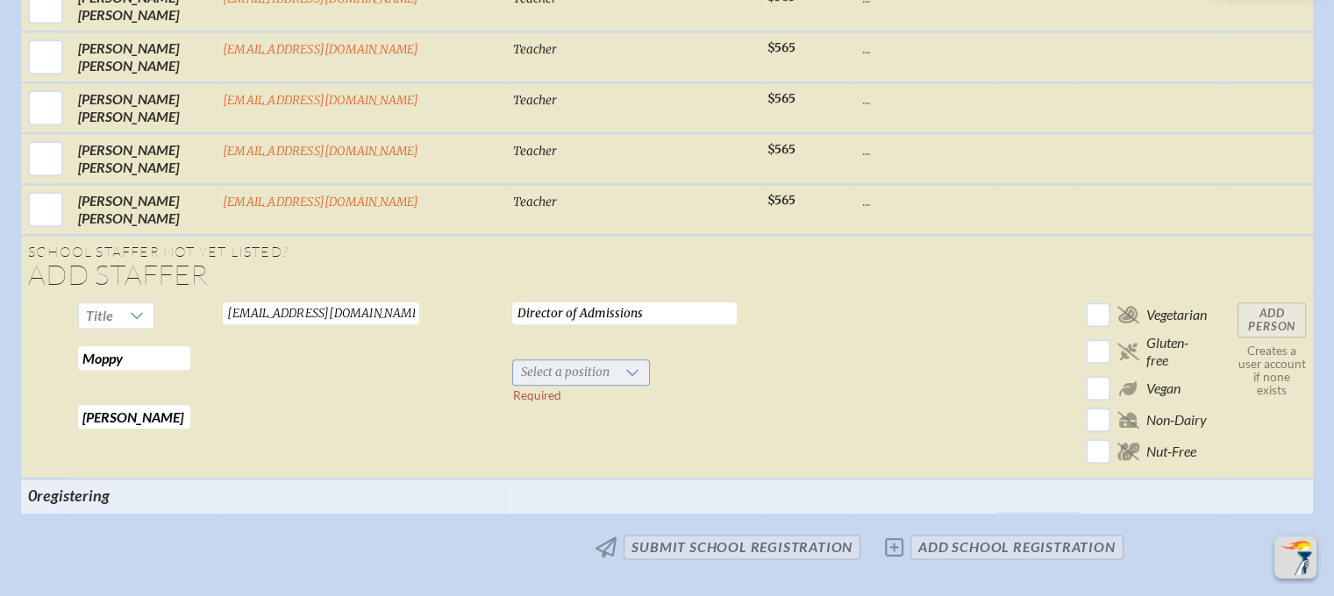
type input "Director of Admissions"
click at [519, 360] on span "Select a position" at bounding box center [564, 372] width 103 height 25
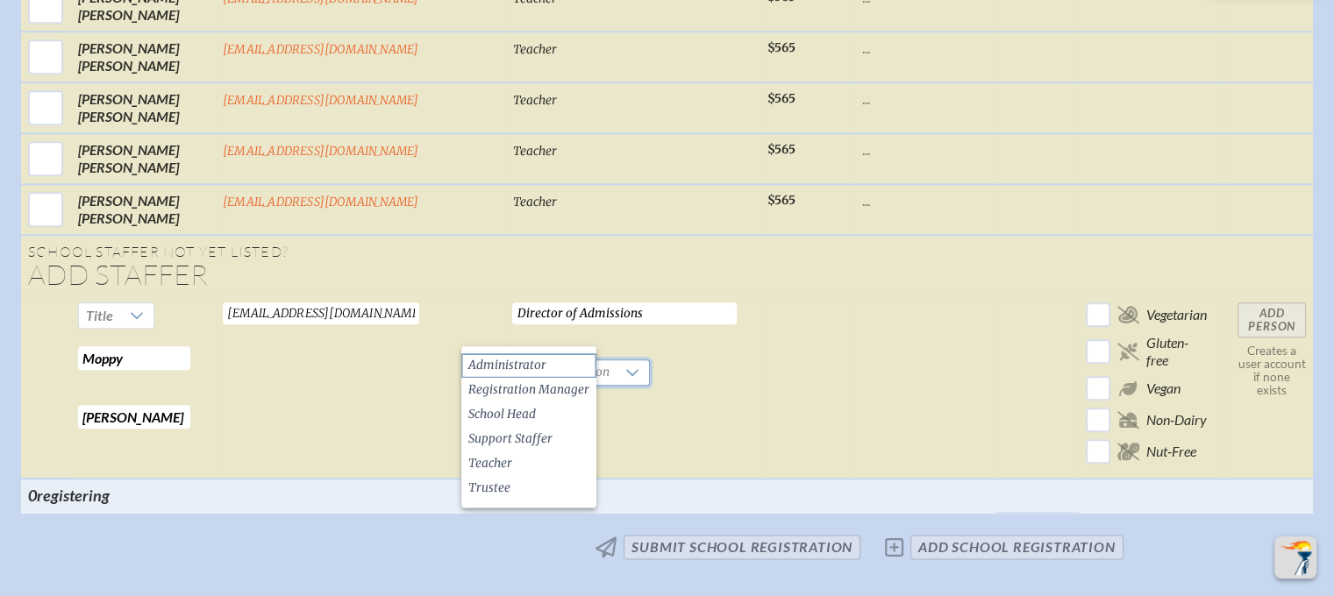
click at [518, 357] on span "Administrator" at bounding box center [507, 366] width 78 height 18
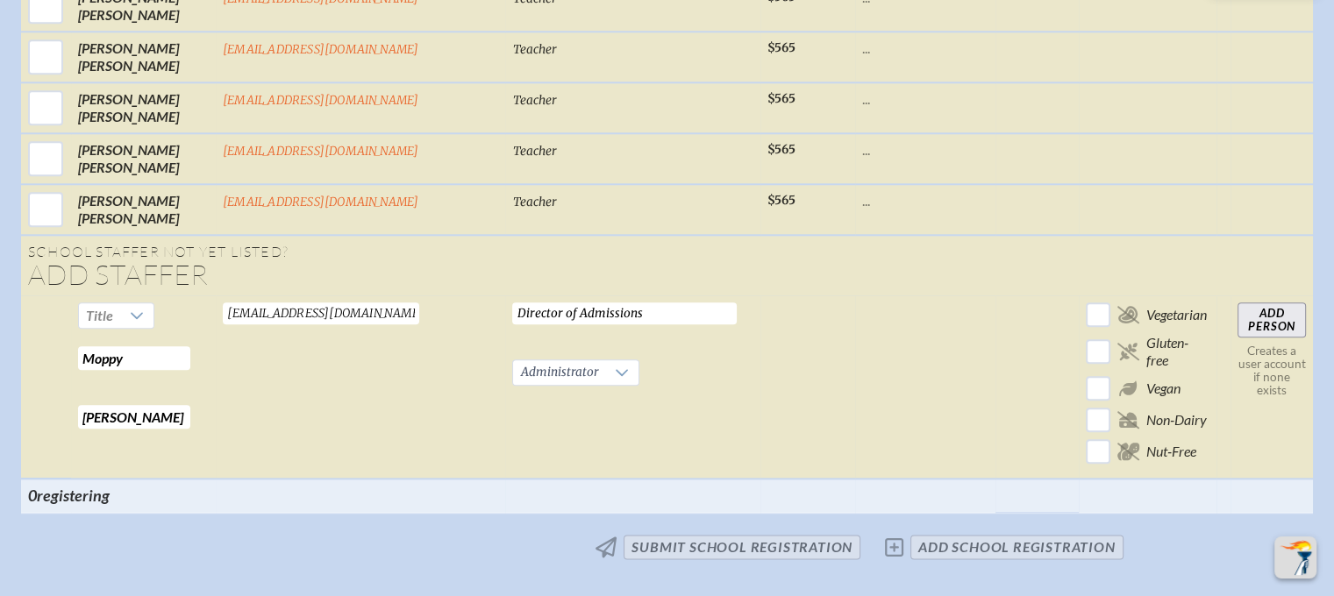
click at [1238, 303] on input "Add Person" at bounding box center [1272, 320] width 68 height 35
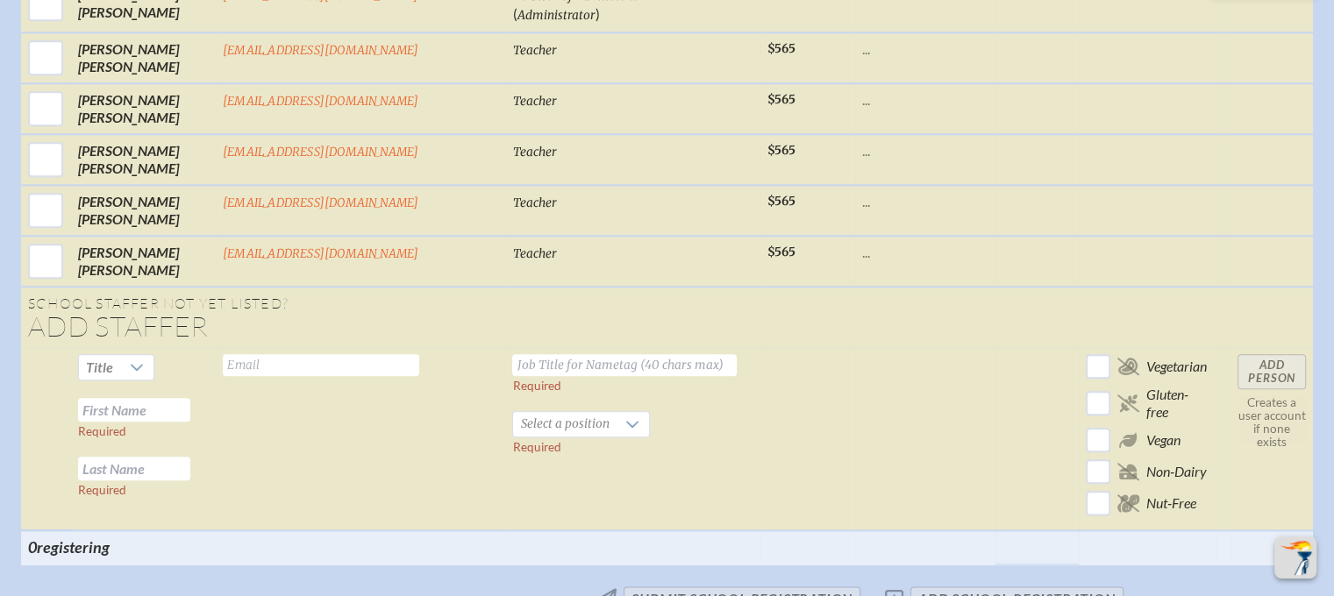
click at [190, 398] on input "text" at bounding box center [134, 410] width 112 height 24
type input "Emma"
type input "Morgan"
type input "emorgan@geds.net"
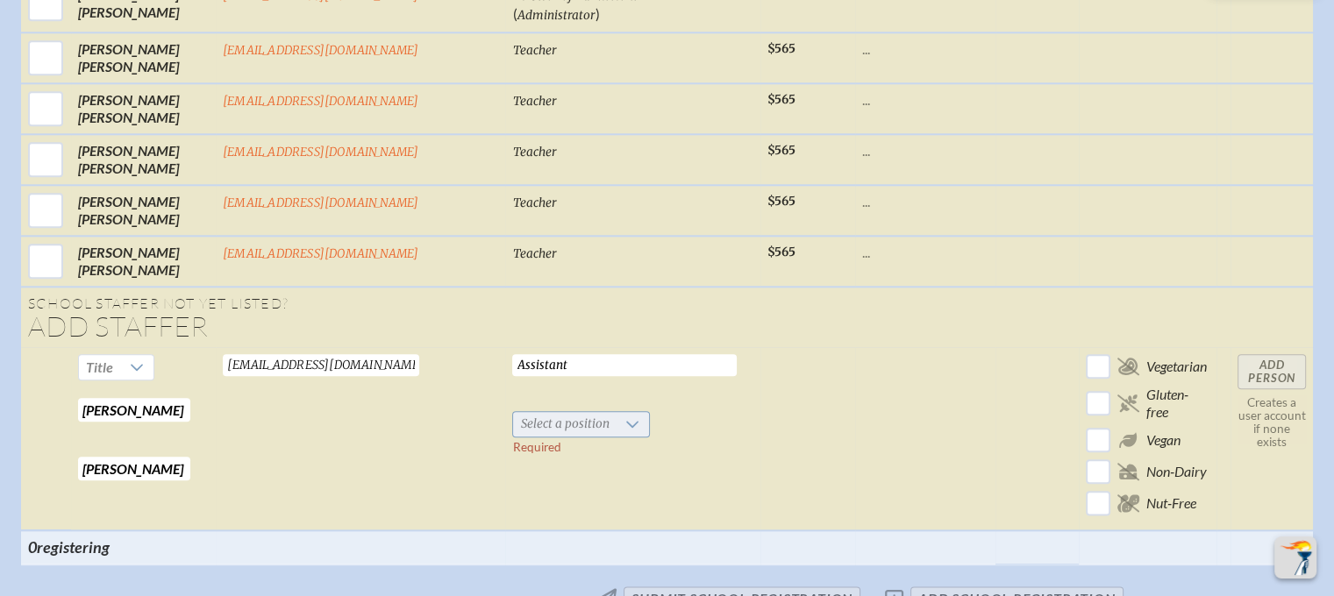
type input "Assistant"
click at [513, 412] on span "Select a position" at bounding box center [564, 424] width 103 height 25
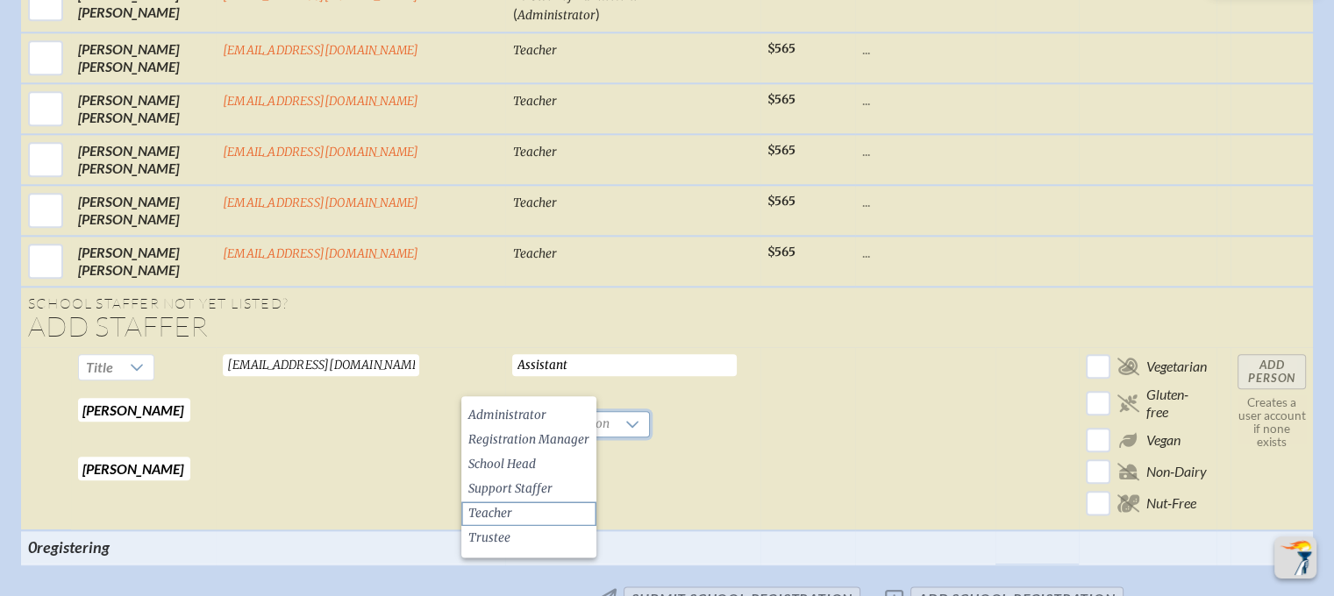
click at [523, 510] on li "Teacher" at bounding box center [528, 514] width 135 height 25
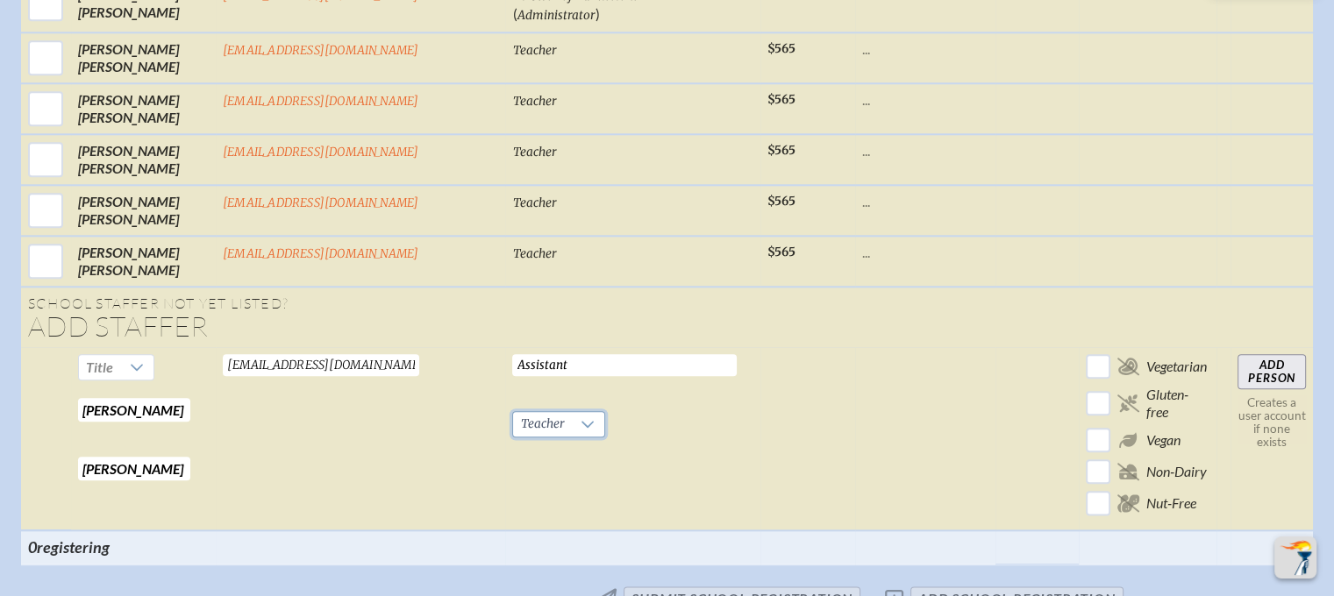
click at [1238, 354] on input "Add Person" at bounding box center [1272, 371] width 68 height 35
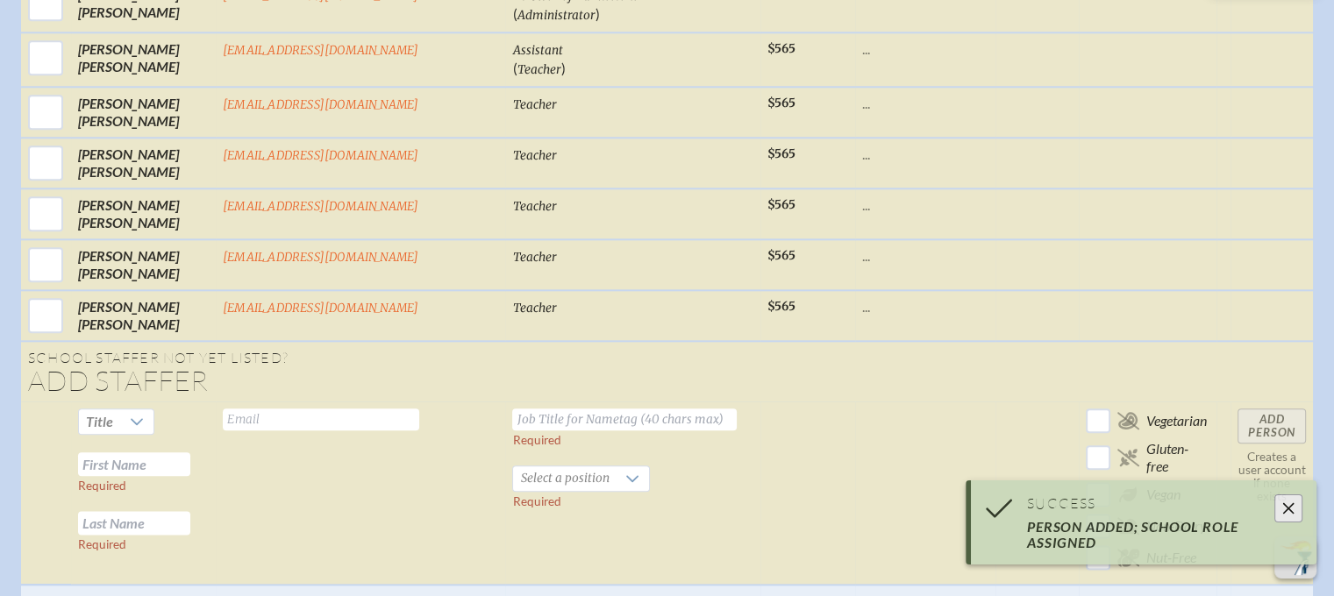
click at [190, 453] on input "text" at bounding box center [134, 465] width 112 height 24
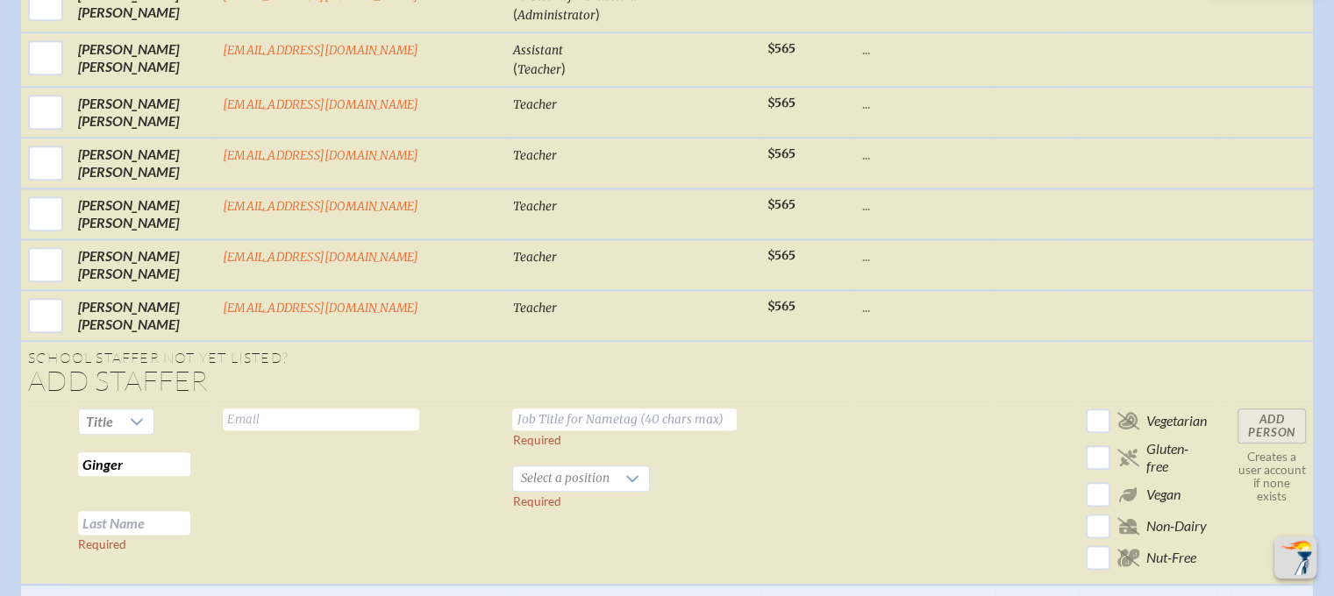
type input "Ginger"
type input "Neitzke"
type input "gneitzke@geds.net"
click at [604, 409] on input "text" at bounding box center [624, 420] width 225 height 22
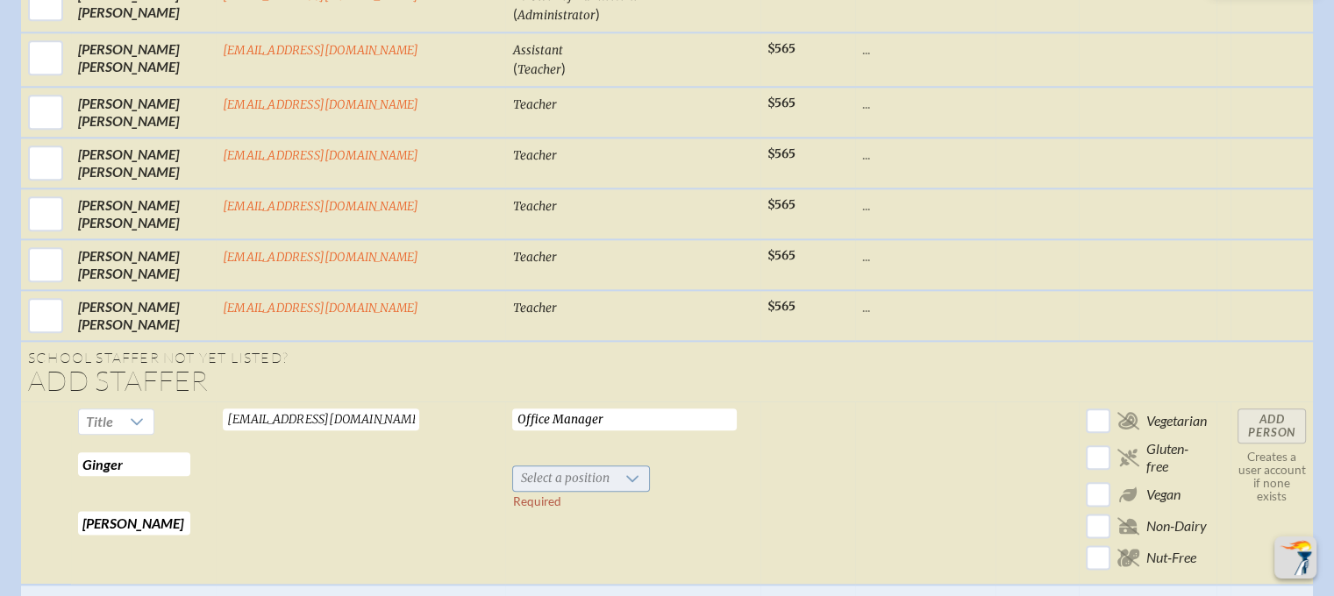
type input "Office Manager"
click at [544, 467] on span "Select a position" at bounding box center [564, 479] width 103 height 25
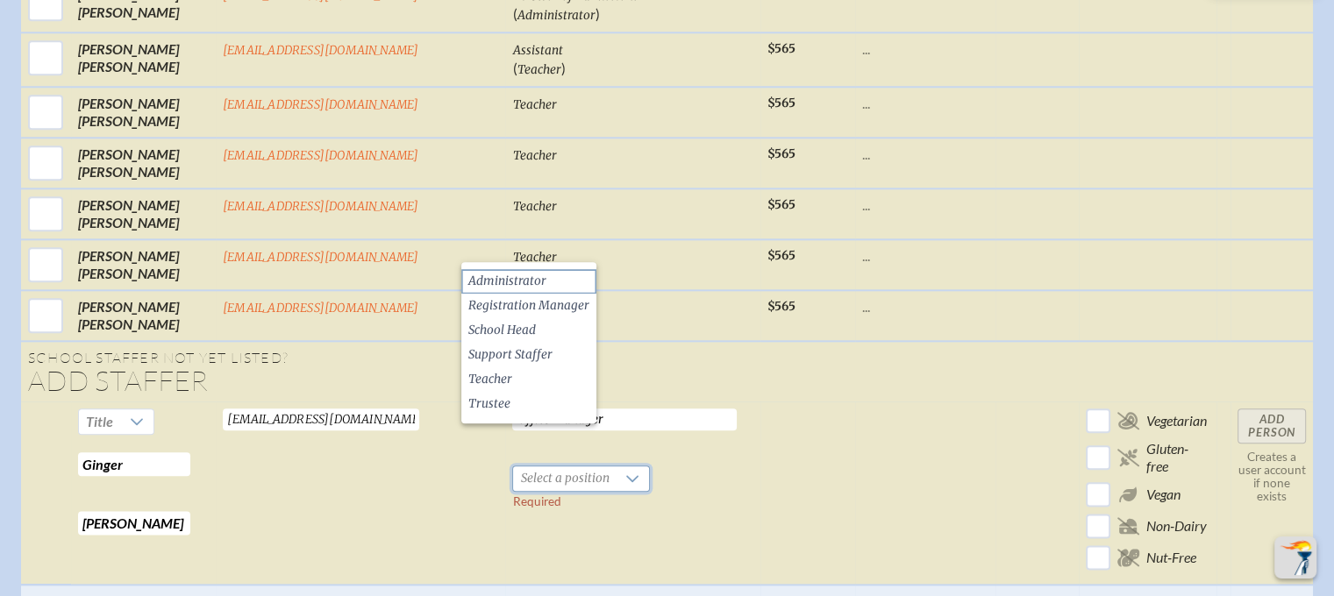
click at [541, 278] on span "Administrator" at bounding box center [507, 282] width 78 height 18
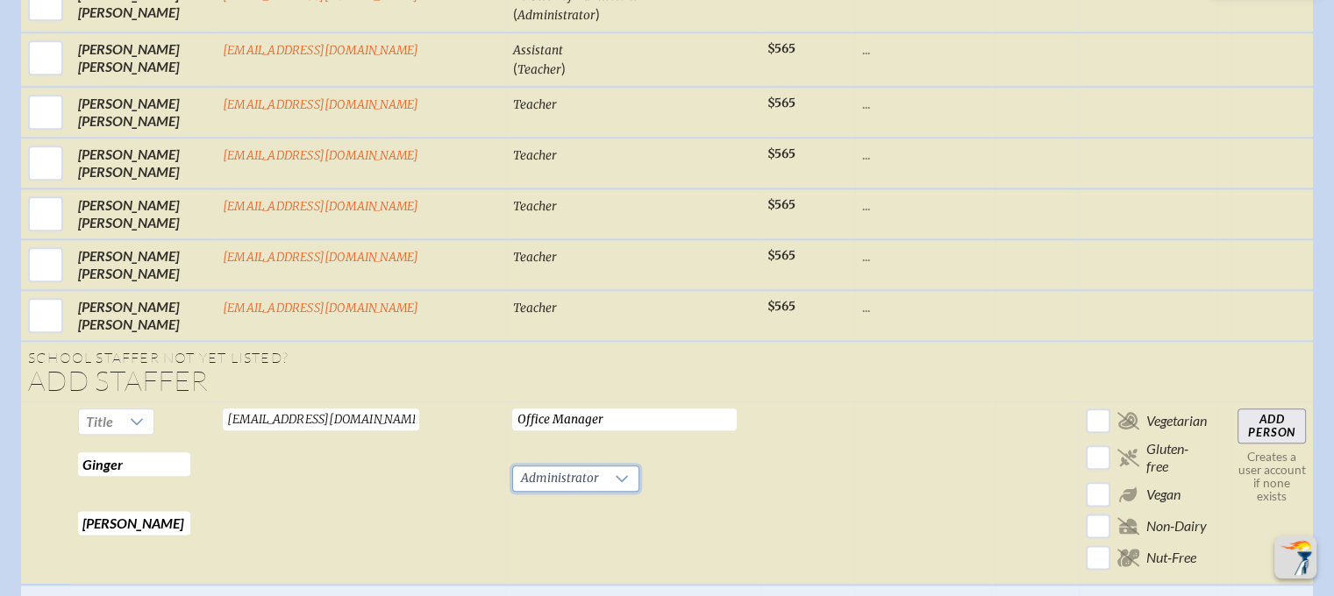
click at [1238, 409] on input "Add Person" at bounding box center [1272, 426] width 68 height 35
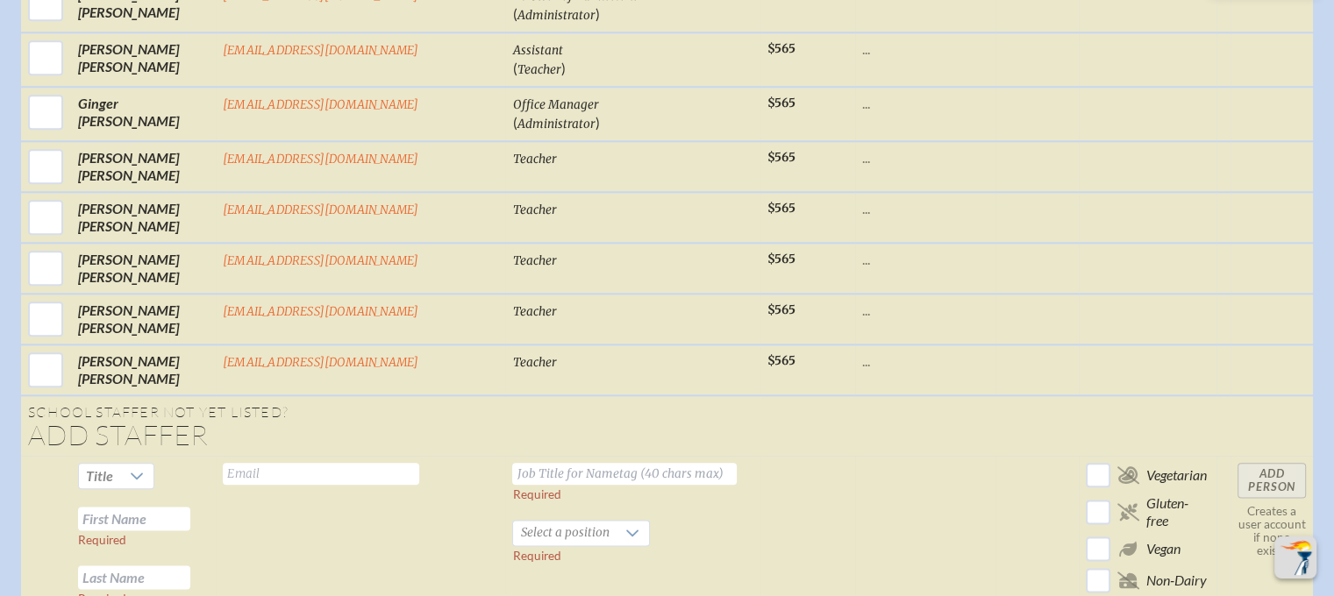
click at [188, 507] on input "text" at bounding box center [134, 519] width 112 height 24
type input "Christine"
type input "Reed"
type input "creed@geds.net"
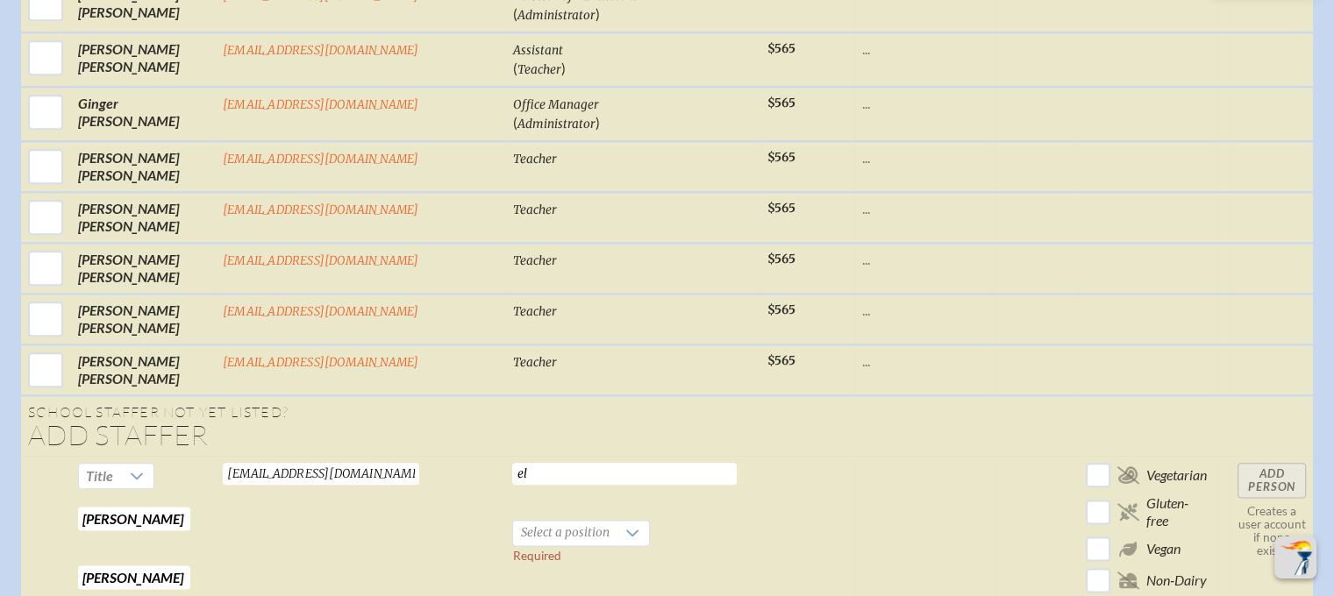
type input "e"
type input "Elementary Teacher"
click at [513, 521] on span "Select a position" at bounding box center [564, 533] width 103 height 25
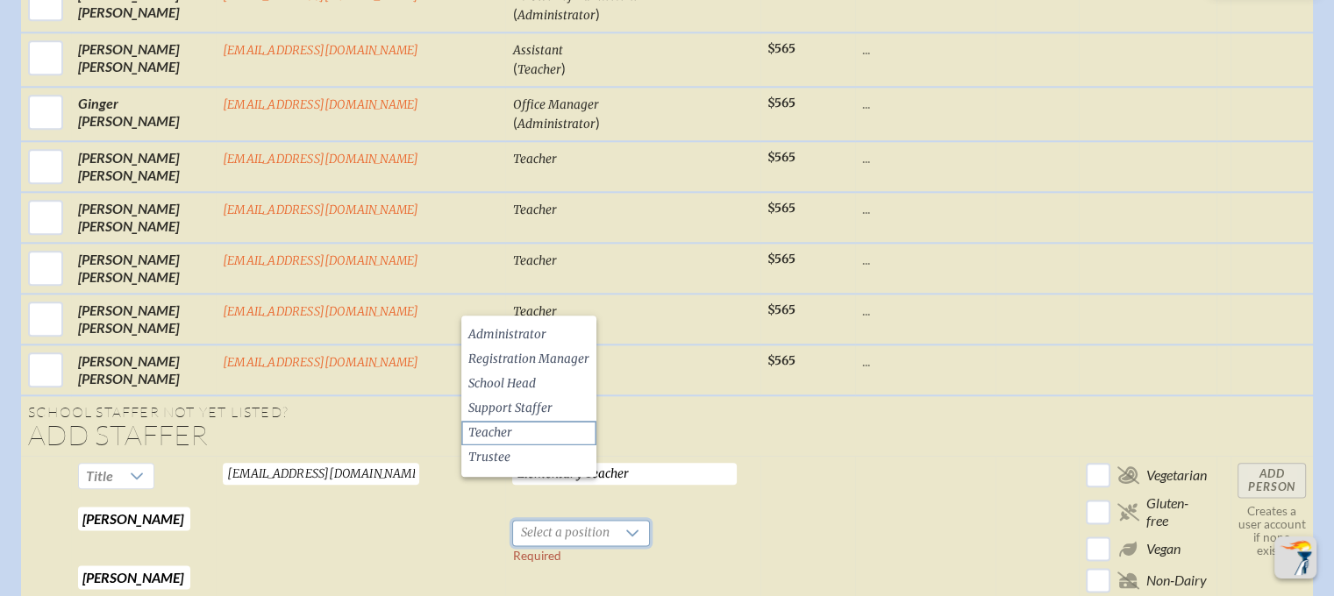
click at [495, 429] on span "Teacher" at bounding box center [490, 434] width 44 height 18
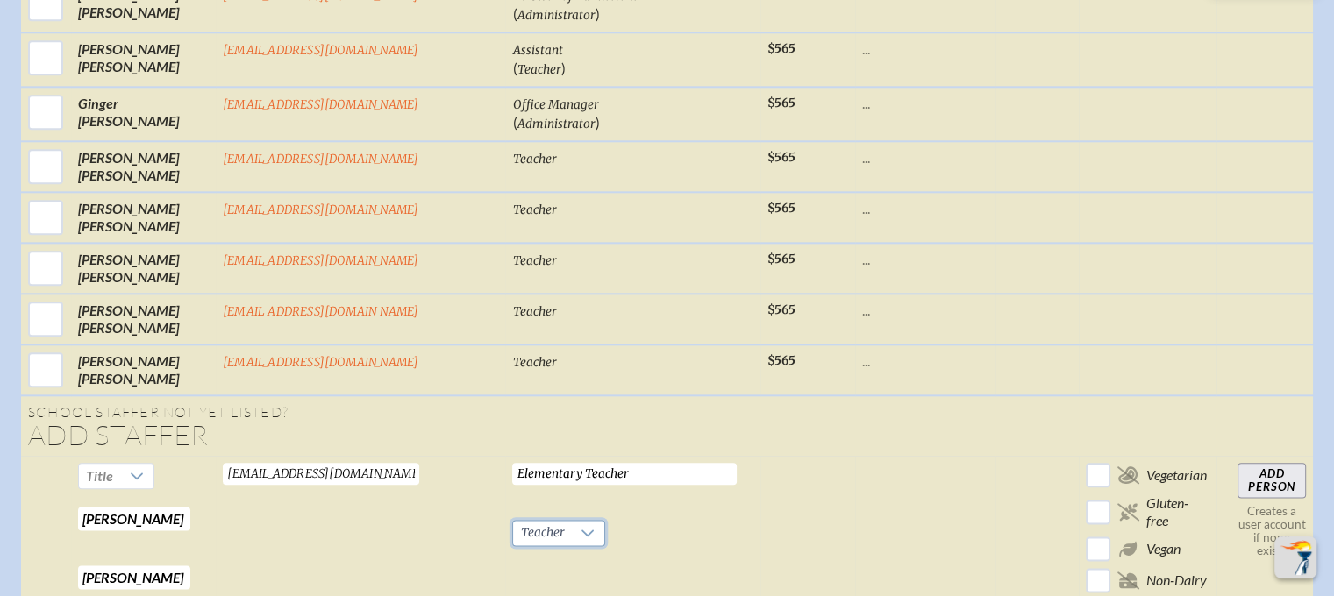
click at [1238, 463] on input "Add Person" at bounding box center [1272, 480] width 68 height 35
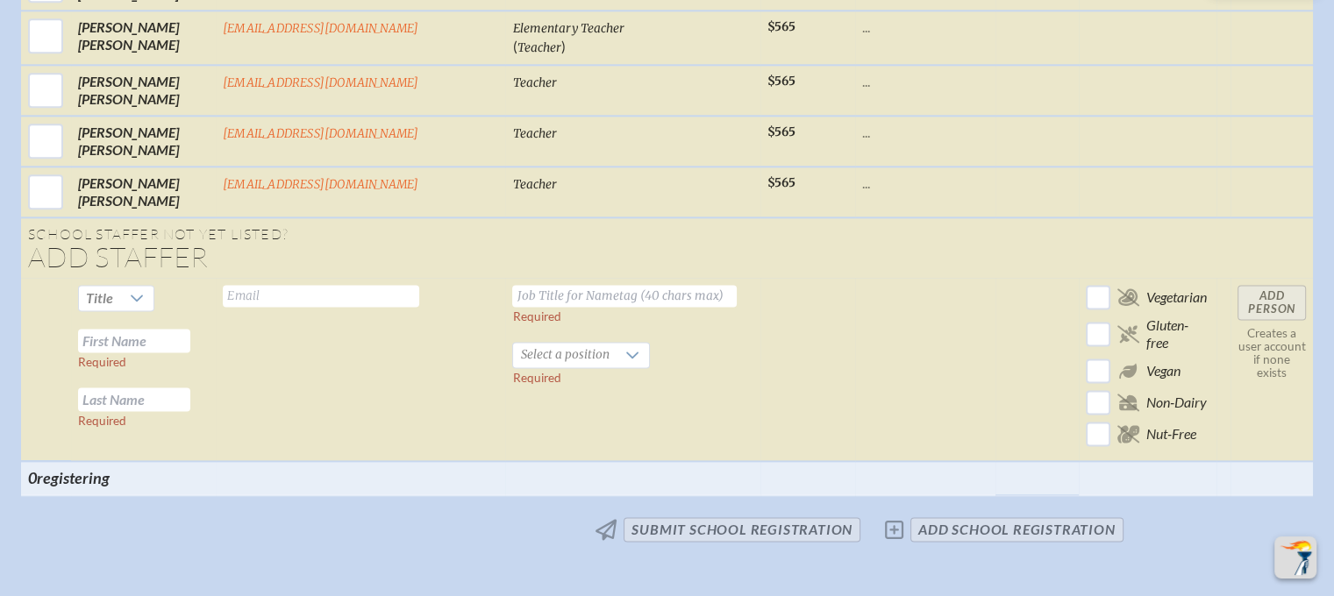
scroll to position [2270, 0]
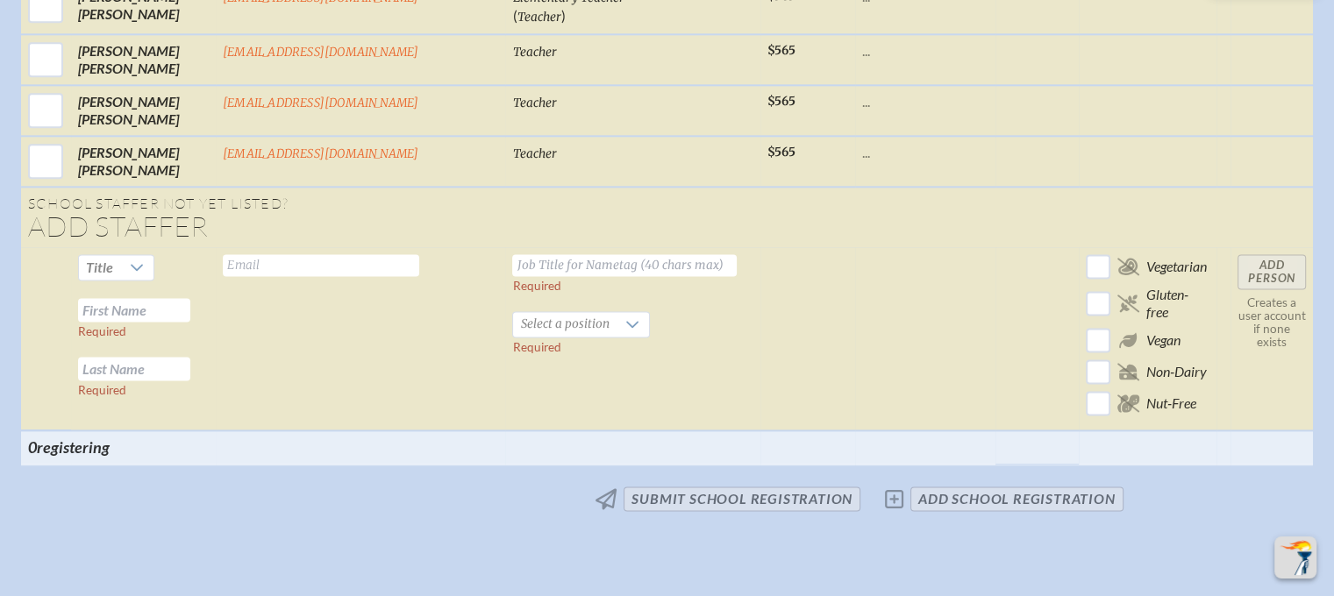
click at [190, 298] on input "text" at bounding box center [134, 310] width 112 height 24
type input "Laura"
type input "Veal"
type input "lveal@geds.net"
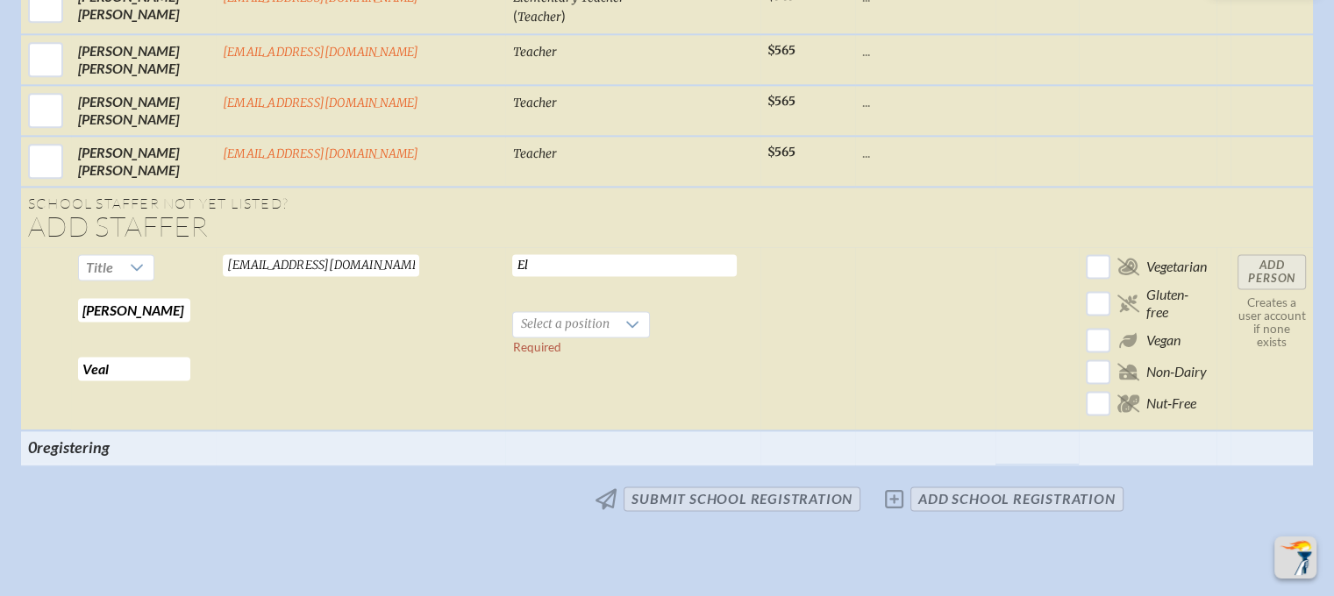
type input "E"
type input "Kindergarten Teacher"
click at [533, 312] on span "Select a position" at bounding box center [564, 324] width 103 height 25
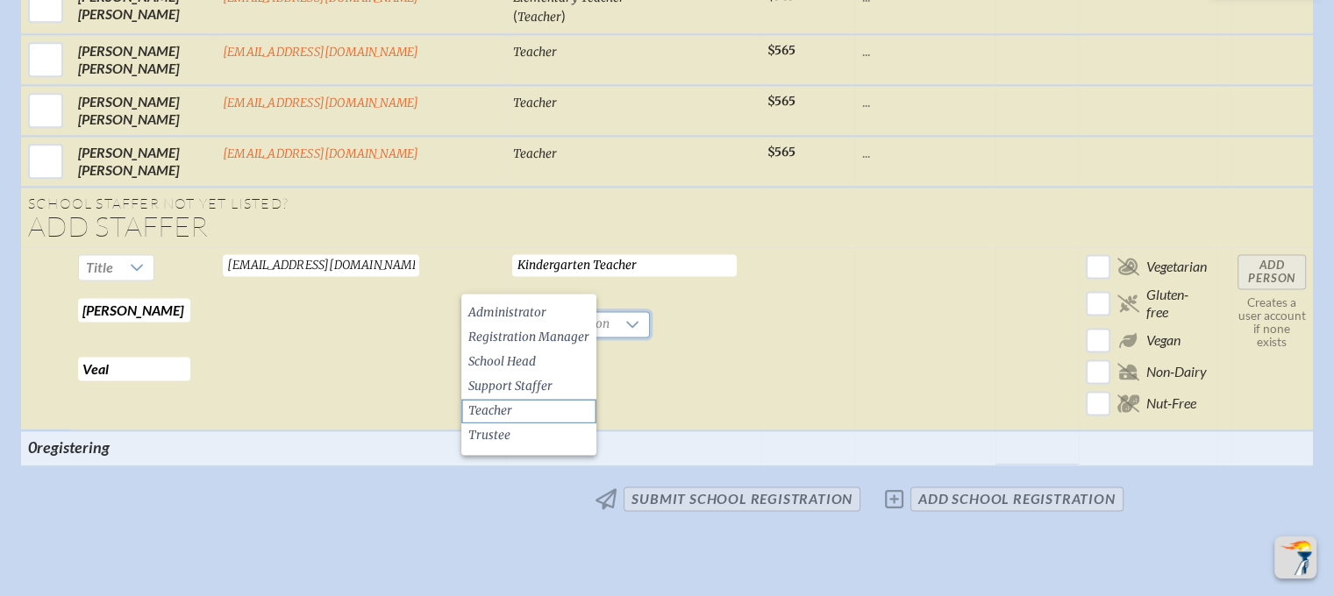
click at [533, 417] on li "Teacher" at bounding box center [528, 411] width 135 height 25
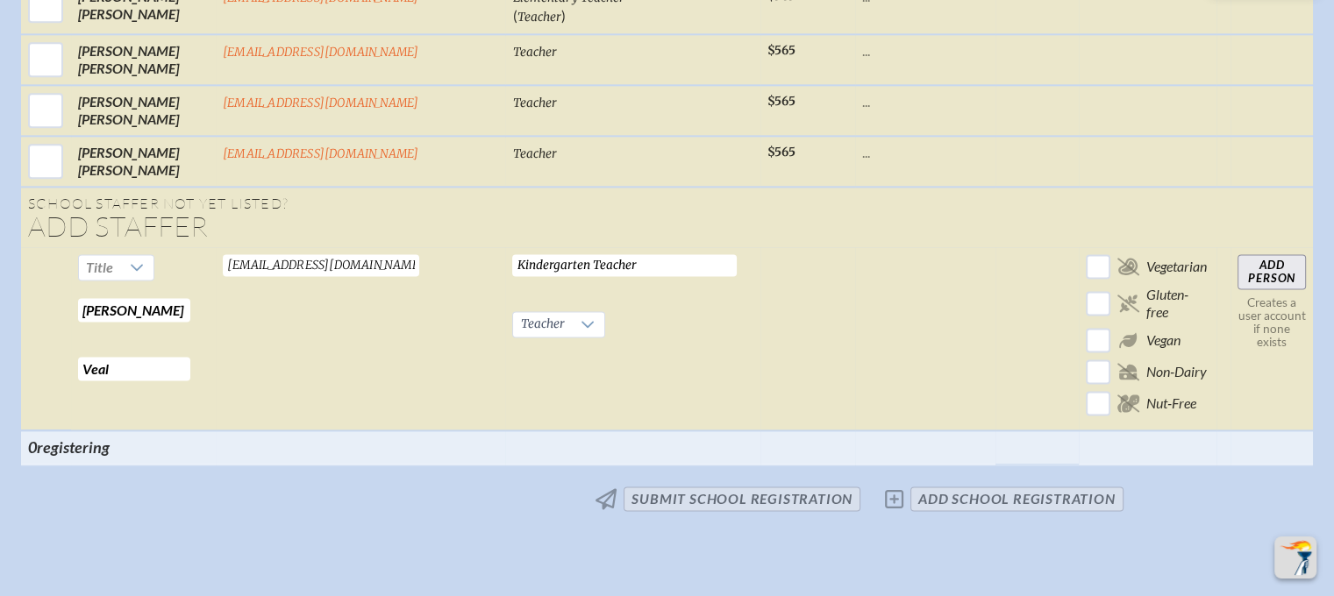
click at [1238, 254] on input "Add Person" at bounding box center [1272, 271] width 68 height 35
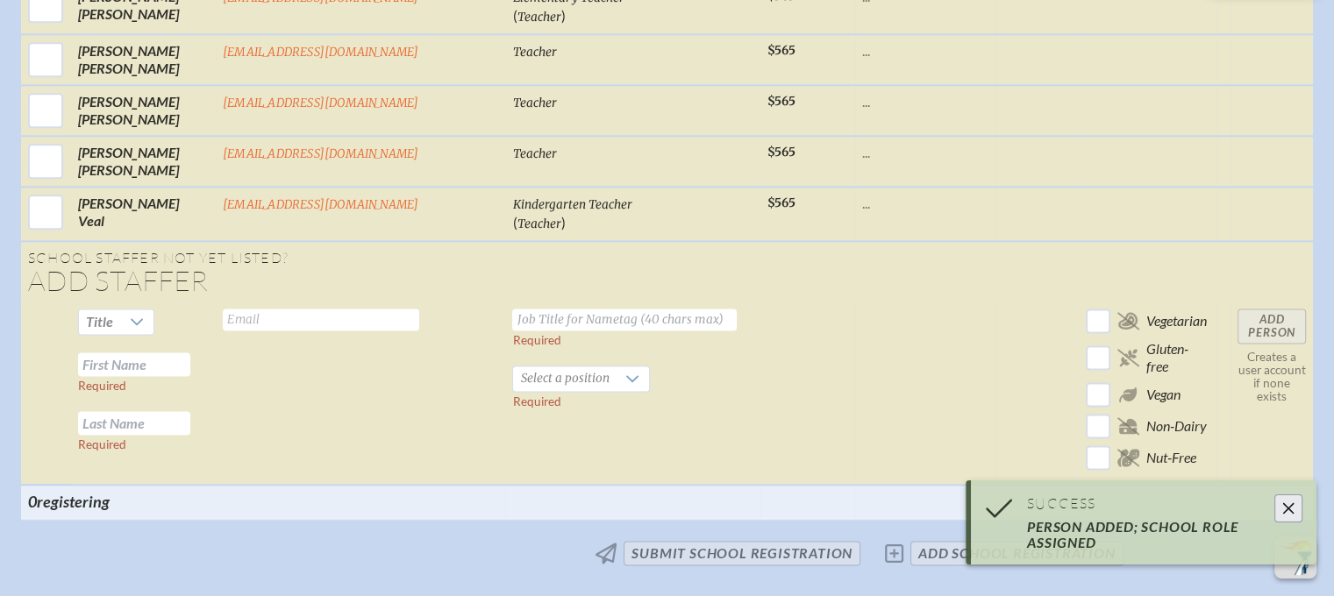
click at [183, 353] on input "text" at bounding box center [134, 365] width 112 height 24
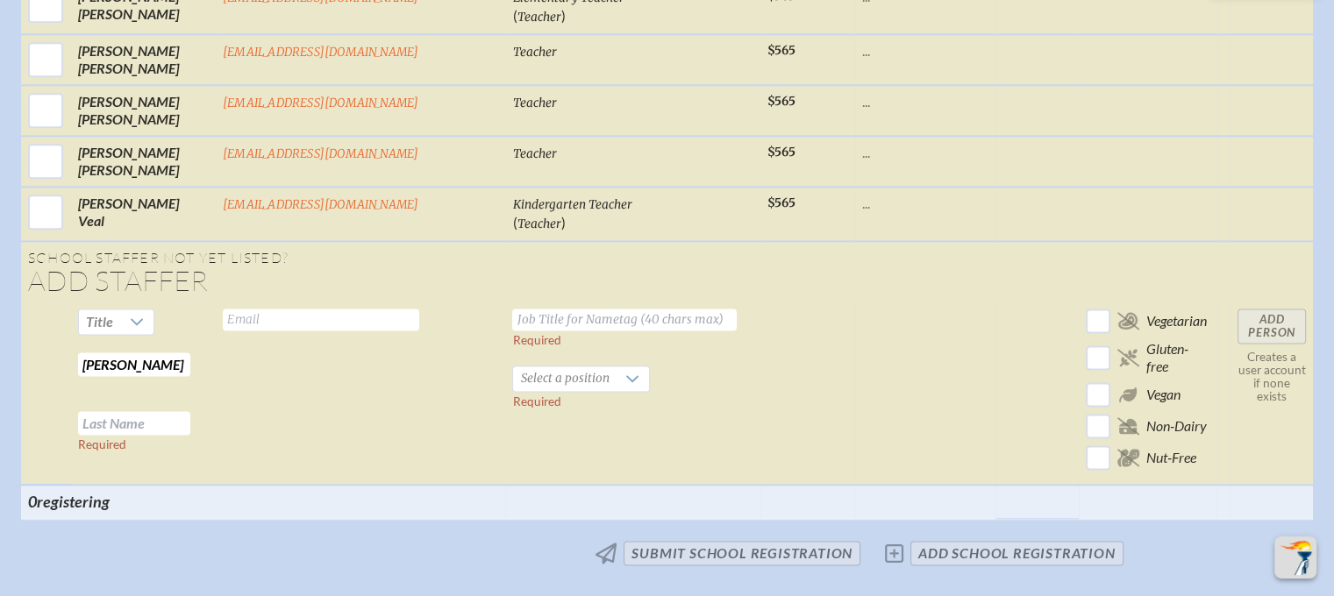
type input "Courtney"
type input "Webb"
type input "cwebb@geds.net"
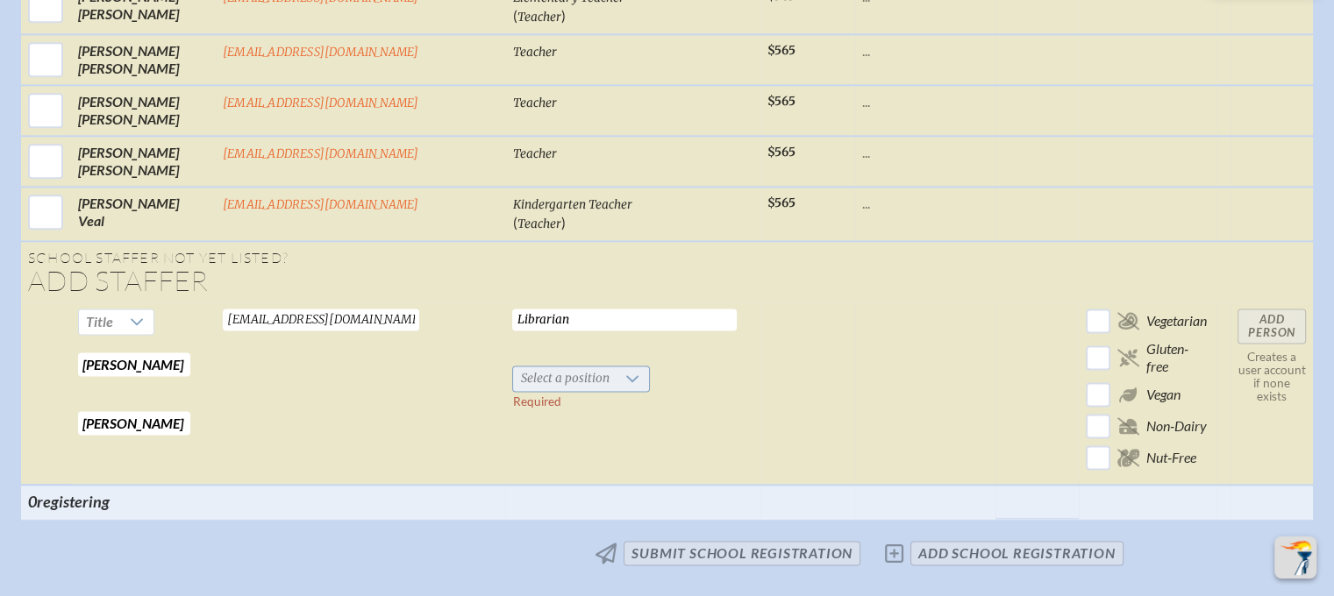
type input "Librarian"
click at [616, 367] on div at bounding box center [632, 379] width 33 height 25
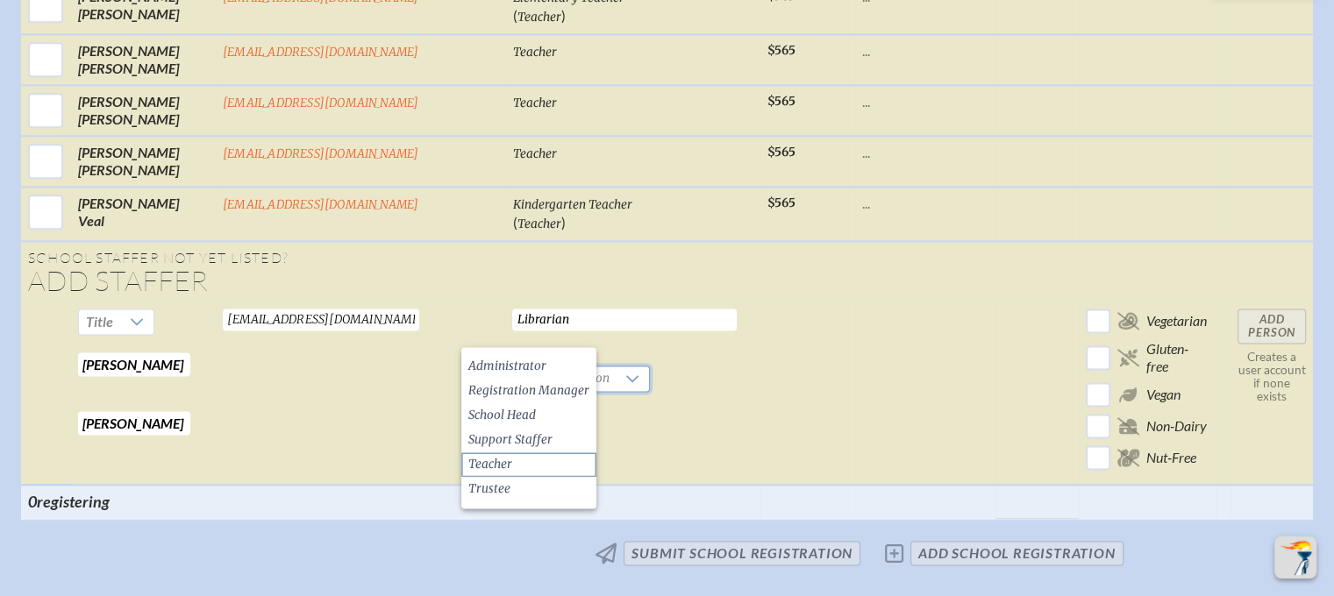
click at [546, 455] on li "Teacher" at bounding box center [528, 465] width 135 height 25
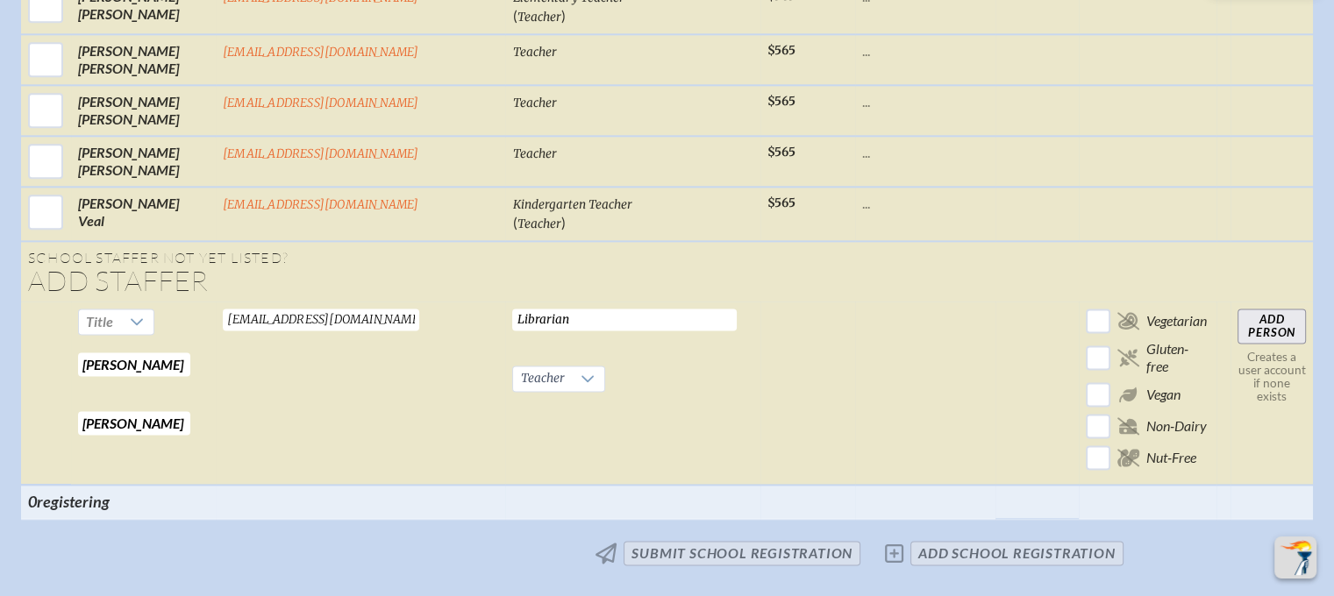
click at [1238, 309] on input "Add Person" at bounding box center [1272, 326] width 68 height 35
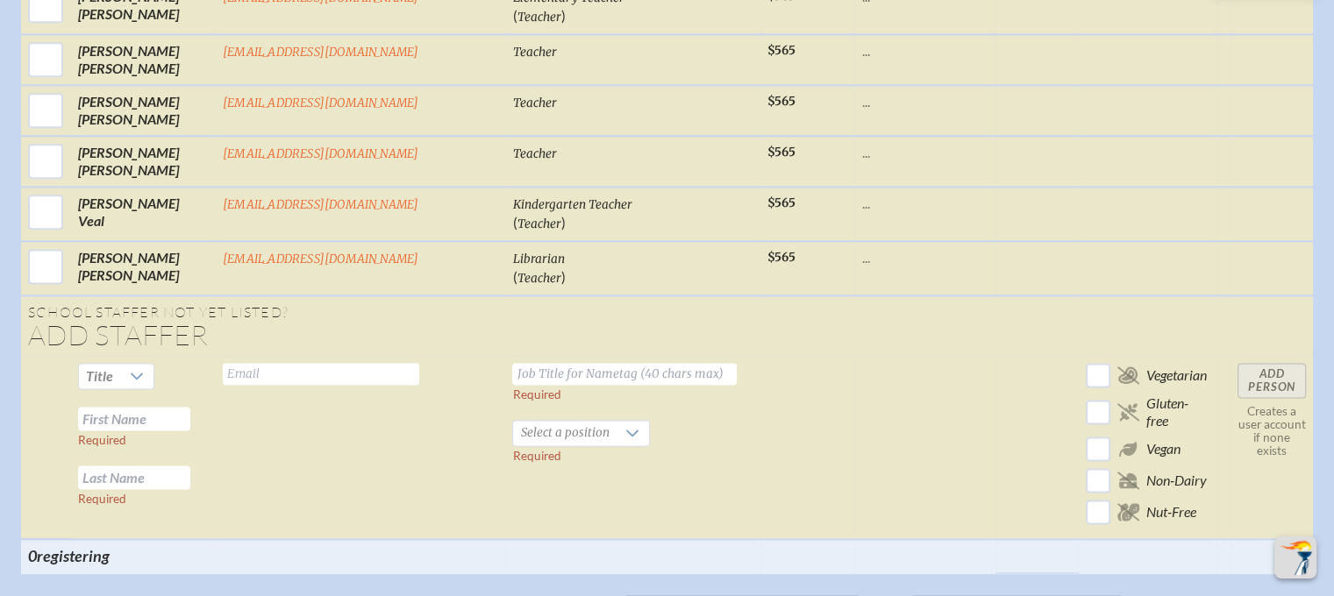
click at [190, 407] on input "text" at bounding box center [134, 419] width 112 height 24
type input "Elizabeth"
type input "Zank"
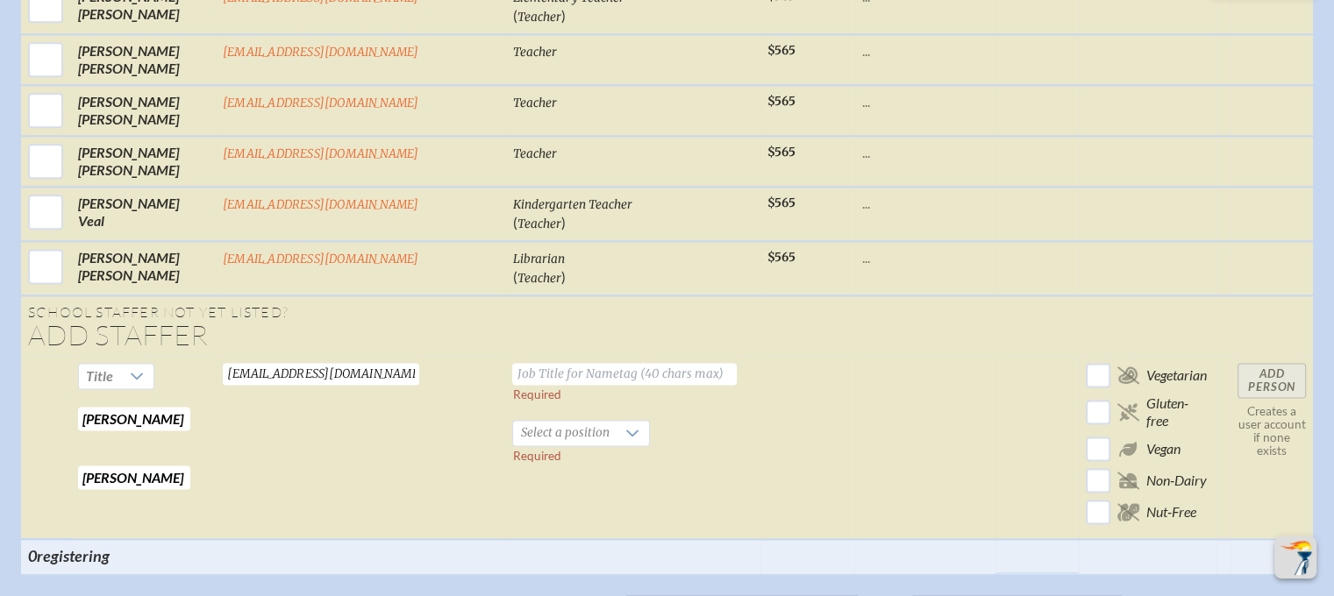
type input "ezank@geds.net"
type input "Director of Extended Day"
click at [513, 421] on span "Select a position" at bounding box center [564, 433] width 103 height 25
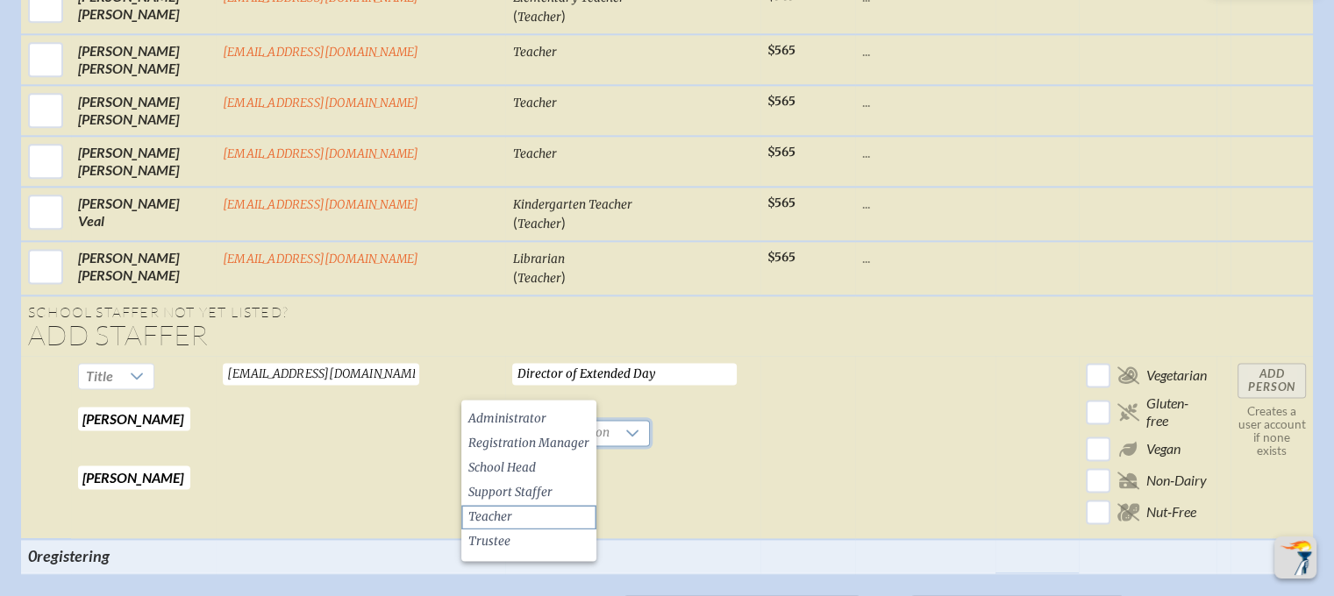
click at [499, 510] on span "Teacher" at bounding box center [490, 518] width 44 height 18
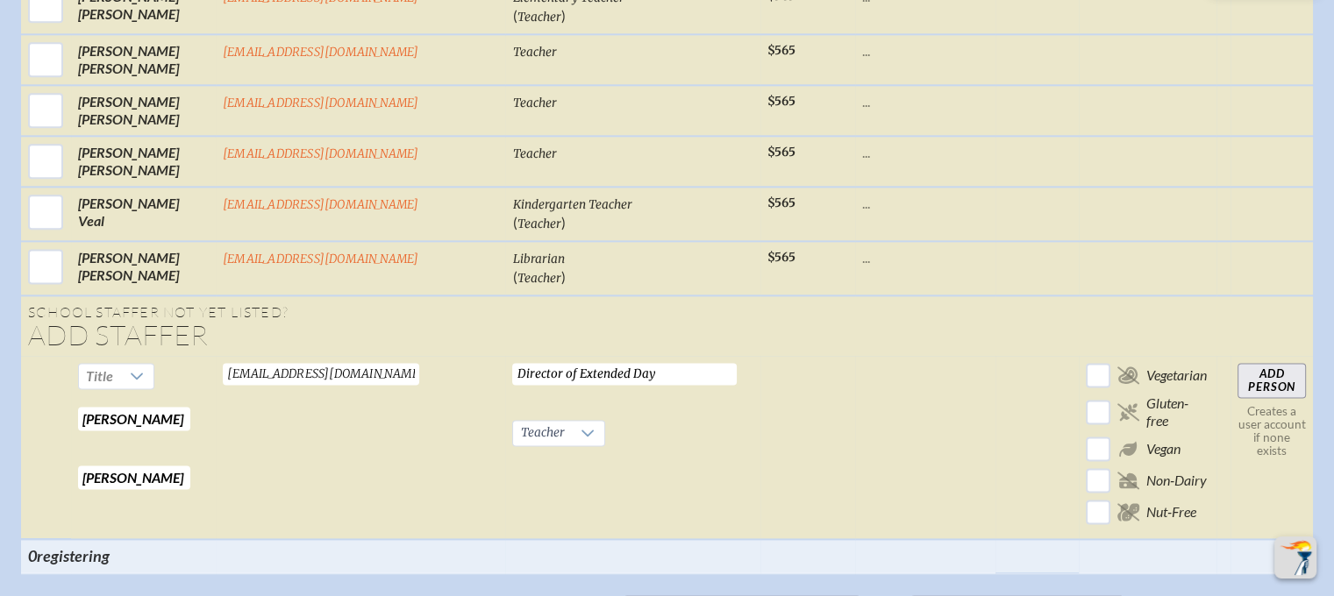
click at [1238, 363] on input "Add Person" at bounding box center [1272, 380] width 68 height 35
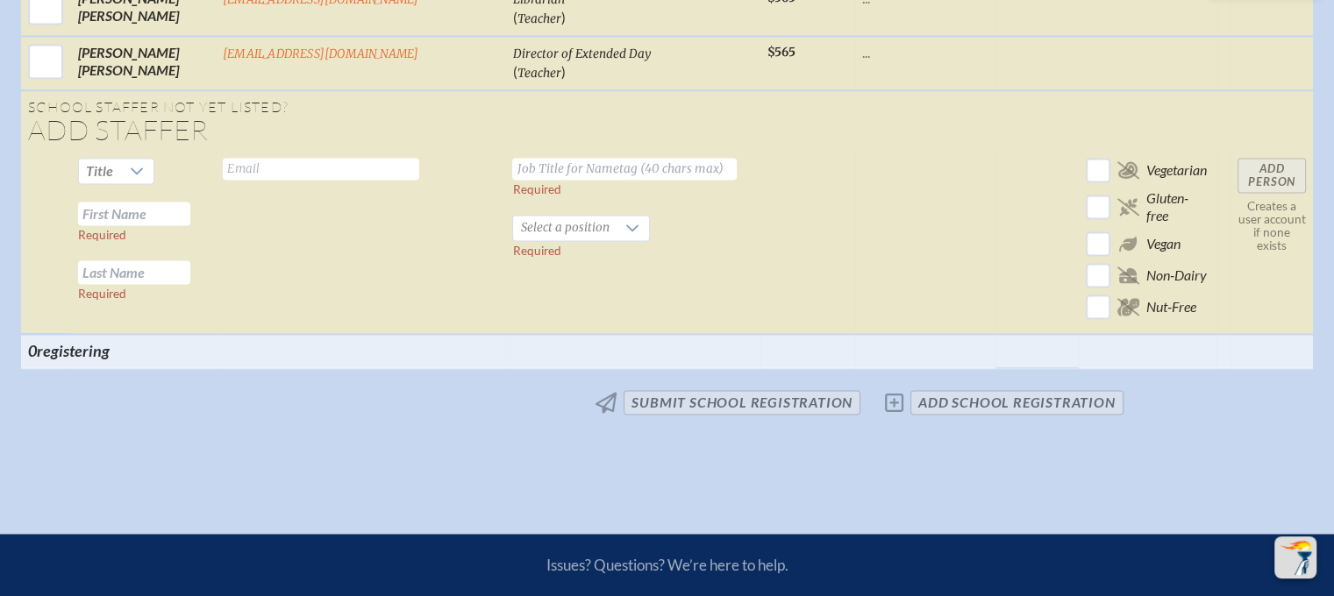
scroll to position [2533, 0]
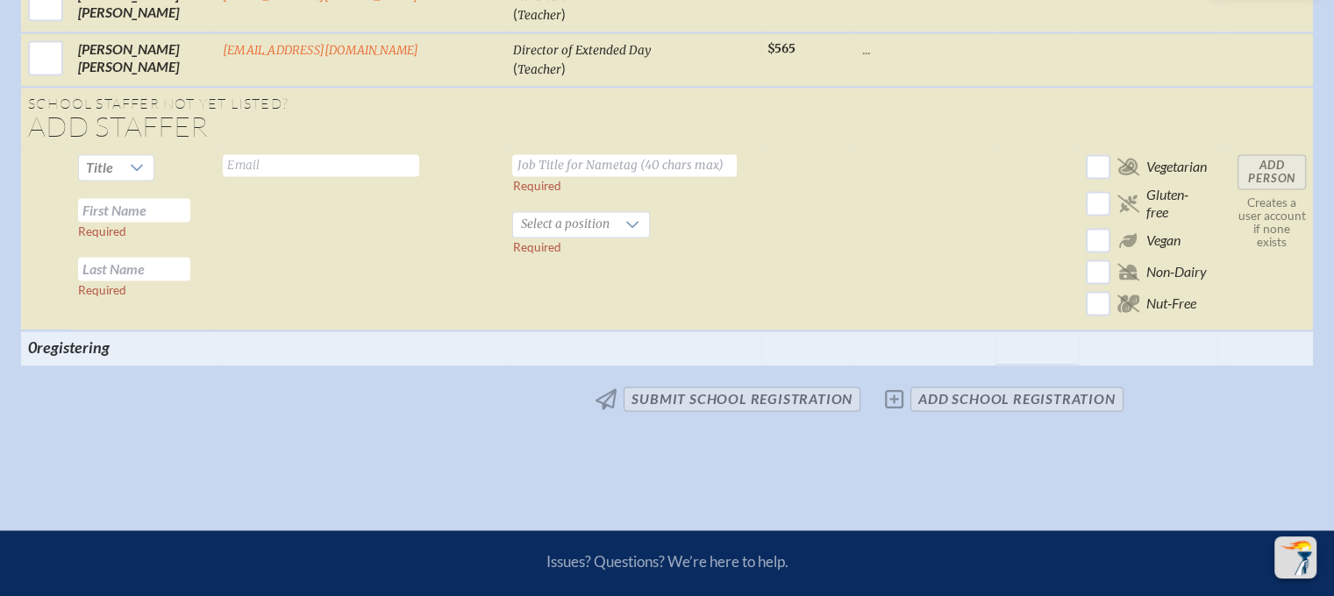
click at [957, 380] on span "No changes submit School Registration add School Registration" at bounding box center [667, 399] width 926 height 39
click at [895, 380] on span "No changes submit School Registration add School Registration" at bounding box center [667, 399] width 926 height 39
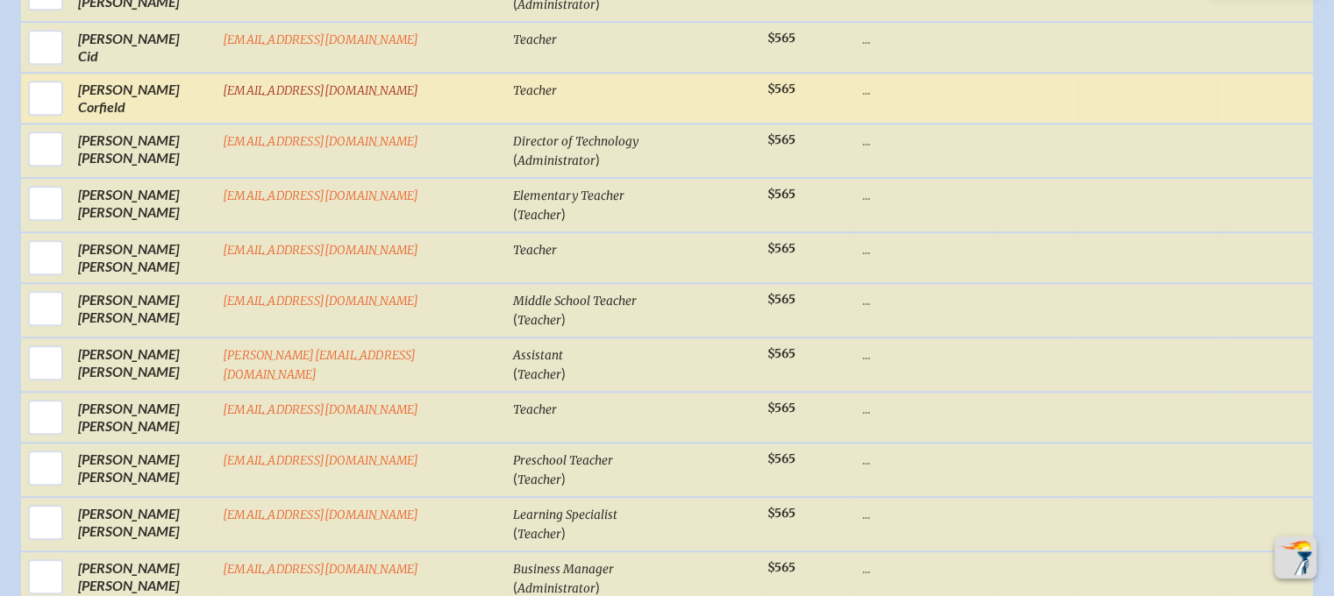
scroll to position [954, 0]
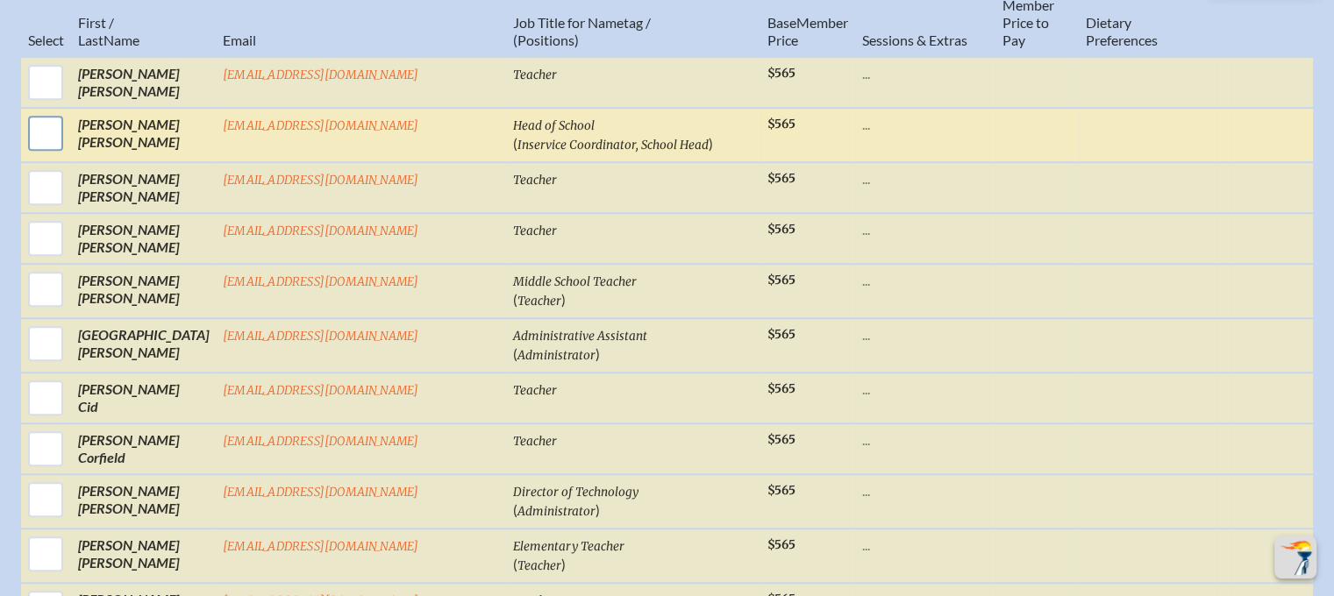
click at [68, 130] on input "checkbox" at bounding box center [46, 133] width 44 height 44
checkbox input "true"
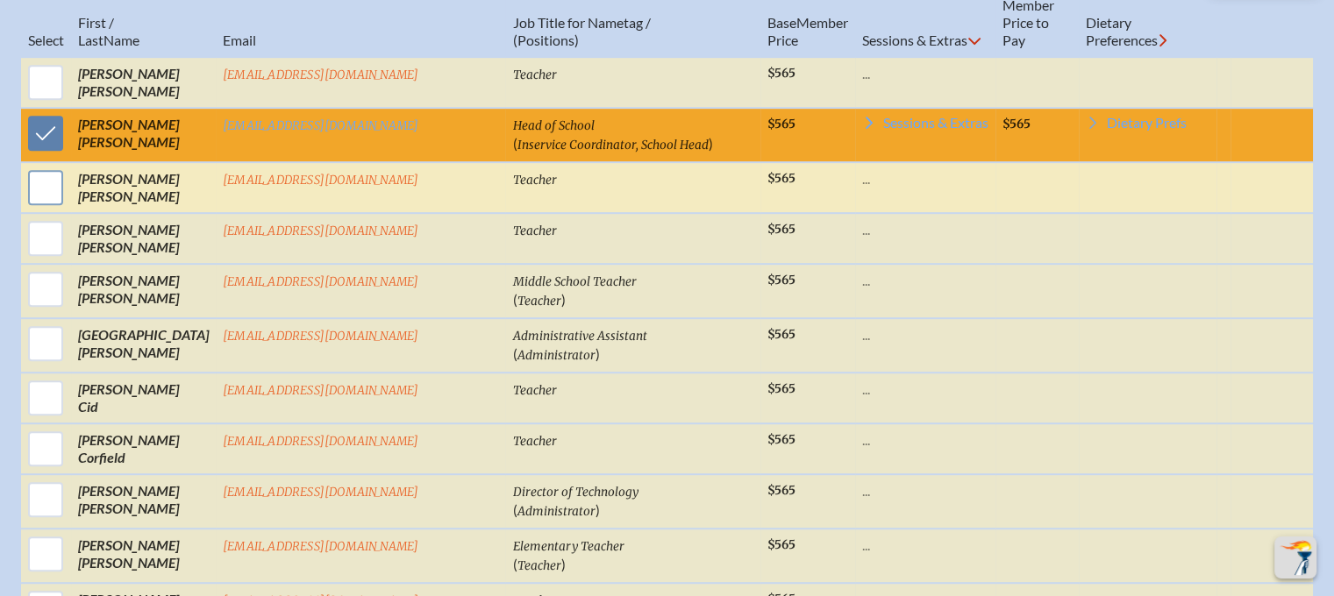
click at [68, 177] on input "checkbox" at bounding box center [46, 188] width 44 height 44
checkbox input "true"
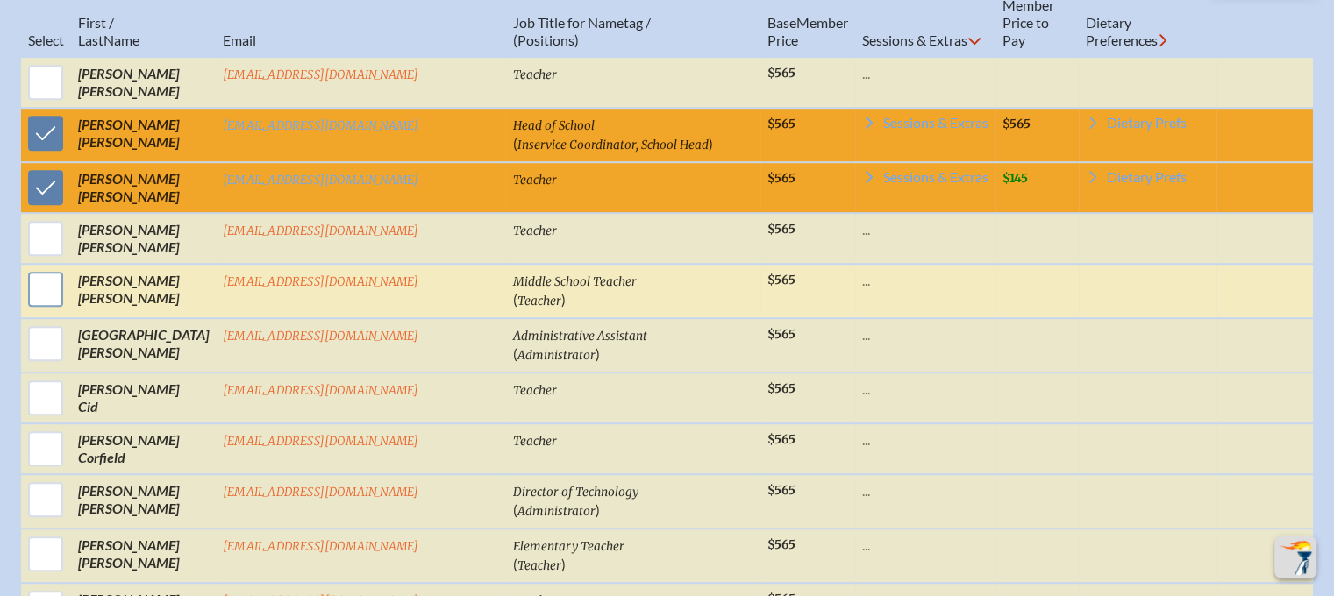
click at [68, 278] on input "checkbox" at bounding box center [46, 290] width 44 height 44
checkbox input "true"
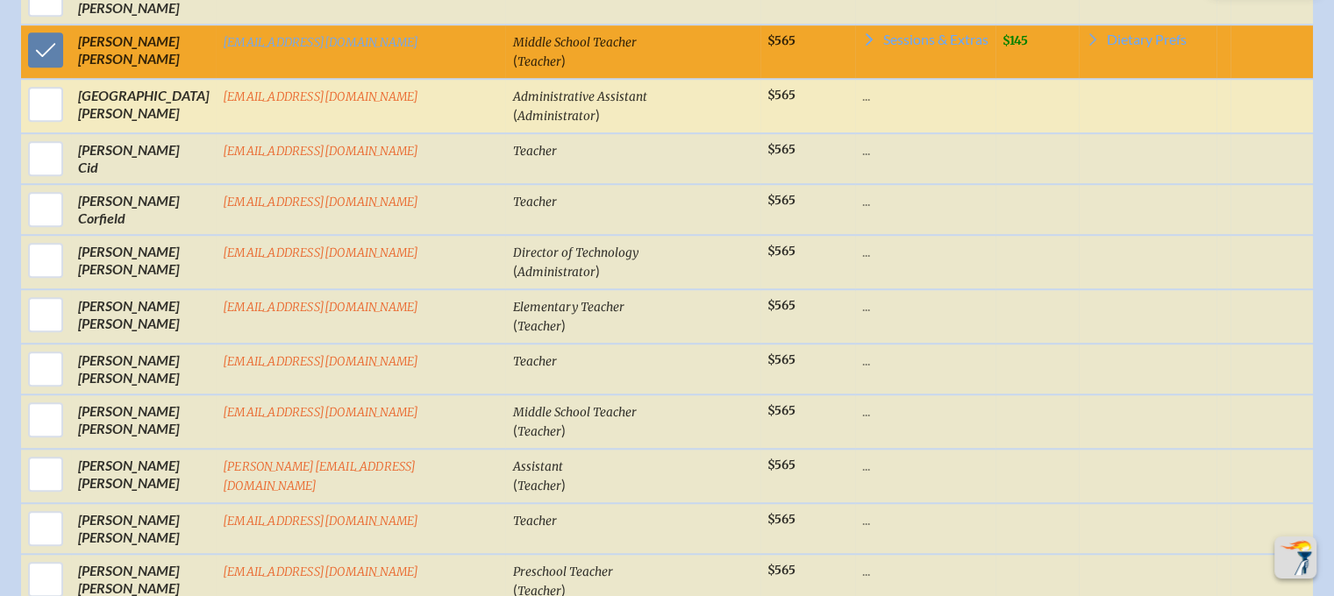
scroll to position [1217, 0]
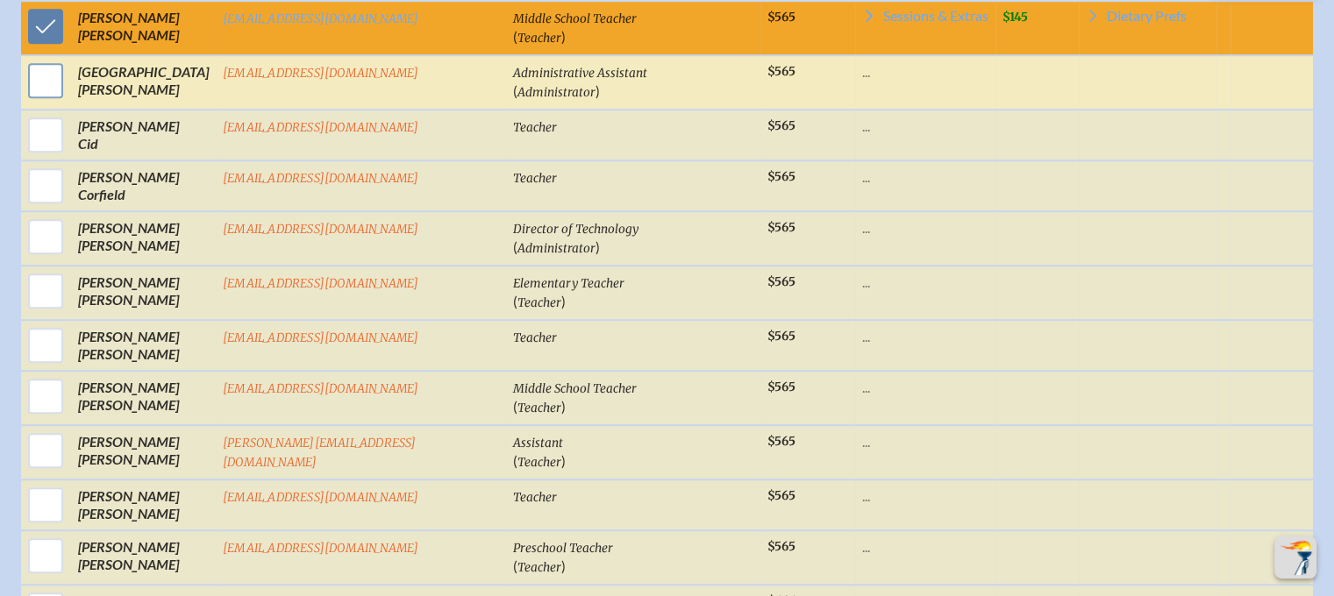
click at [68, 69] on input "checkbox" at bounding box center [46, 81] width 44 height 44
checkbox input "true"
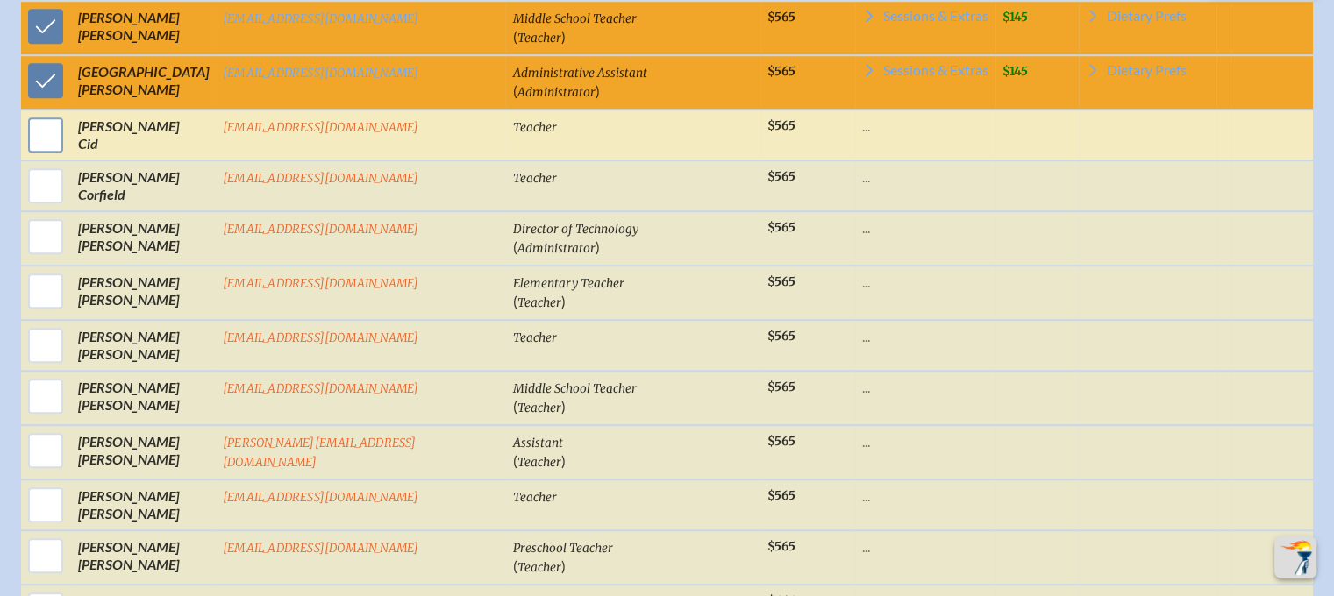
click at [68, 141] on input "checkbox" at bounding box center [46, 135] width 44 height 44
checkbox input "true"
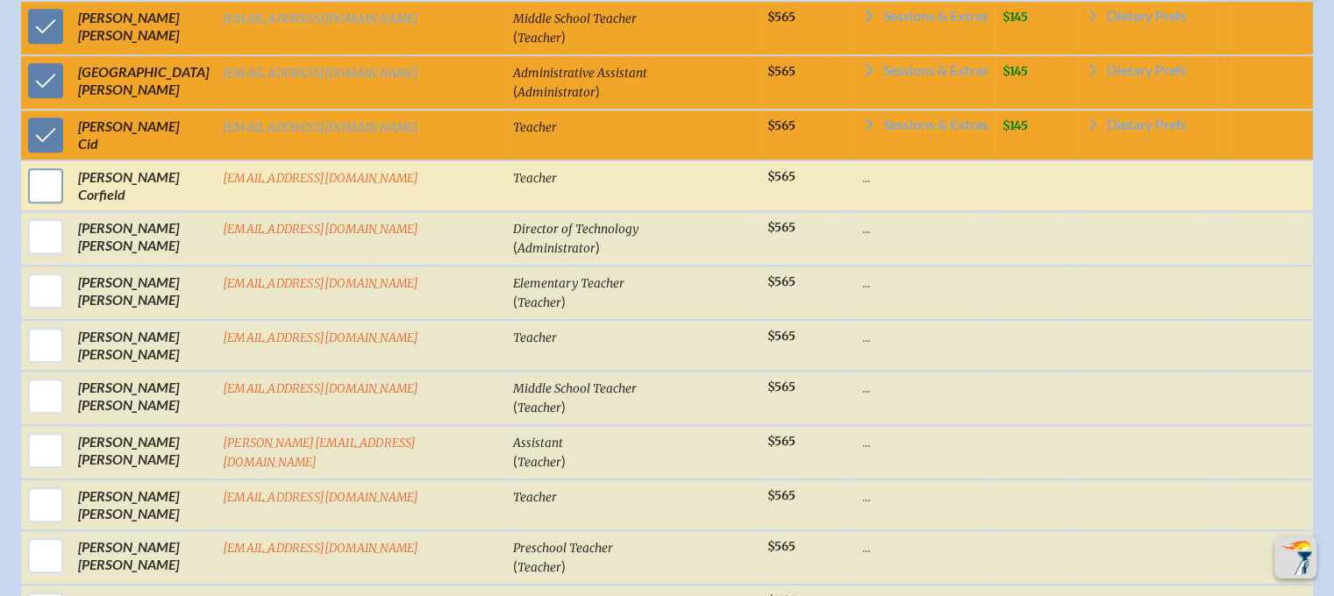
click at [68, 175] on input "checkbox" at bounding box center [46, 186] width 44 height 44
checkbox input "true"
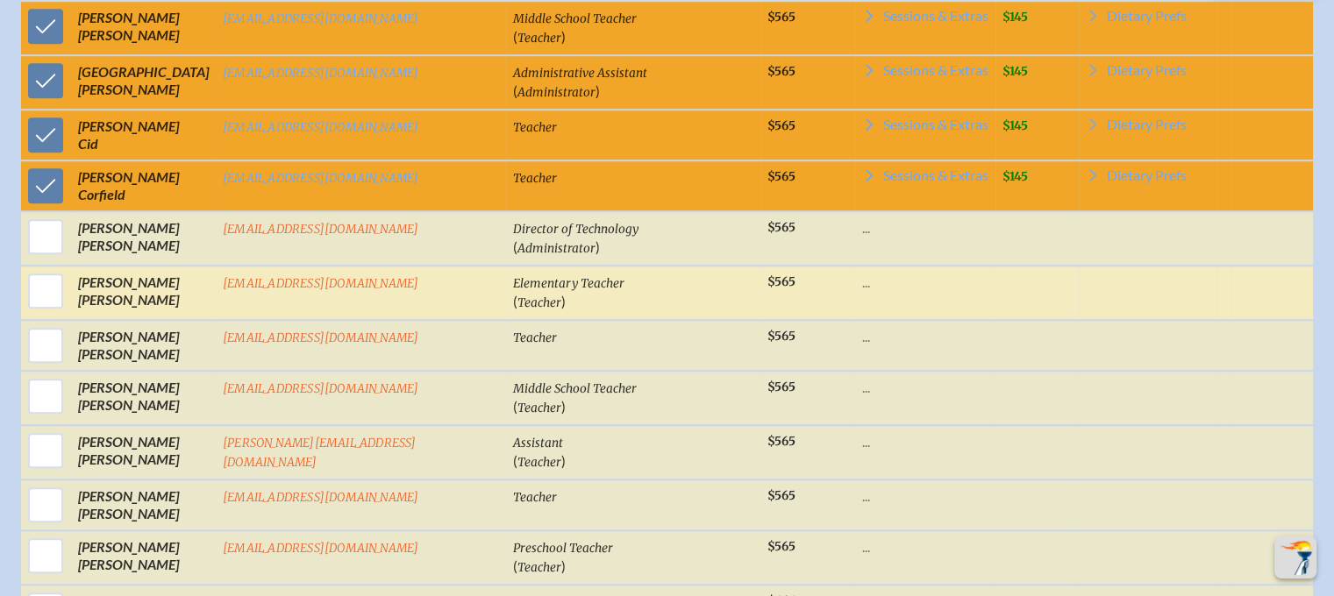
drag, startPoint x: 90, startPoint y: 226, endPoint x: 90, endPoint y: 254, distance: 28.1
click at [68, 227] on input "checkbox" at bounding box center [46, 237] width 44 height 44
checkbox input "true"
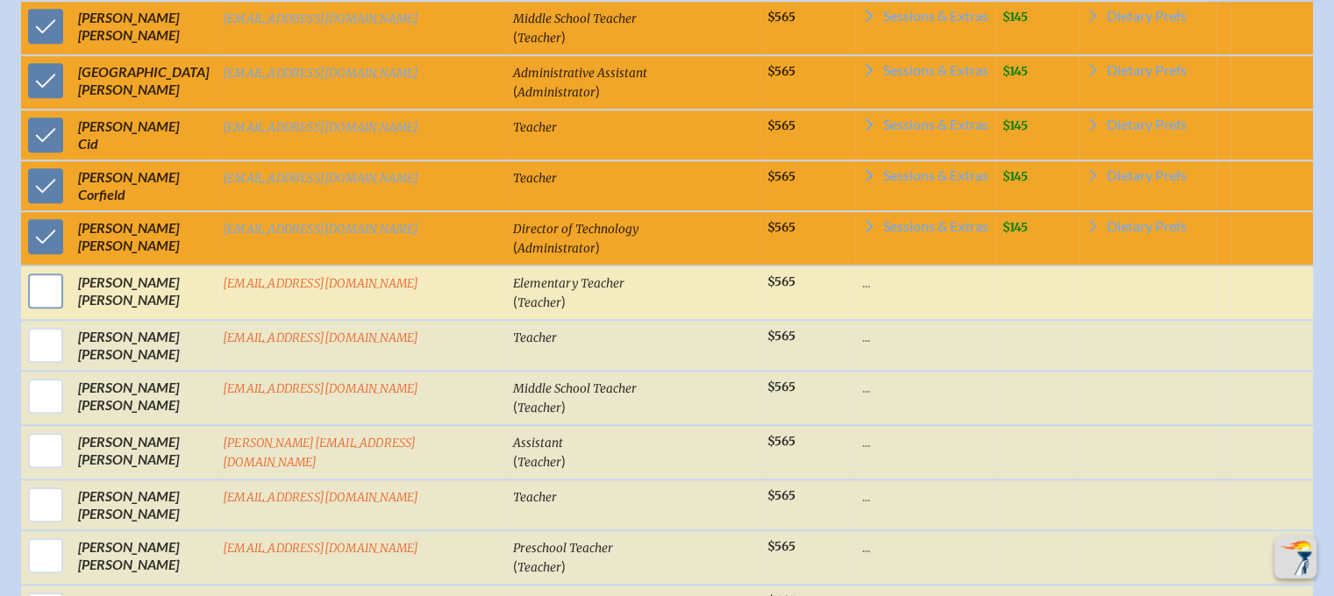
click at [68, 284] on input "checkbox" at bounding box center [46, 291] width 44 height 44
checkbox input "true"
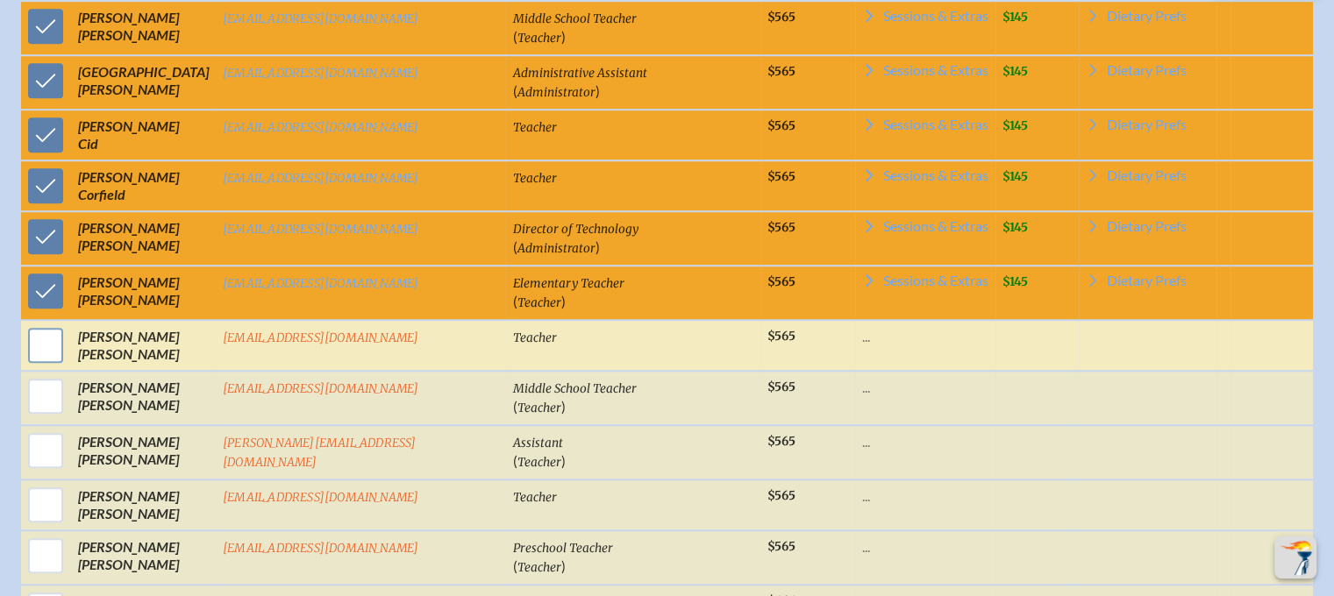
click at [68, 335] on input "checkbox" at bounding box center [46, 346] width 44 height 44
checkbox input "true"
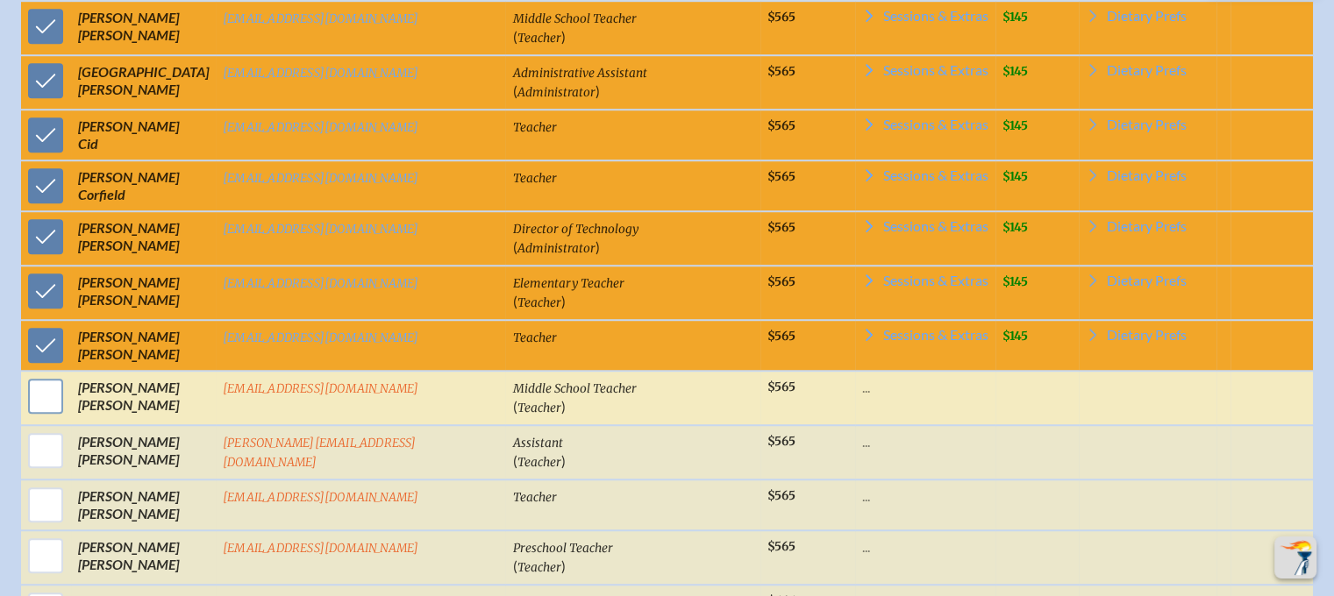
click at [68, 380] on input "checkbox" at bounding box center [46, 397] width 44 height 44
checkbox input "true"
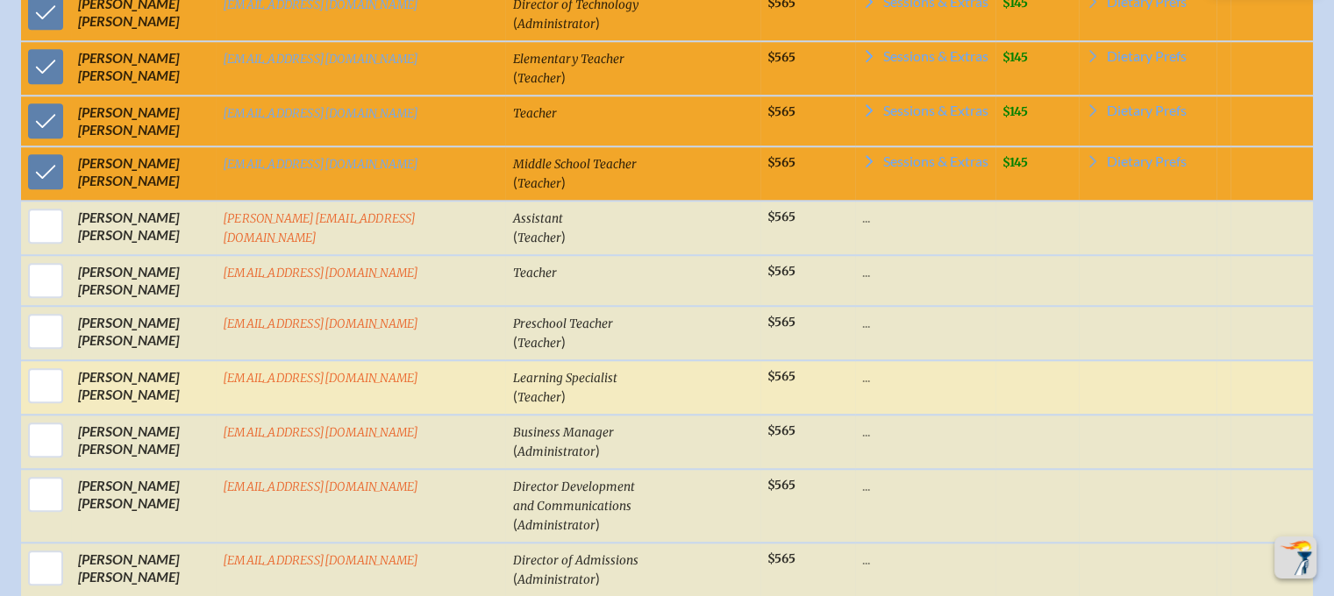
scroll to position [1481, 0]
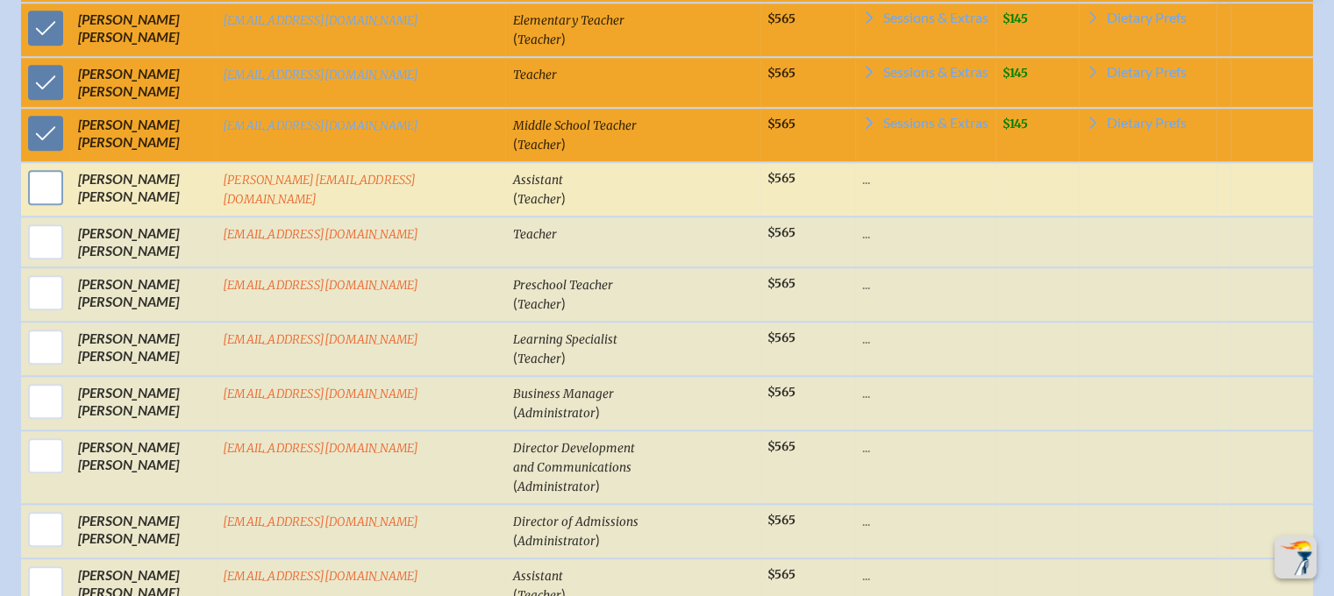
click at [68, 166] on input "checkbox" at bounding box center [46, 188] width 44 height 44
checkbox input "true"
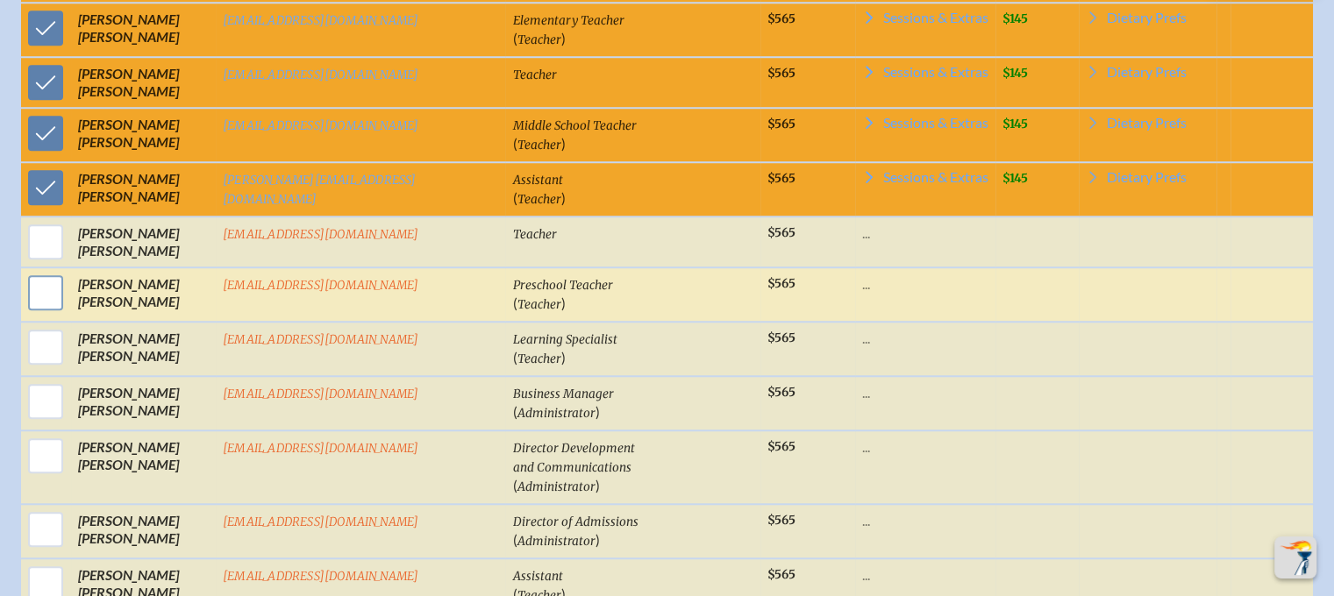
click at [68, 279] on input "checkbox" at bounding box center [46, 293] width 44 height 44
checkbox input "true"
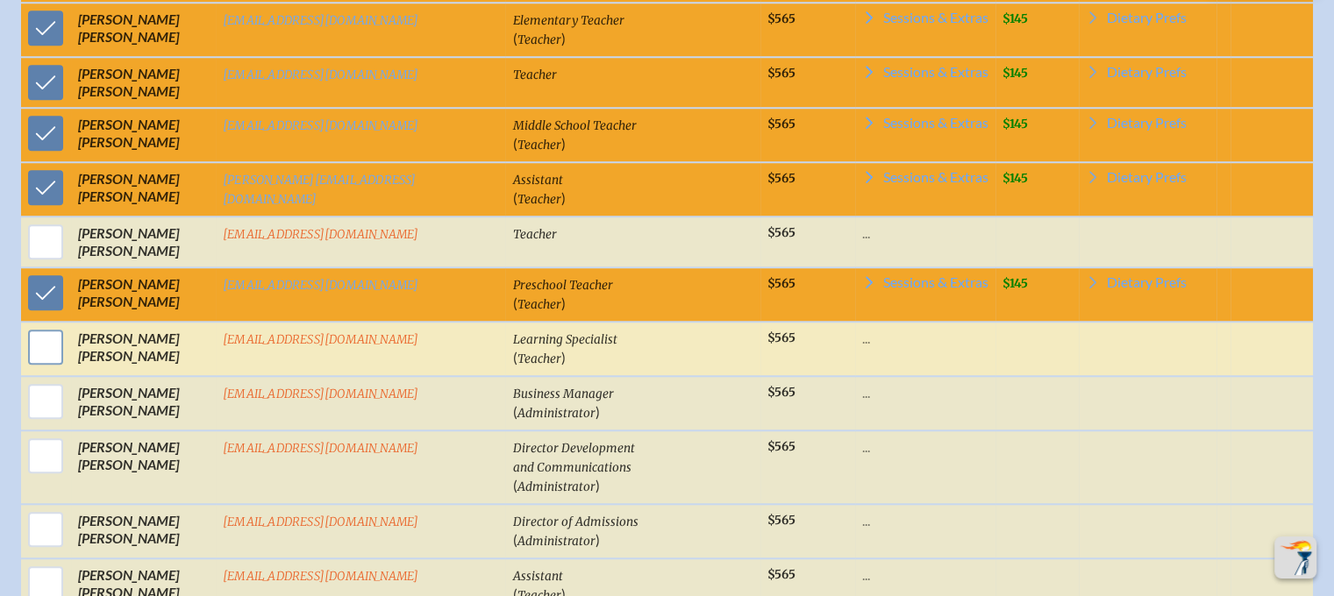
click at [68, 331] on input "checkbox" at bounding box center [46, 347] width 44 height 44
checkbox input "true"
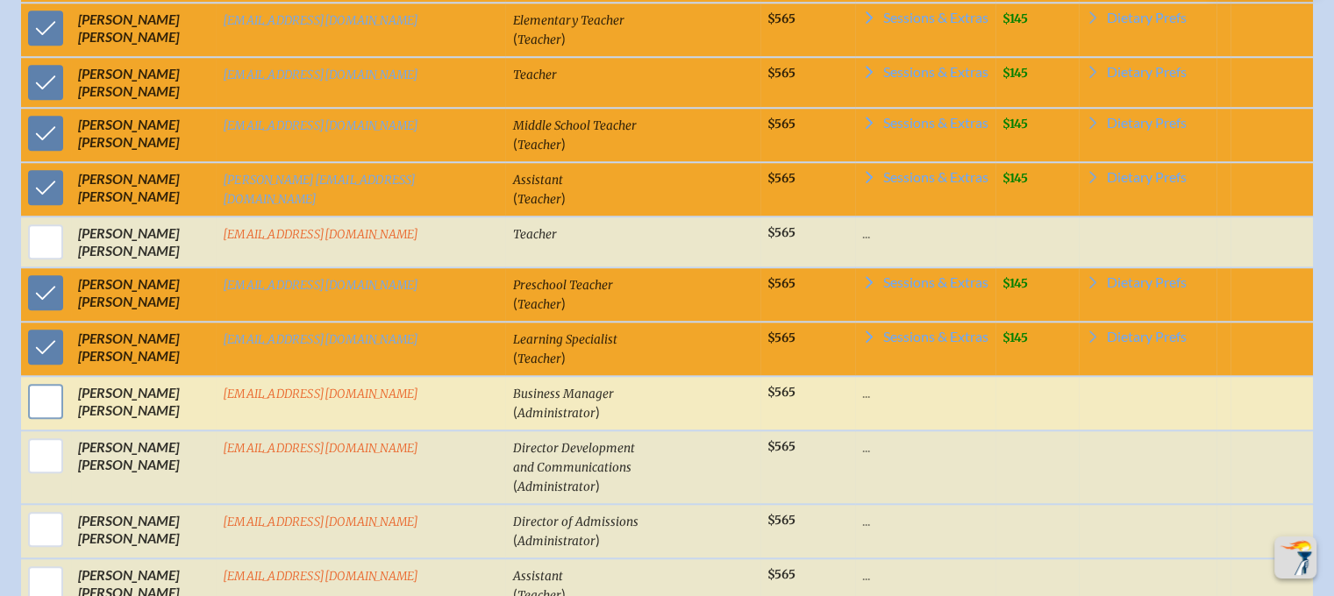
click at [68, 396] on input "checkbox" at bounding box center [46, 402] width 44 height 44
checkbox input "true"
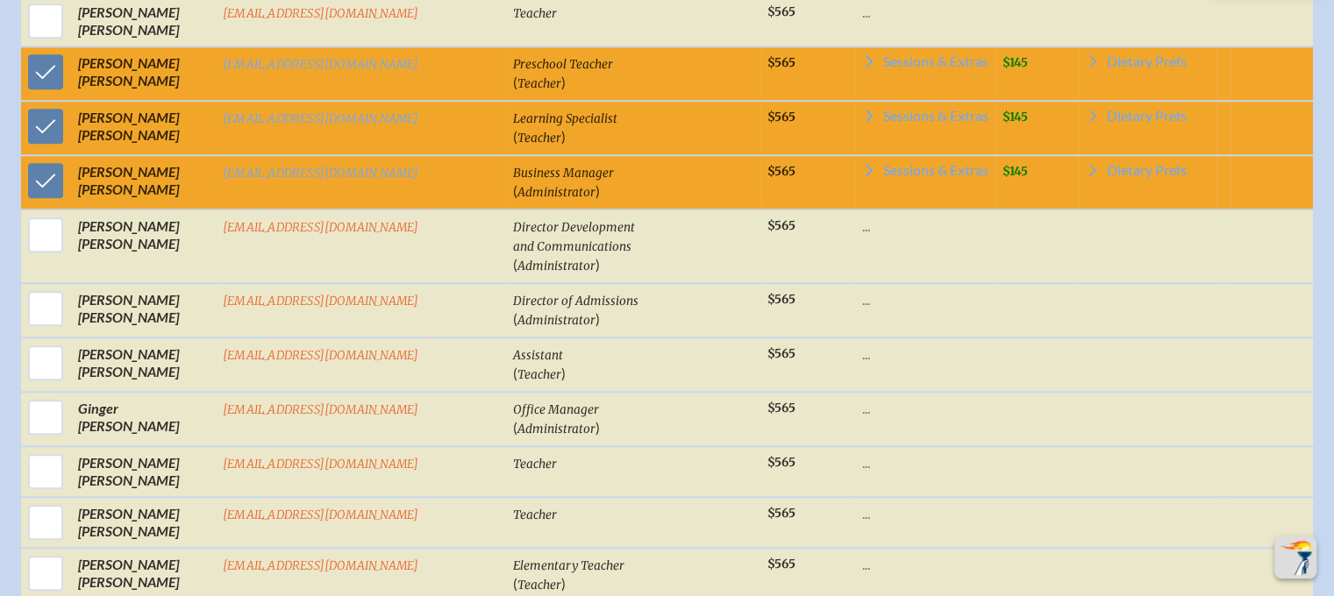
scroll to position [1744, 0]
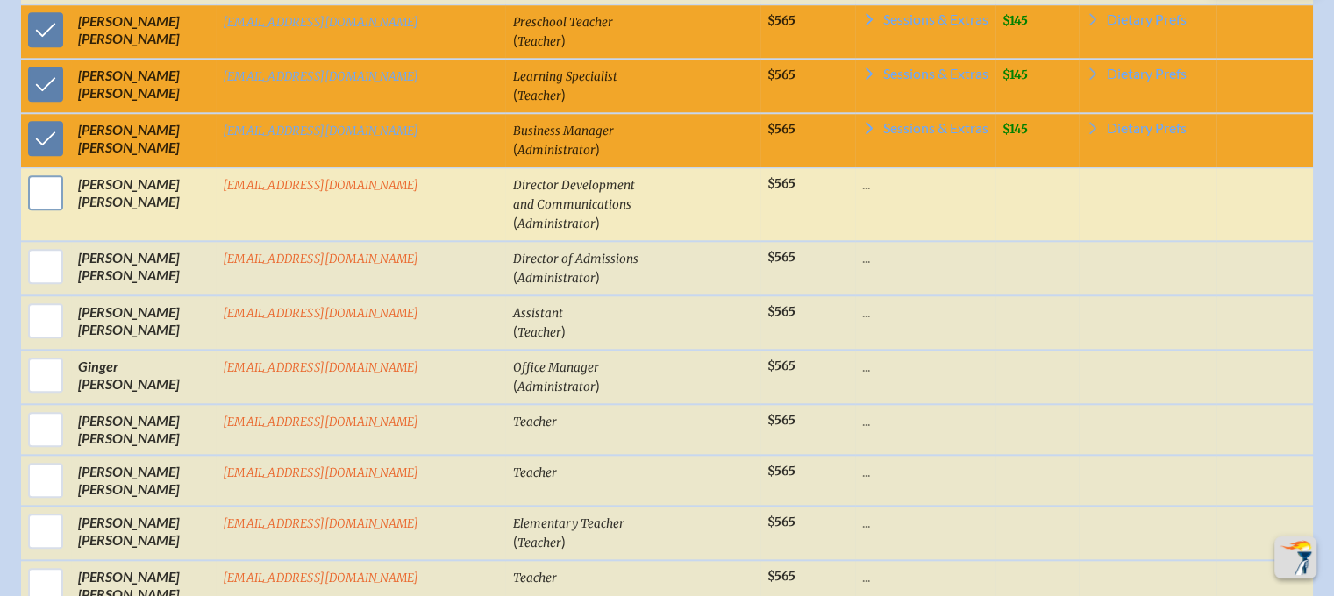
click at [68, 171] on input "checkbox" at bounding box center [46, 193] width 44 height 44
checkbox input "true"
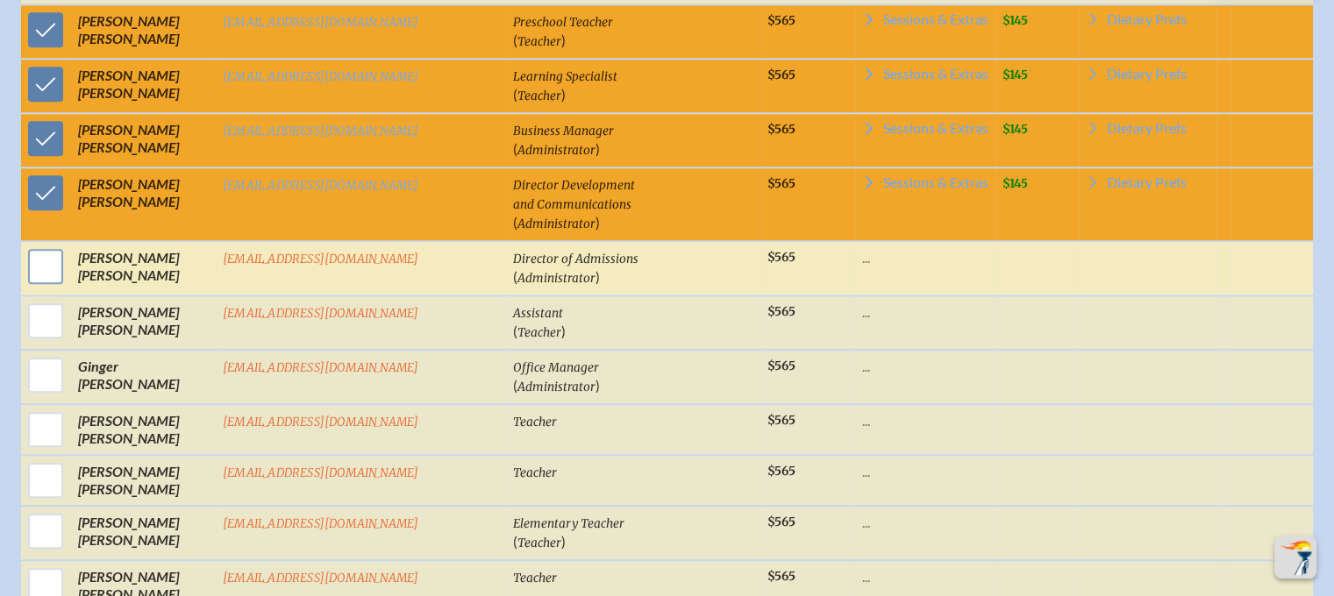
click at [68, 245] on input "checkbox" at bounding box center [46, 267] width 44 height 44
checkbox input "true"
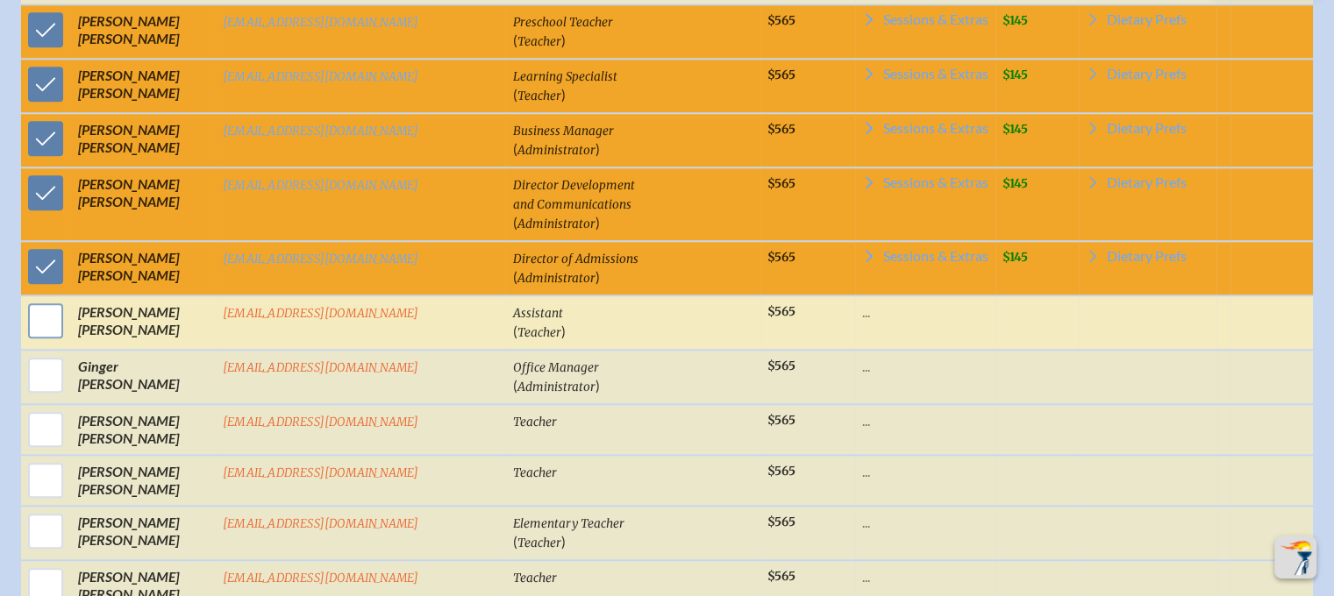
click at [68, 299] on input "checkbox" at bounding box center [46, 321] width 44 height 44
checkbox input "true"
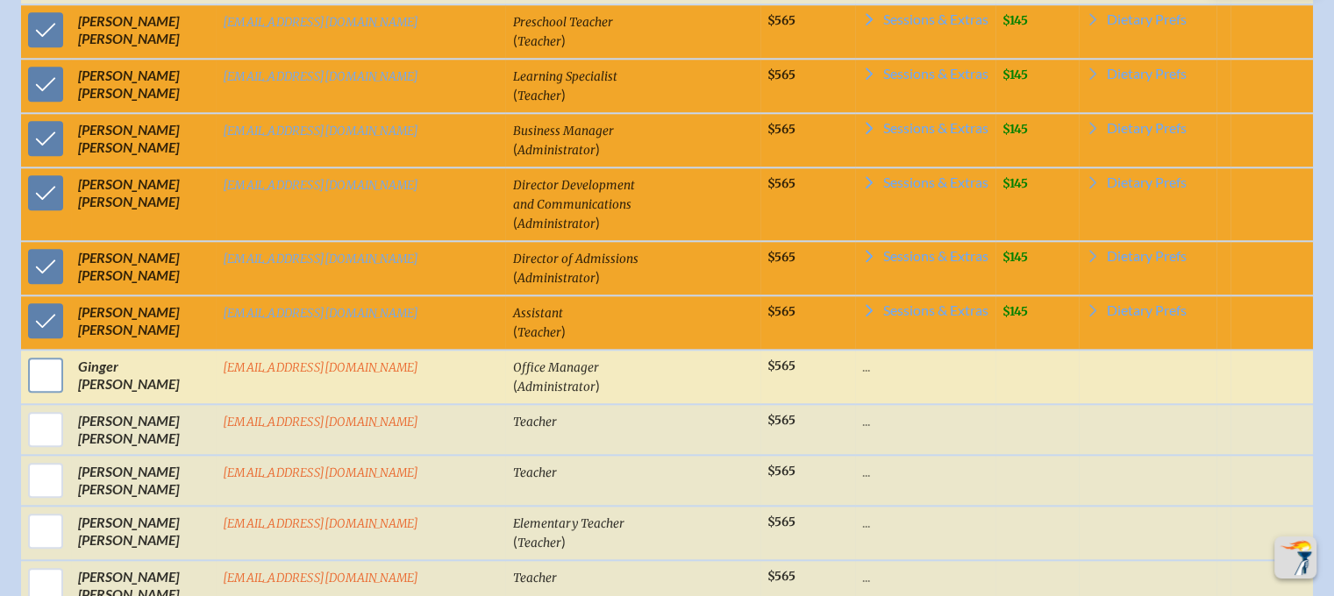
click at [68, 353] on input "checkbox" at bounding box center [46, 375] width 44 height 44
checkbox input "true"
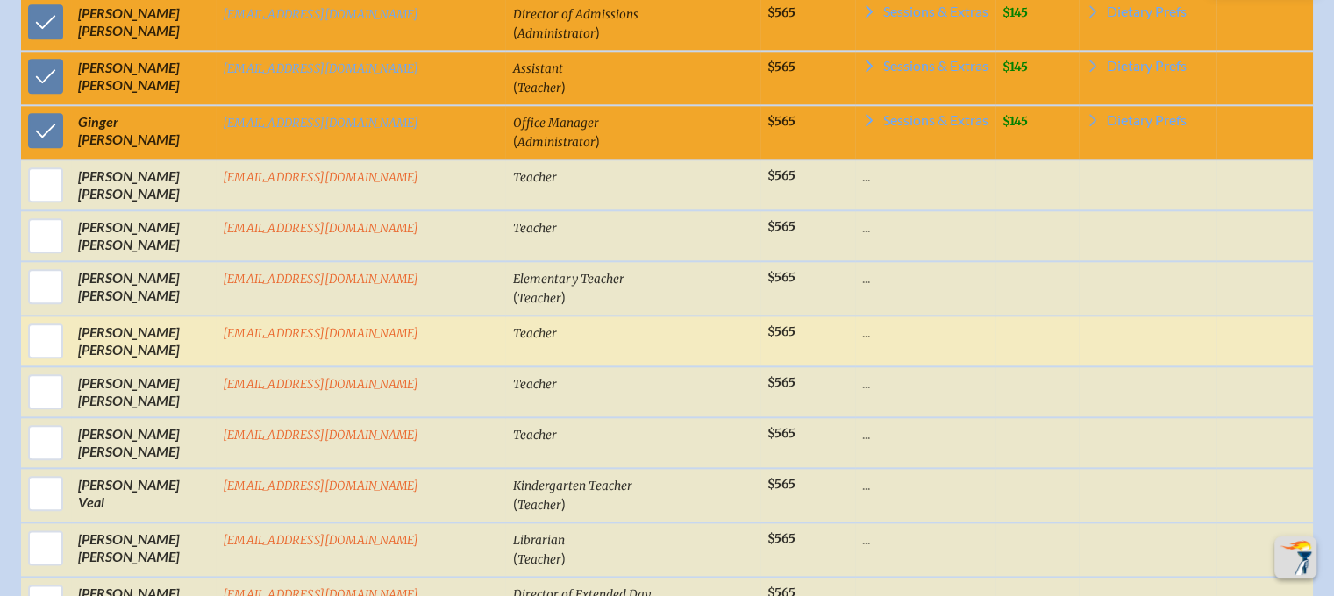
scroll to position [2007, 0]
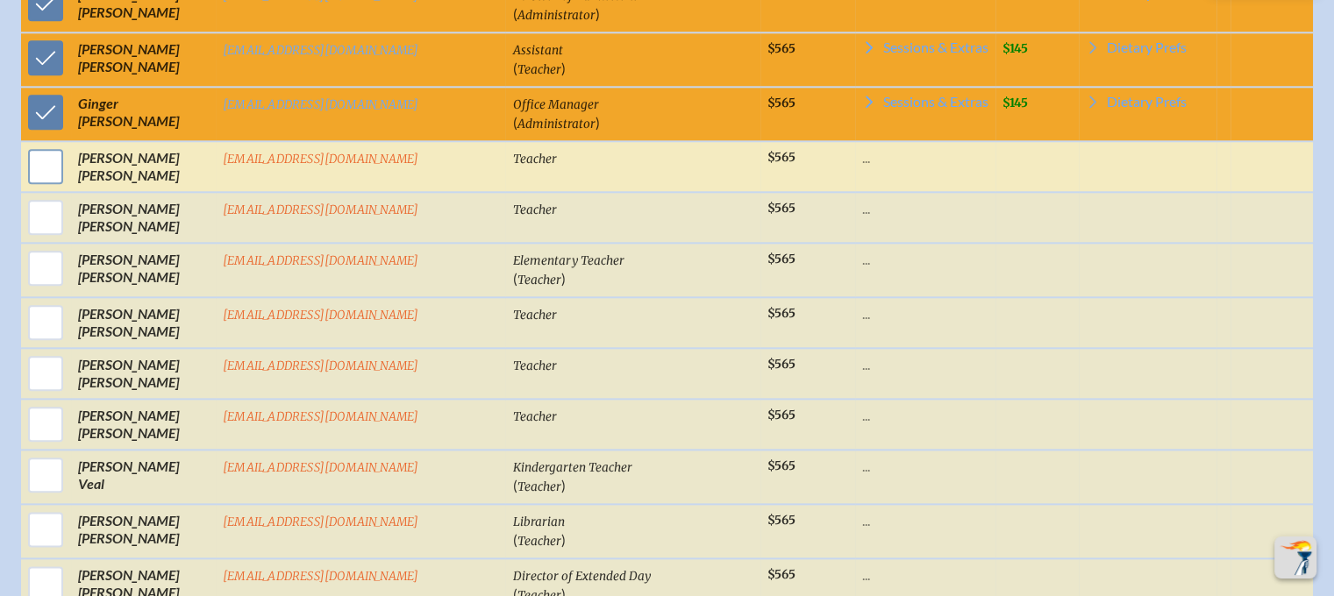
click at [68, 145] on input "checkbox" at bounding box center [46, 167] width 44 height 44
checkbox input "true"
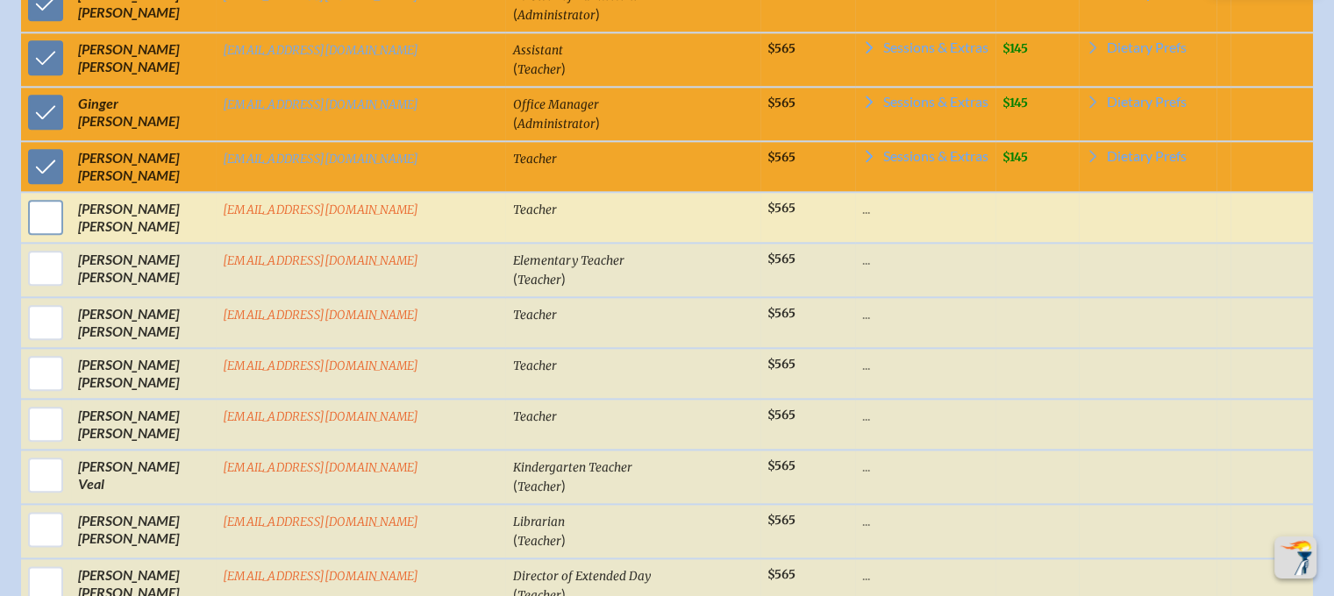
click at [68, 196] on input "checkbox" at bounding box center [46, 218] width 44 height 44
checkbox input "true"
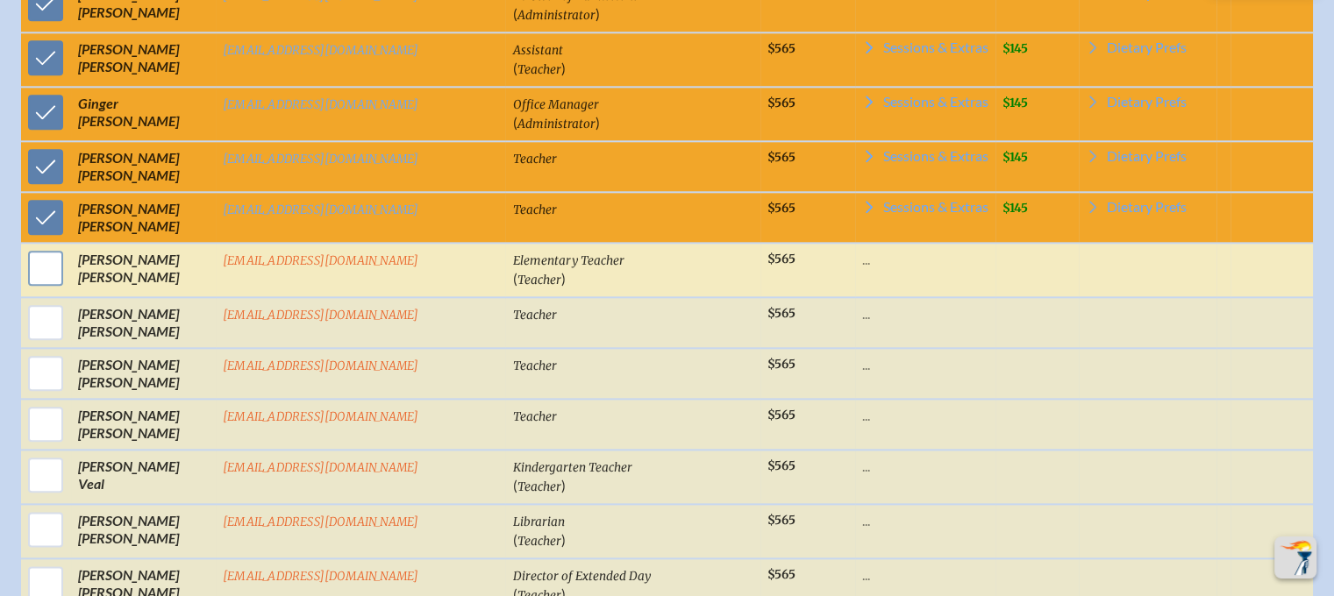
click at [68, 246] on input "checkbox" at bounding box center [46, 268] width 44 height 44
checkbox input "true"
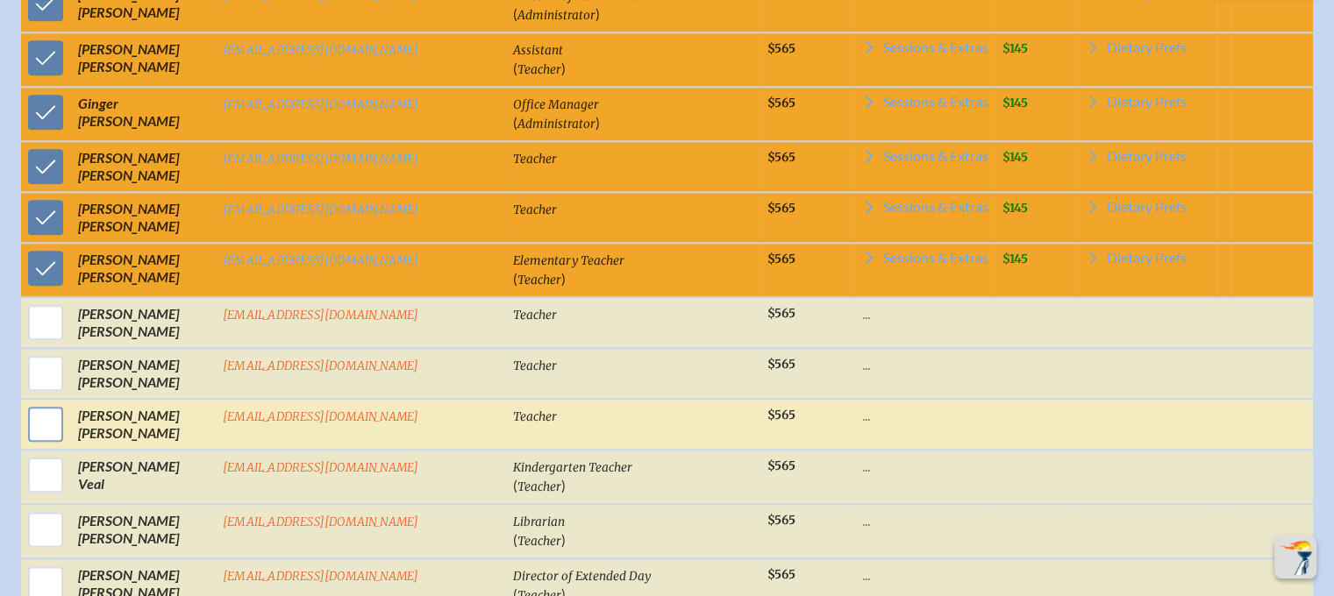
click at [68, 403] on input "checkbox" at bounding box center [46, 425] width 44 height 44
checkbox input "true"
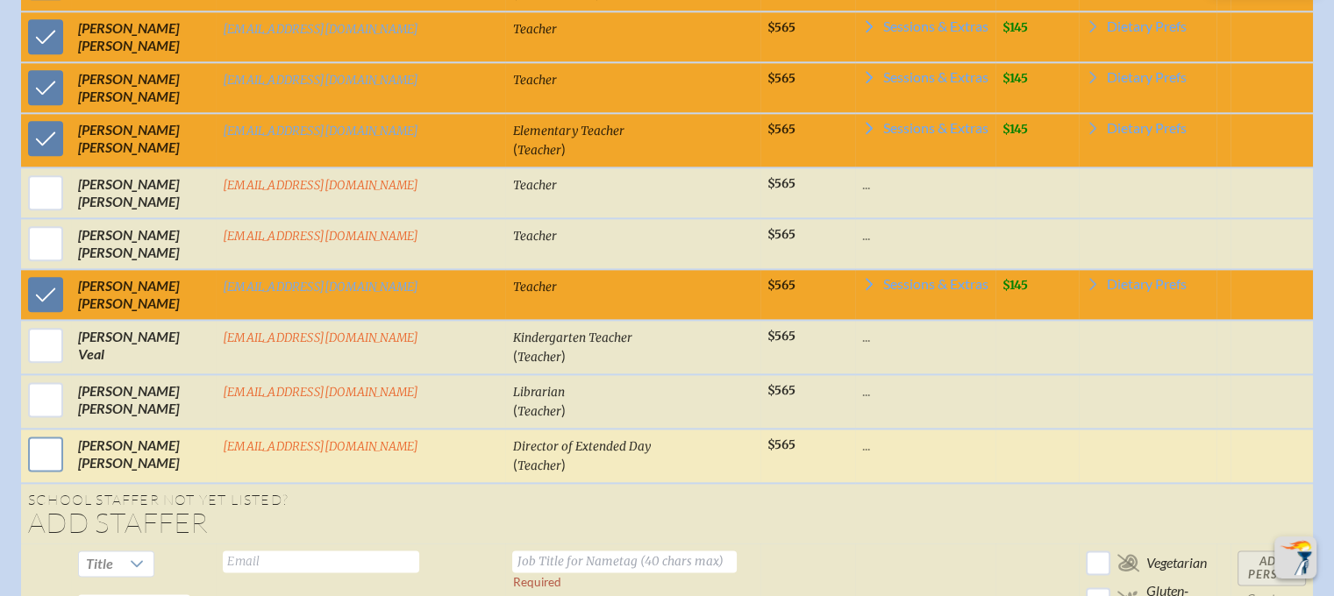
scroll to position [2182, 0]
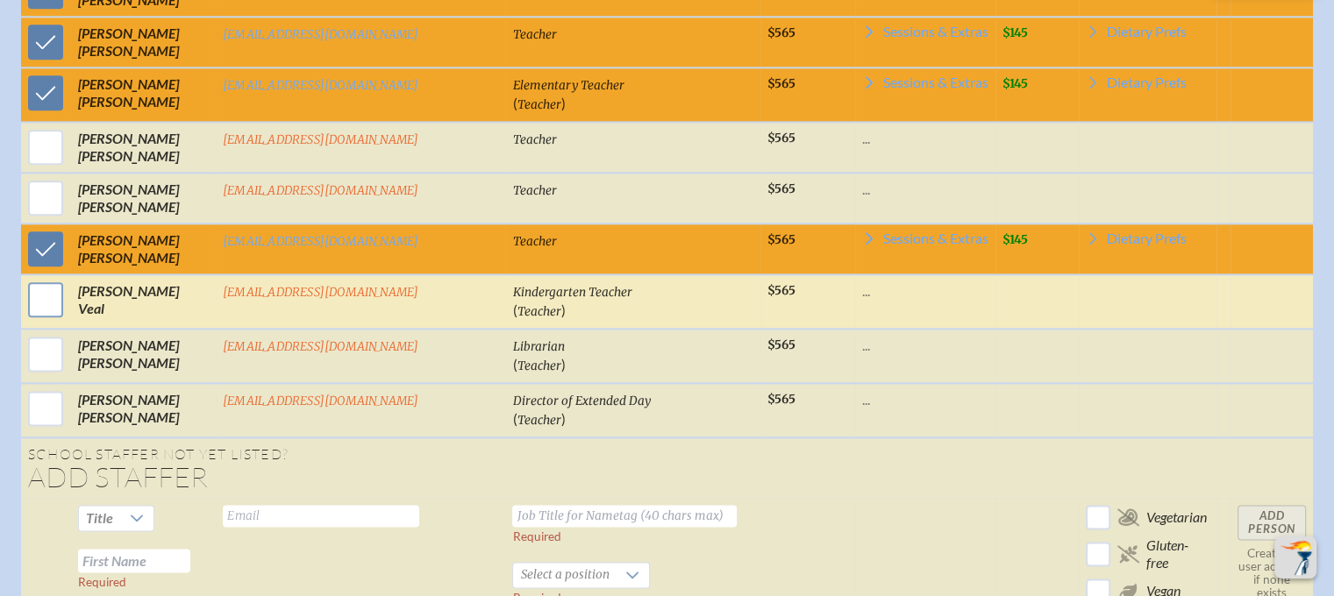
click at [68, 278] on input "checkbox" at bounding box center [46, 300] width 44 height 44
checkbox input "true"
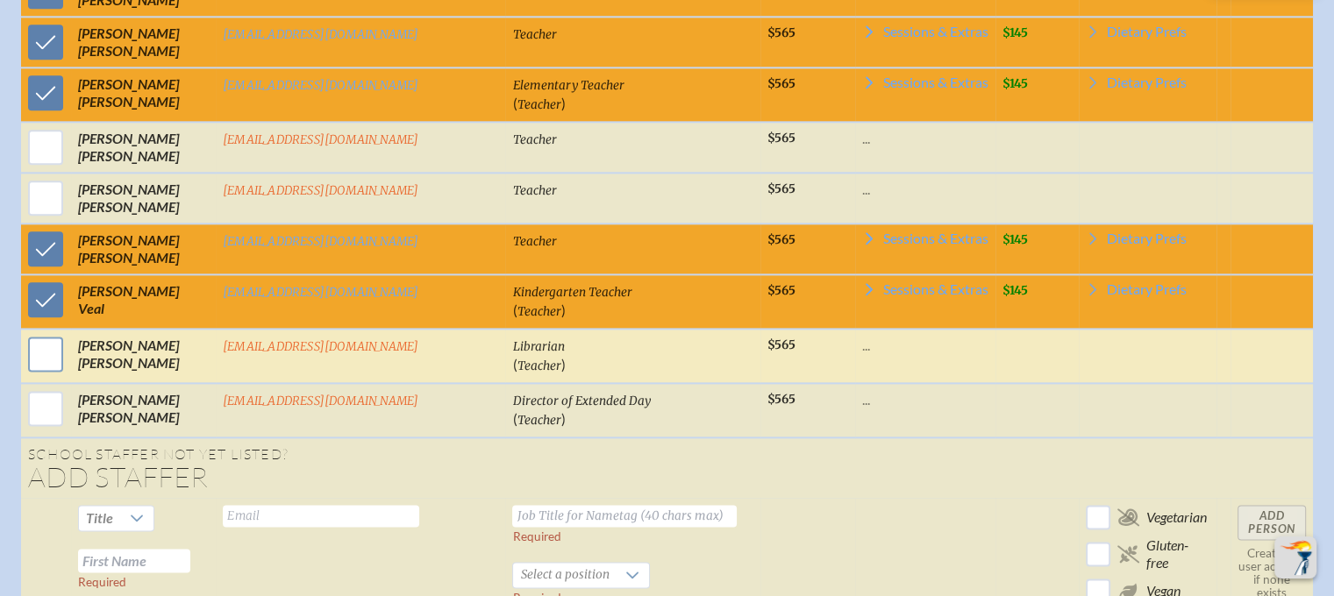
click at [68, 332] on input "checkbox" at bounding box center [46, 354] width 44 height 44
checkbox input "true"
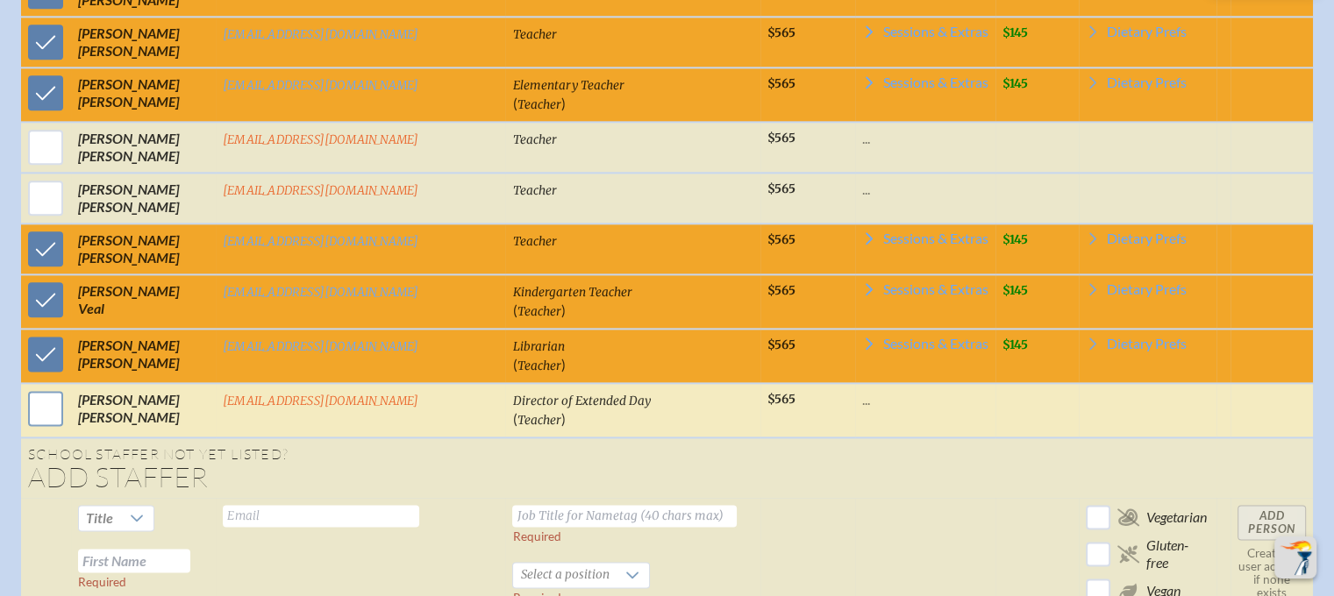
click at [68, 387] on input "checkbox" at bounding box center [46, 409] width 44 height 44
checkbox input "true"
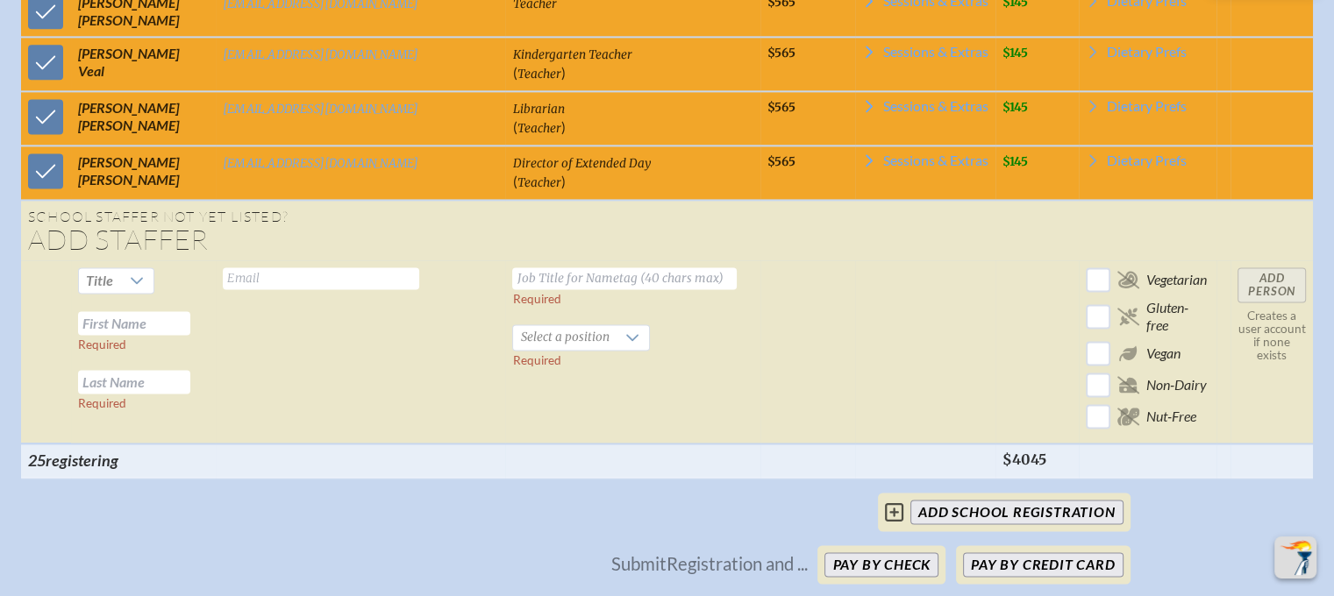
scroll to position [2533, 0]
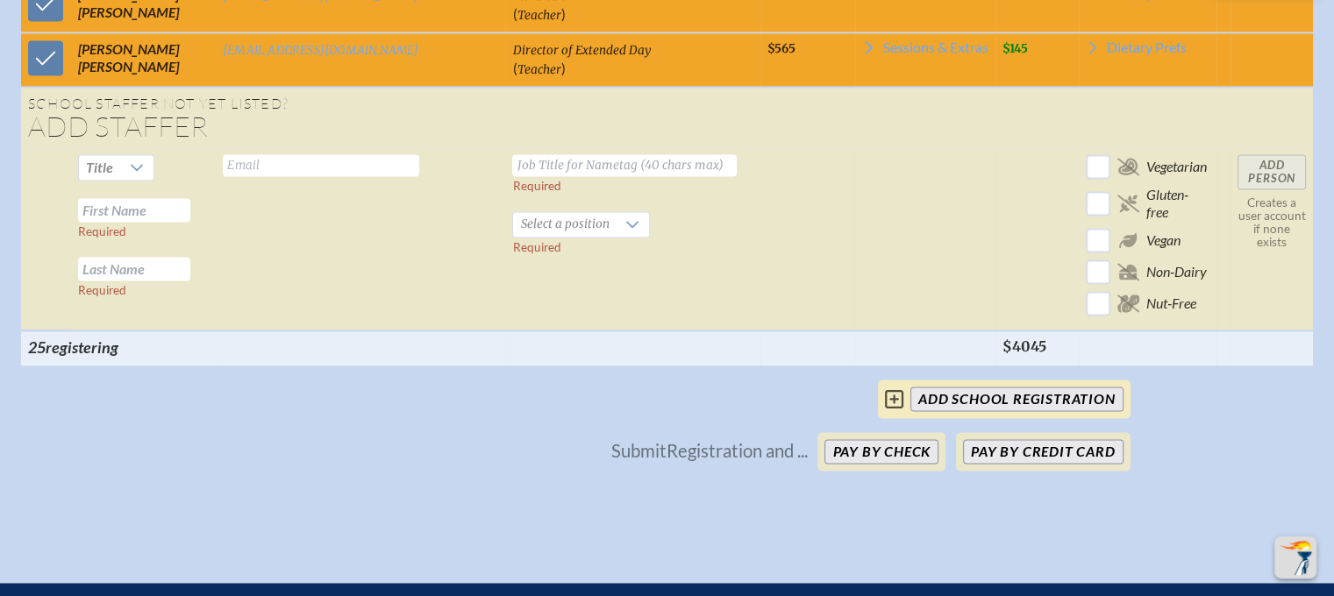
click at [895, 389] on icon at bounding box center [894, 399] width 18 height 21
click at [950, 387] on input "add School Registration" at bounding box center [1016, 399] width 212 height 25
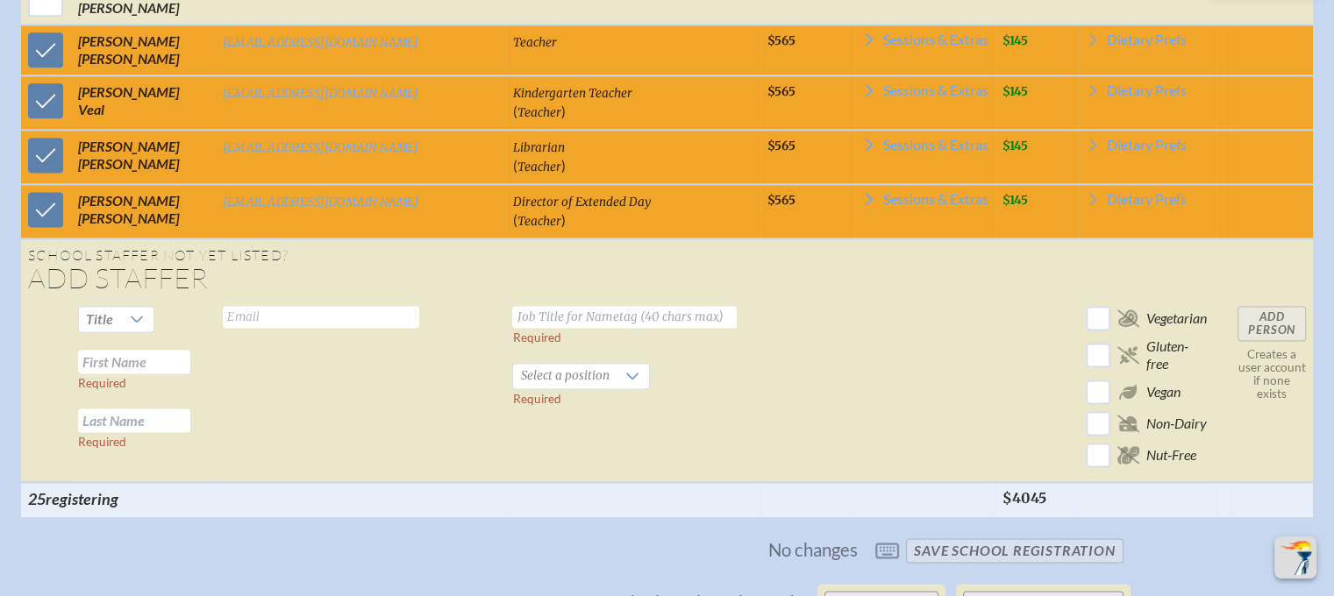
scroll to position [2621, 0]
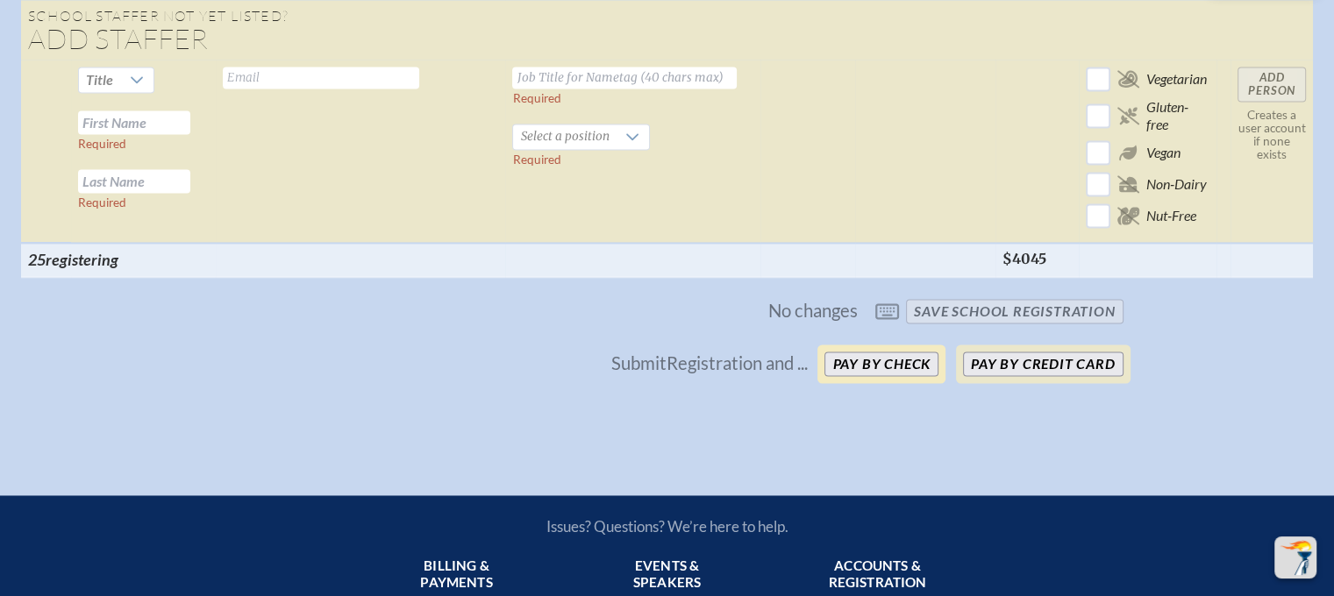
click at [870, 352] on button "Pay by Check" at bounding box center [881, 364] width 114 height 25
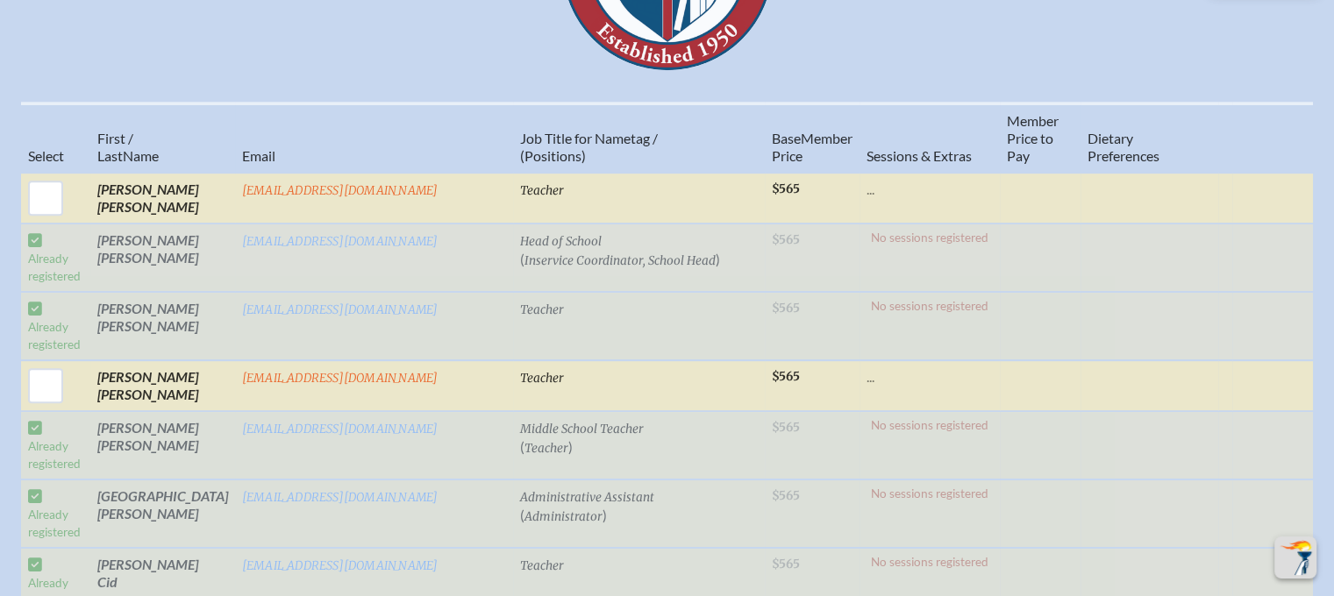
scroll to position [614, 0]
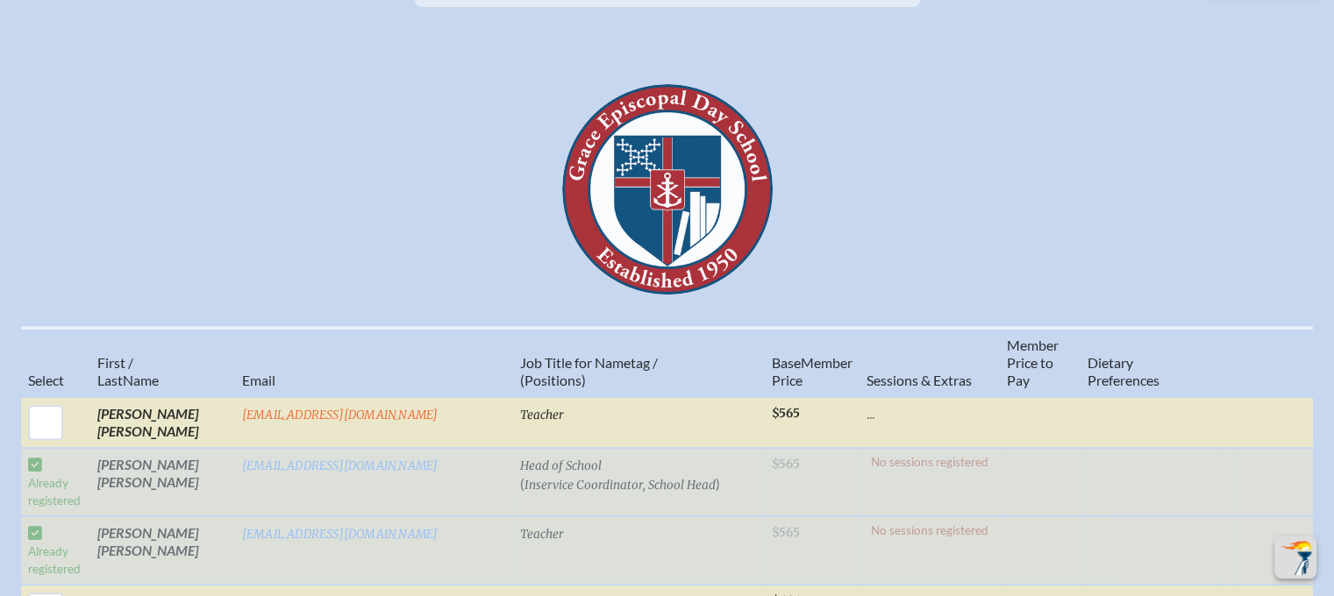
click at [149, 471] on td "Angela Bast" at bounding box center [162, 482] width 145 height 68
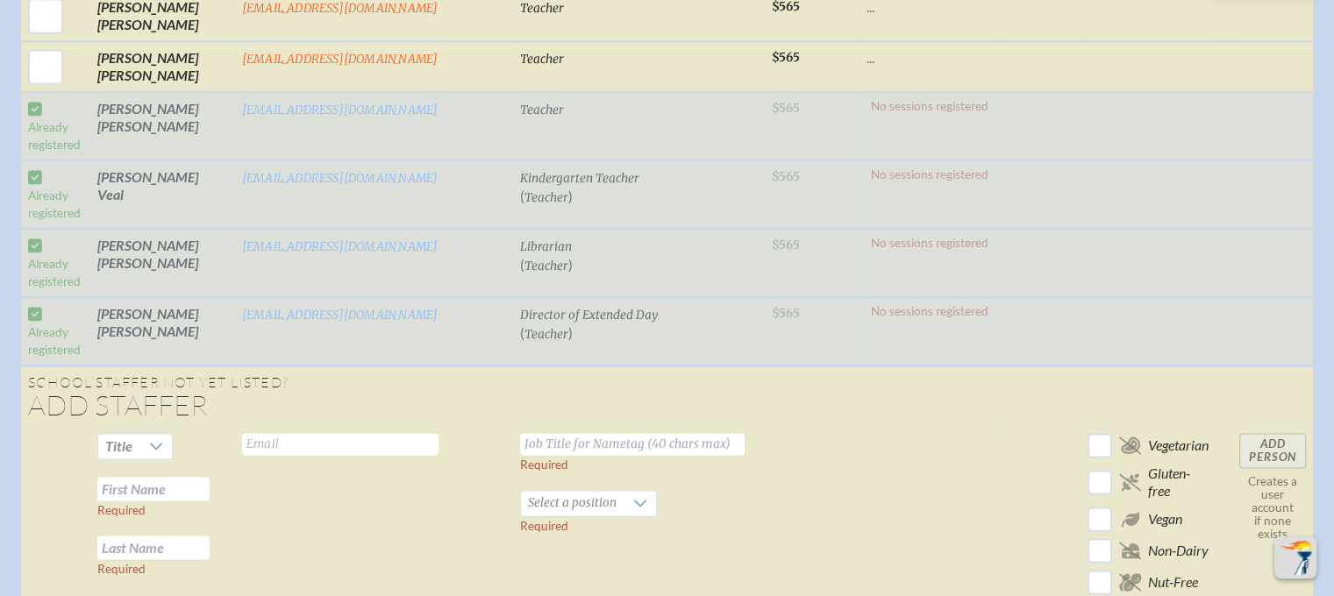
scroll to position [2631, 0]
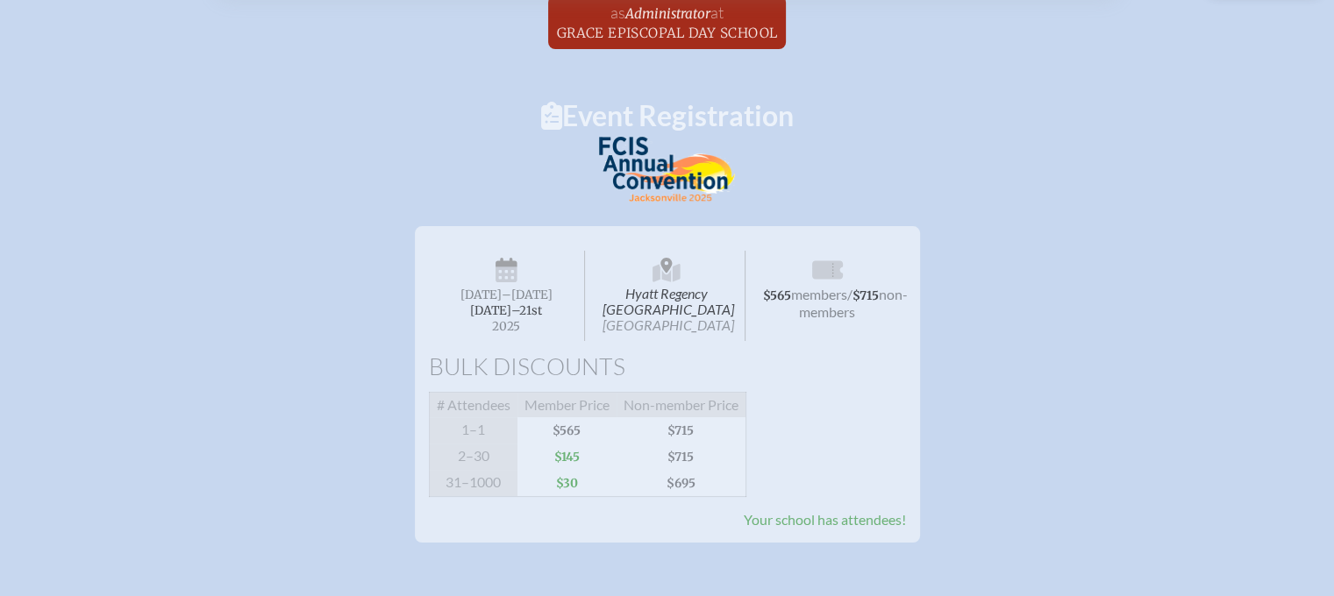
scroll to position [0, 0]
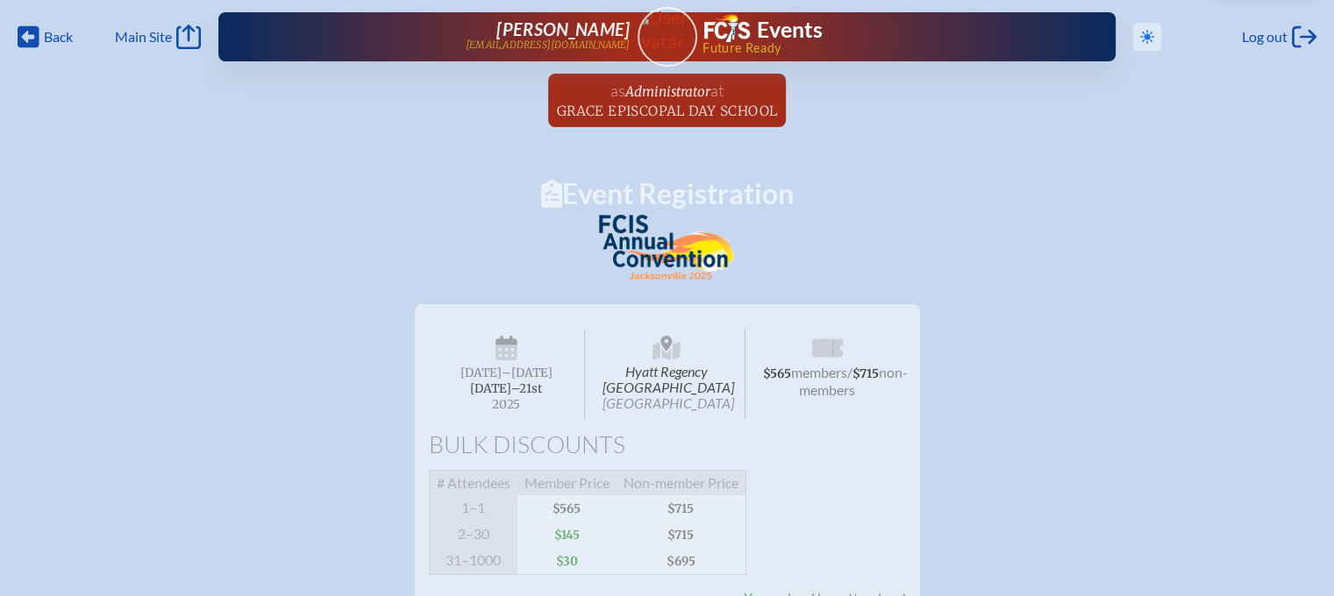
click at [1144, 30] on icon "Toggle to Dark Mode" at bounding box center [1147, 37] width 14 height 14
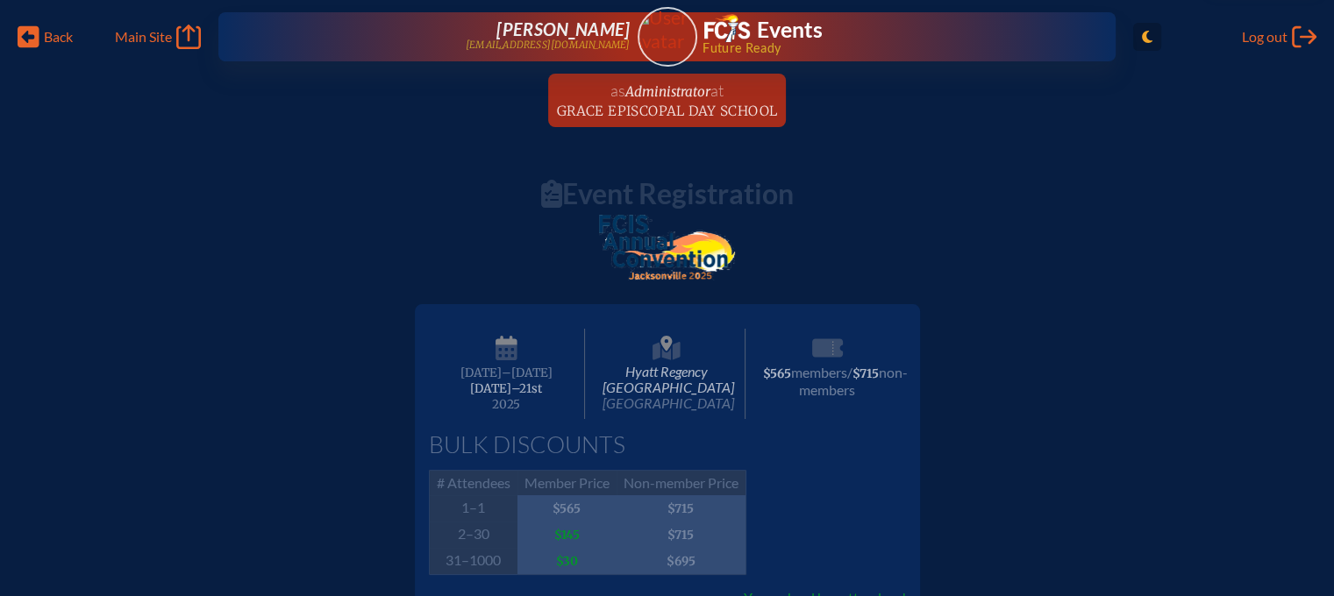
click at [1144, 30] on icon "Toggle to Light Mode" at bounding box center [1147, 37] width 11 height 14
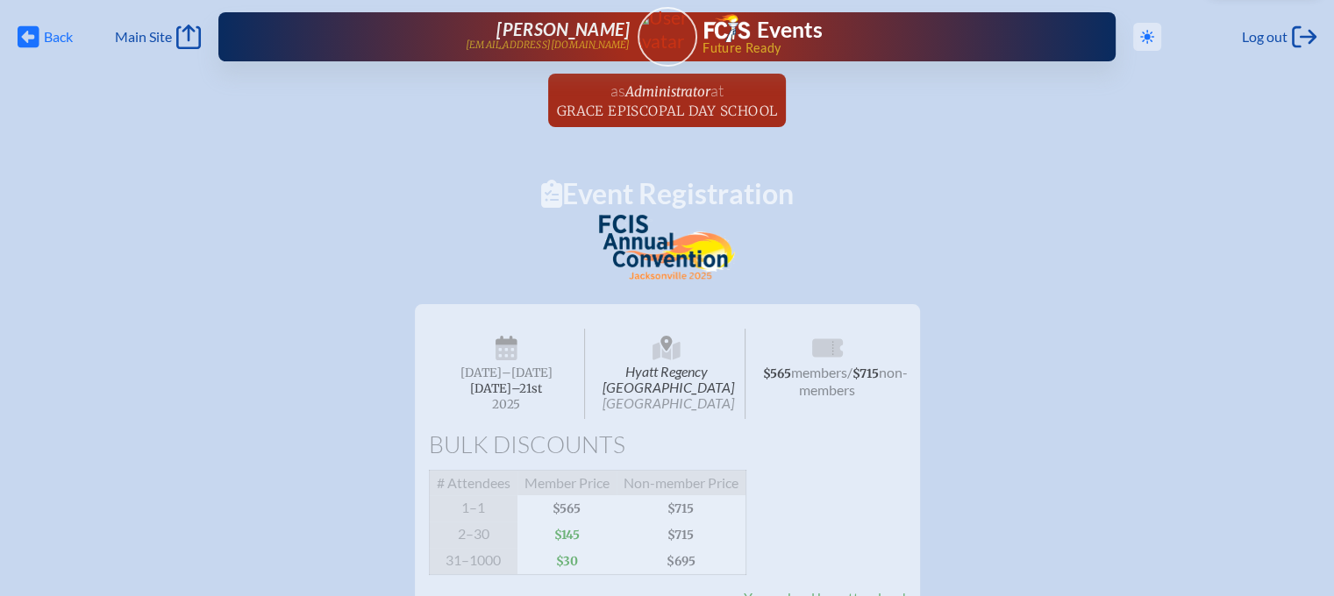
click at [40, 31] on span "Back Back" at bounding box center [45, 37] width 55 height 25
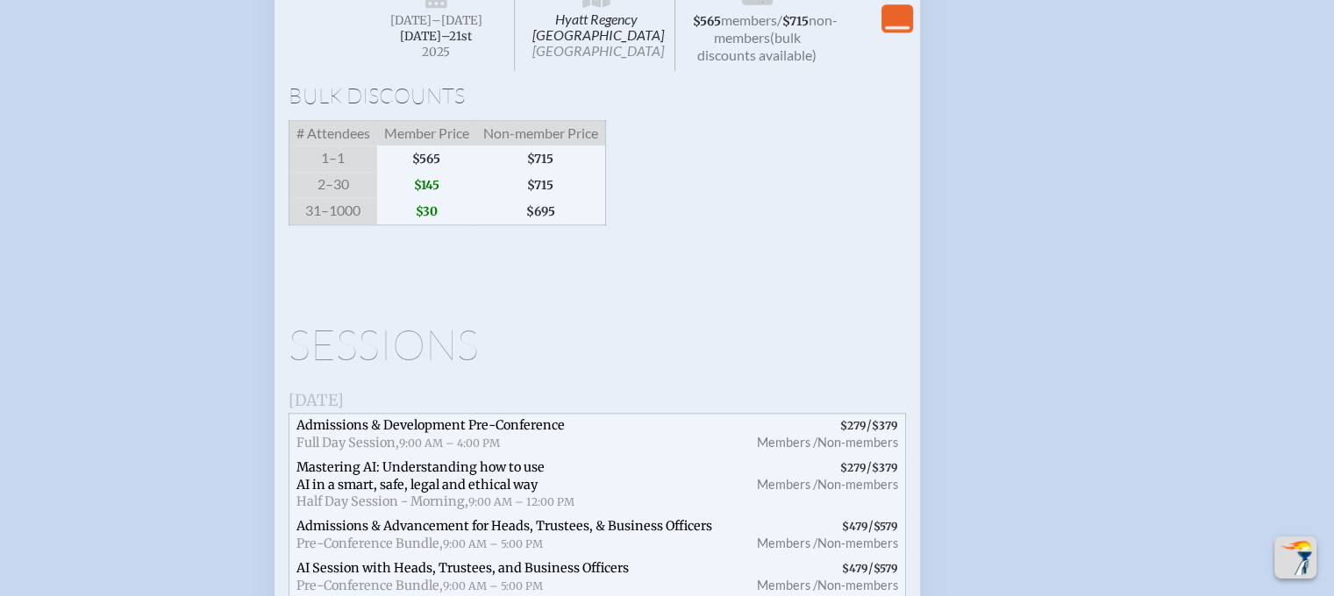
scroll to position [1754, 0]
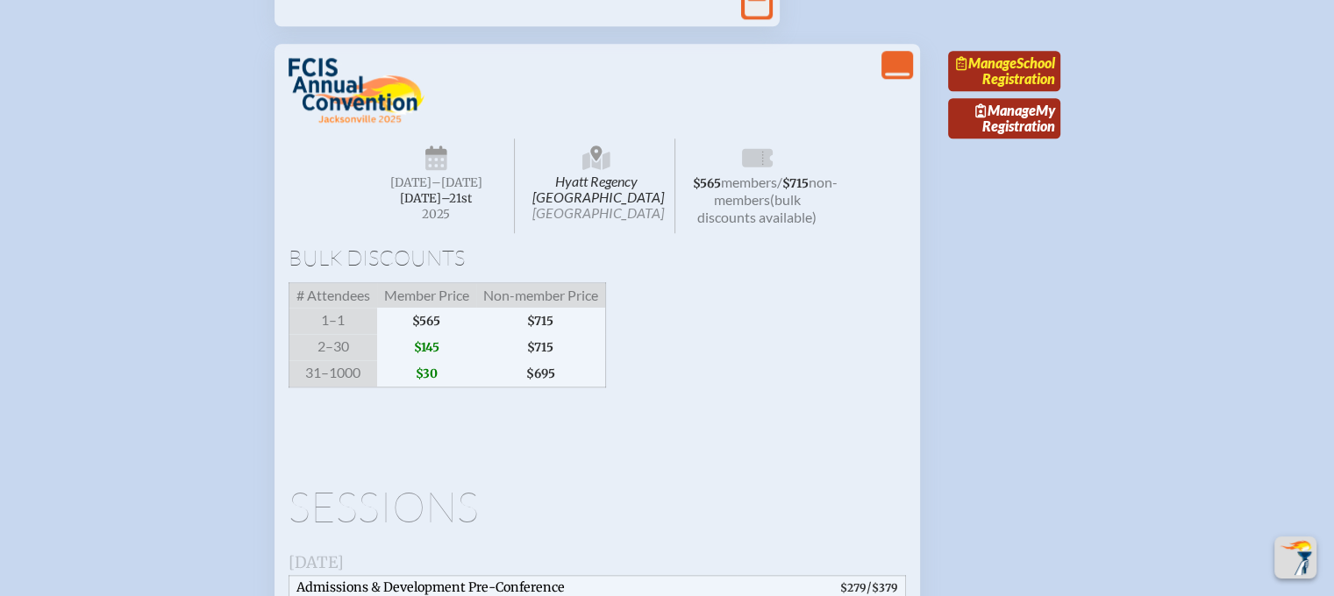
click at [1016, 91] on link "Manage School Registration" at bounding box center [1004, 71] width 112 height 40
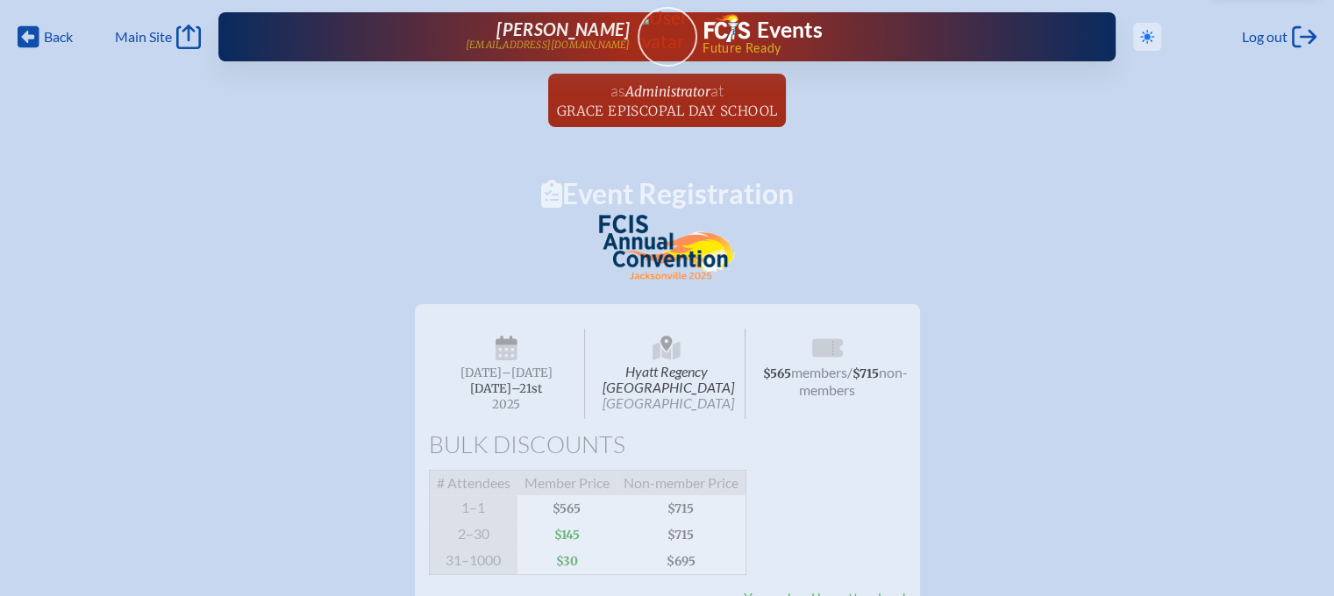
click at [44, 33] on span "Back" at bounding box center [58, 37] width 29 height 18
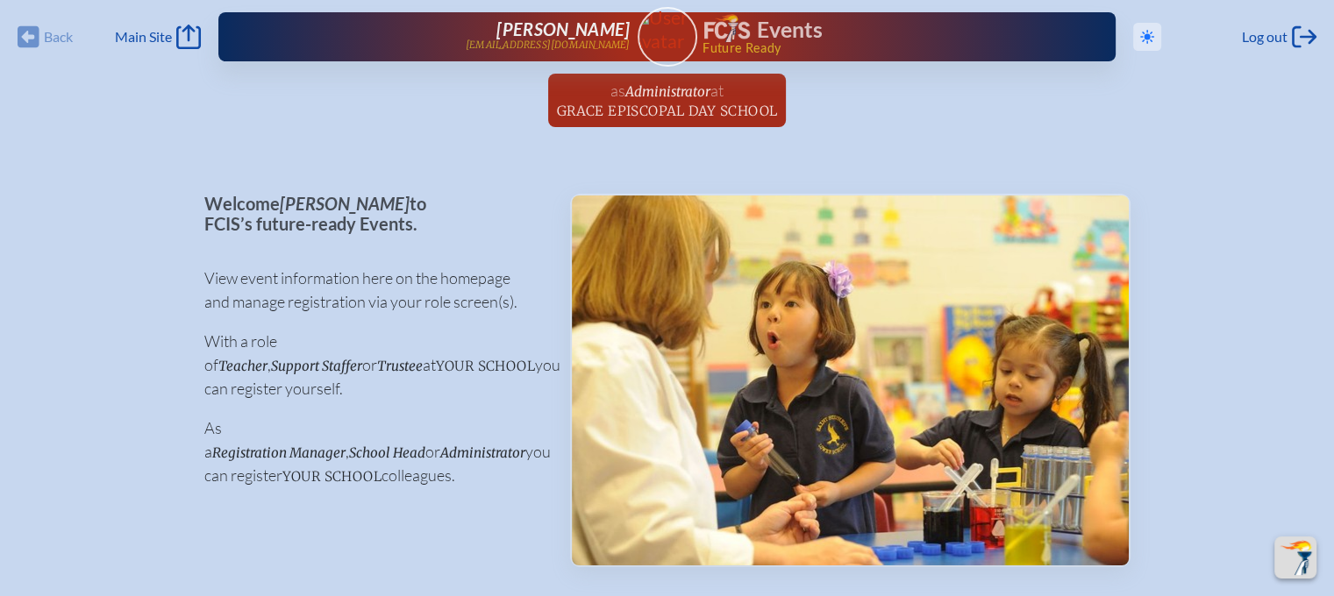
scroll to position [1754, 0]
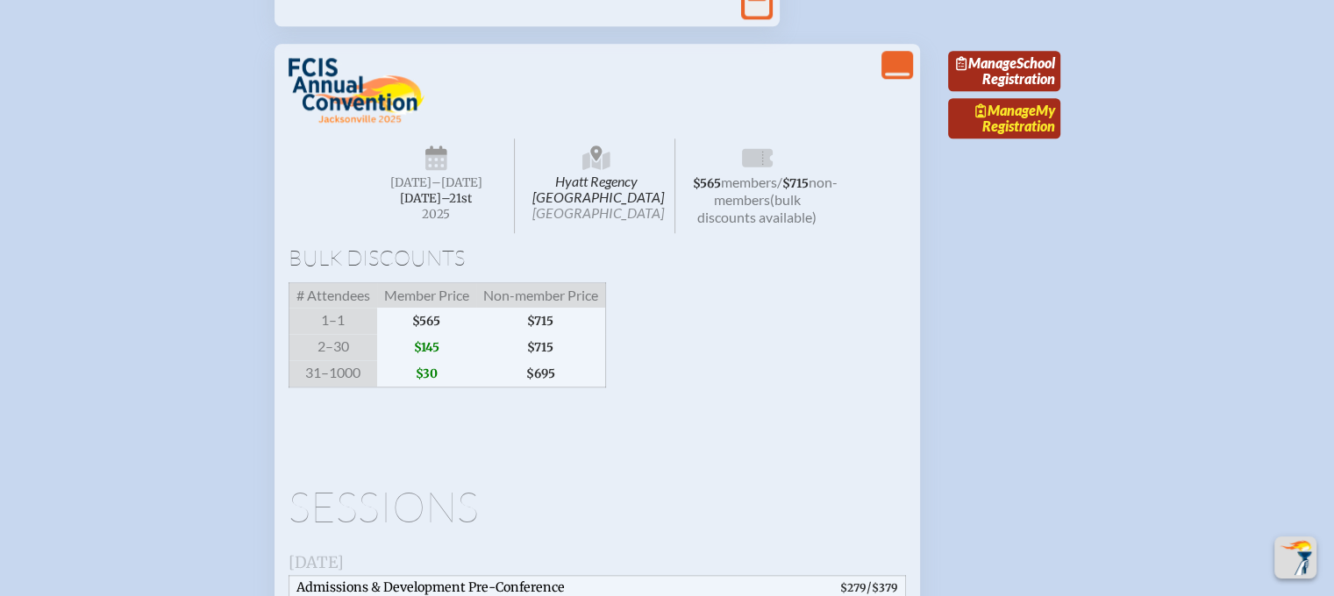
click at [1024, 118] on span "Manage" at bounding box center [1005, 110] width 61 height 17
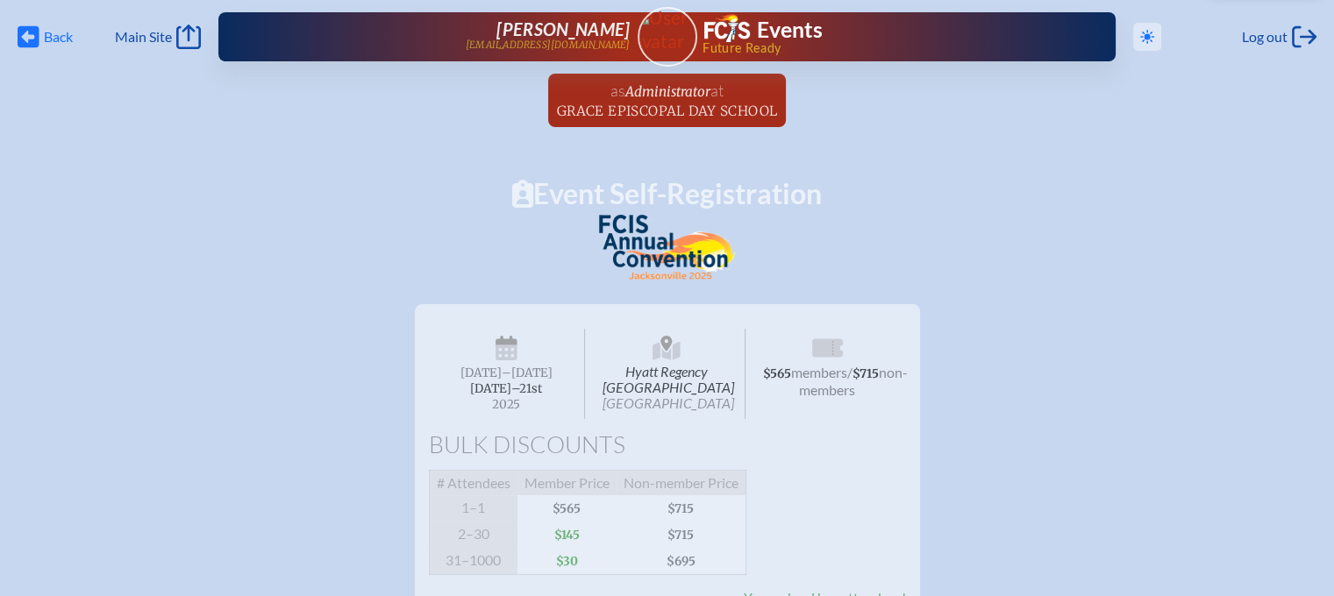
click at [32, 37] on icon "Back" at bounding box center [29, 37] width 22 height 25
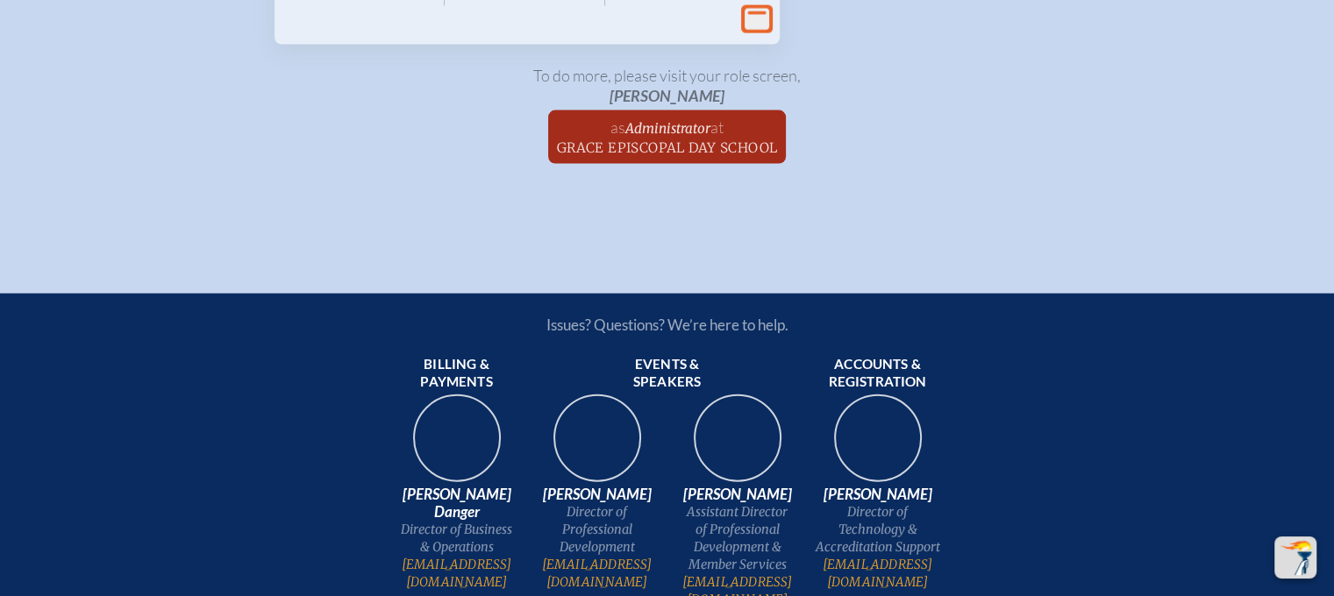
scroll to position [4210, 0]
